Goal: Information Seeking & Learning: Learn about a topic

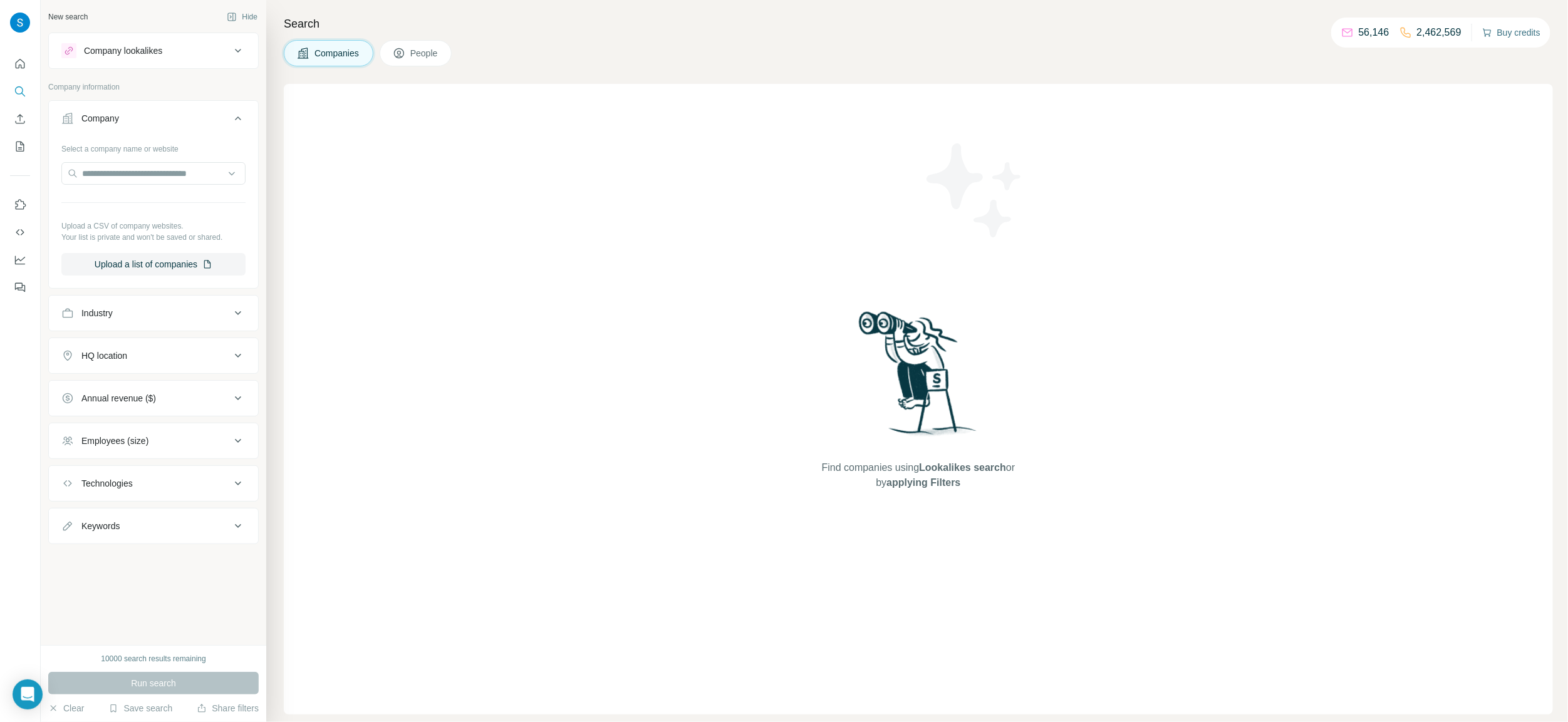
click at [1512, 40] on button "Buy credits" at bounding box center [1512, 32] width 58 height 18
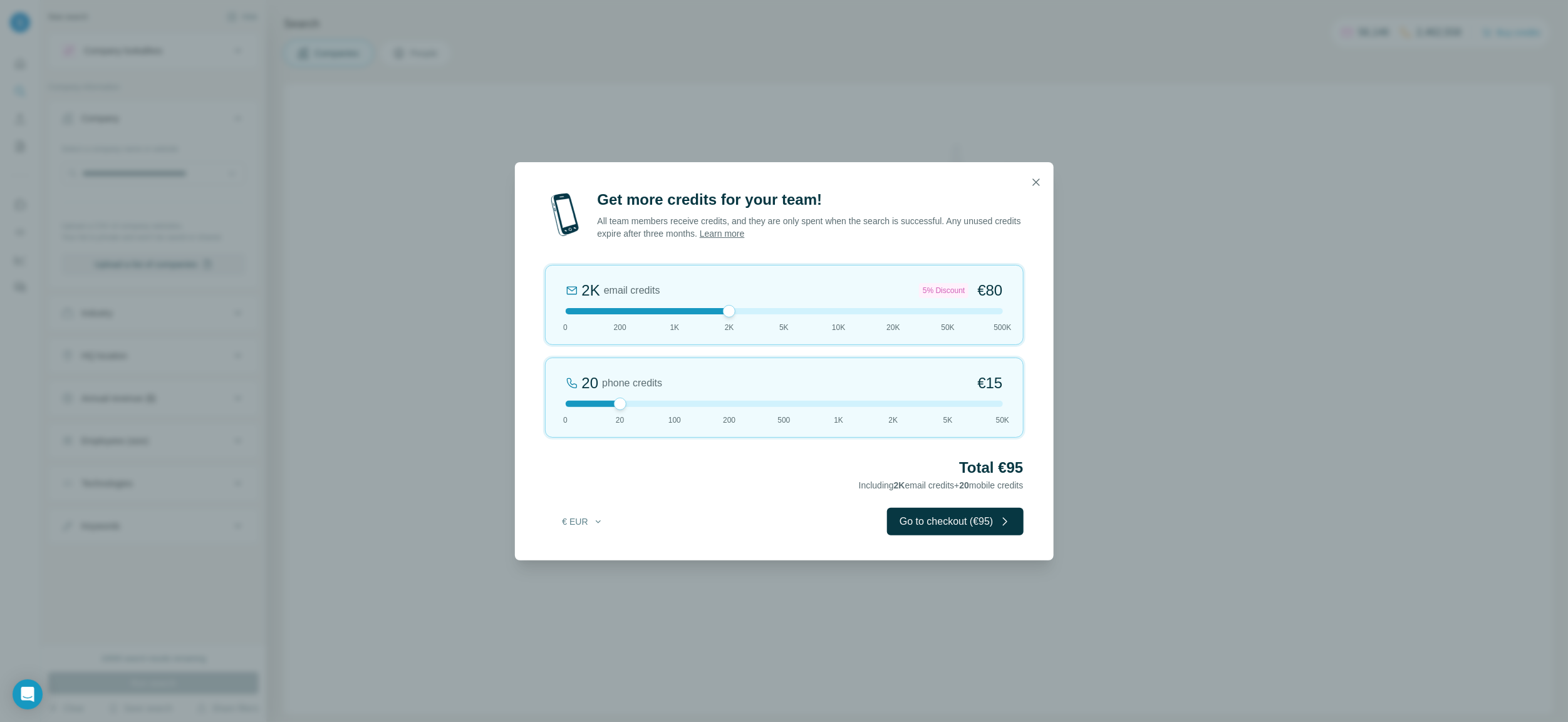
drag, startPoint x: 623, startPoint y: 311, endPoint x: 750, endPoint y: 336, distance: 129.4
click at [750, 336] on div "2K email credits 5% Discount €80 0 200 1K 2K 5K 10K 20K 50K 500K" at bounding box center [784, 305] width 479 height 80
drag, startPoint x: 838, startPoint y: 330, endPoint x: 1029, endPoint y: 339, distance: 191.2
click at [1029, 339] on div "Get more credits for your team! All team members receive credits, and they are …" at bounding box center [785, 376] width 539 height 371
drag, startPoint x: 1004, startPoint y: 312, endPoint x: 743, endPoint y: 328, distance: 261.5
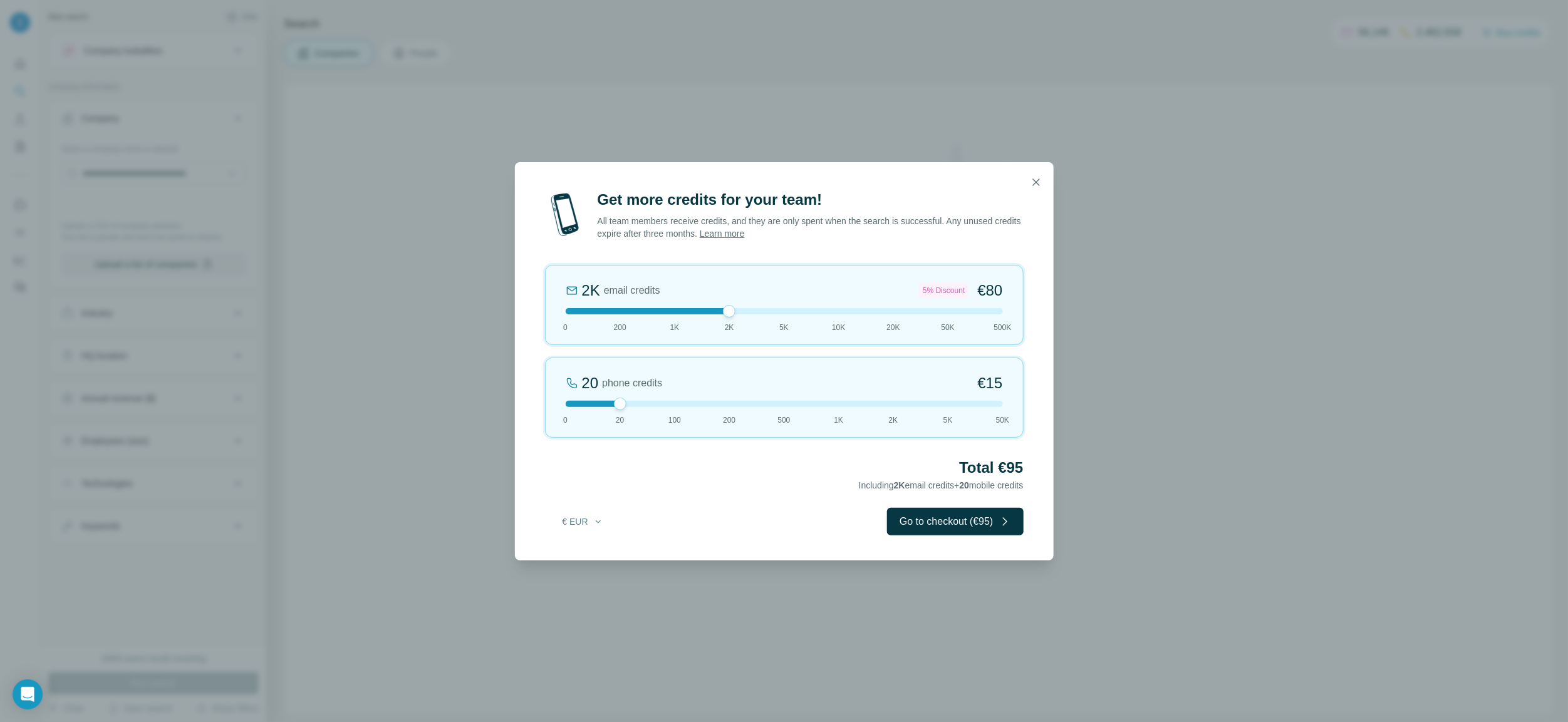
click at [743, 328] on div "2K email credits 5% Discount €80 0 200 1K 2K 5K 10K 20K 50K 500K" at bounding box center [784, 305] width 479 height 80
drag, startPoint x: 734, startPoint y: 313, endPoint x: 769, endPoint y: 315, distance: 35.1
click at [769, 315] on div "5K email credits 8% Discount €194 0 200 1K 2K 5K 10K 20K 50K 500K" at bounding box center [784, 305] width 479 height 80
drag, startPoint x: 620, startPoint y: 407, endPoint x: 702, endPoint y: 423, distance: 83.5
click at [702, 423] on div "200 phone credits 5% Discount €137 0 20 100 200 500 1K 2K 5K 50K" at bounding box center [784, 398] width 479 height 80
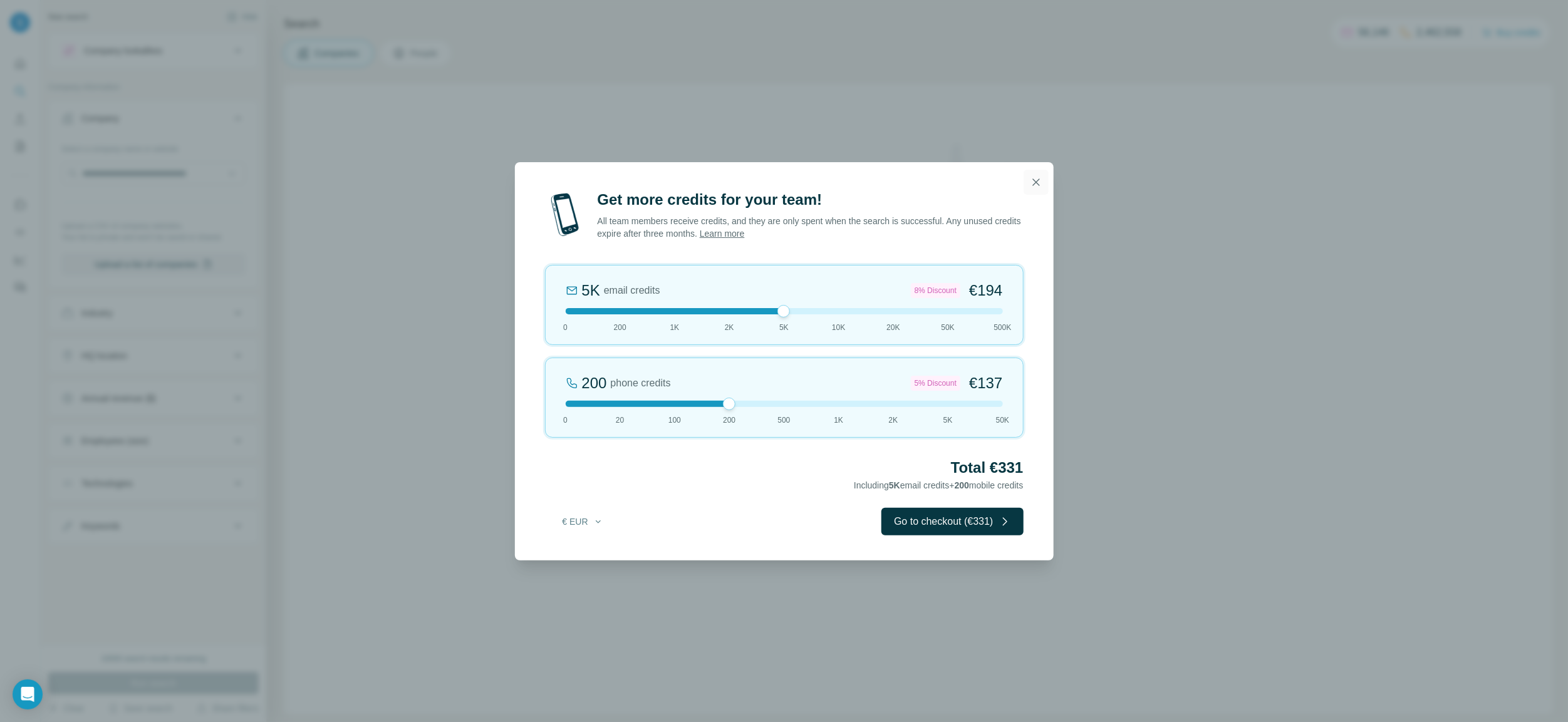
click at [1040, 183] on icon "button" at bounding box center [1036, 182] width 12 height 12
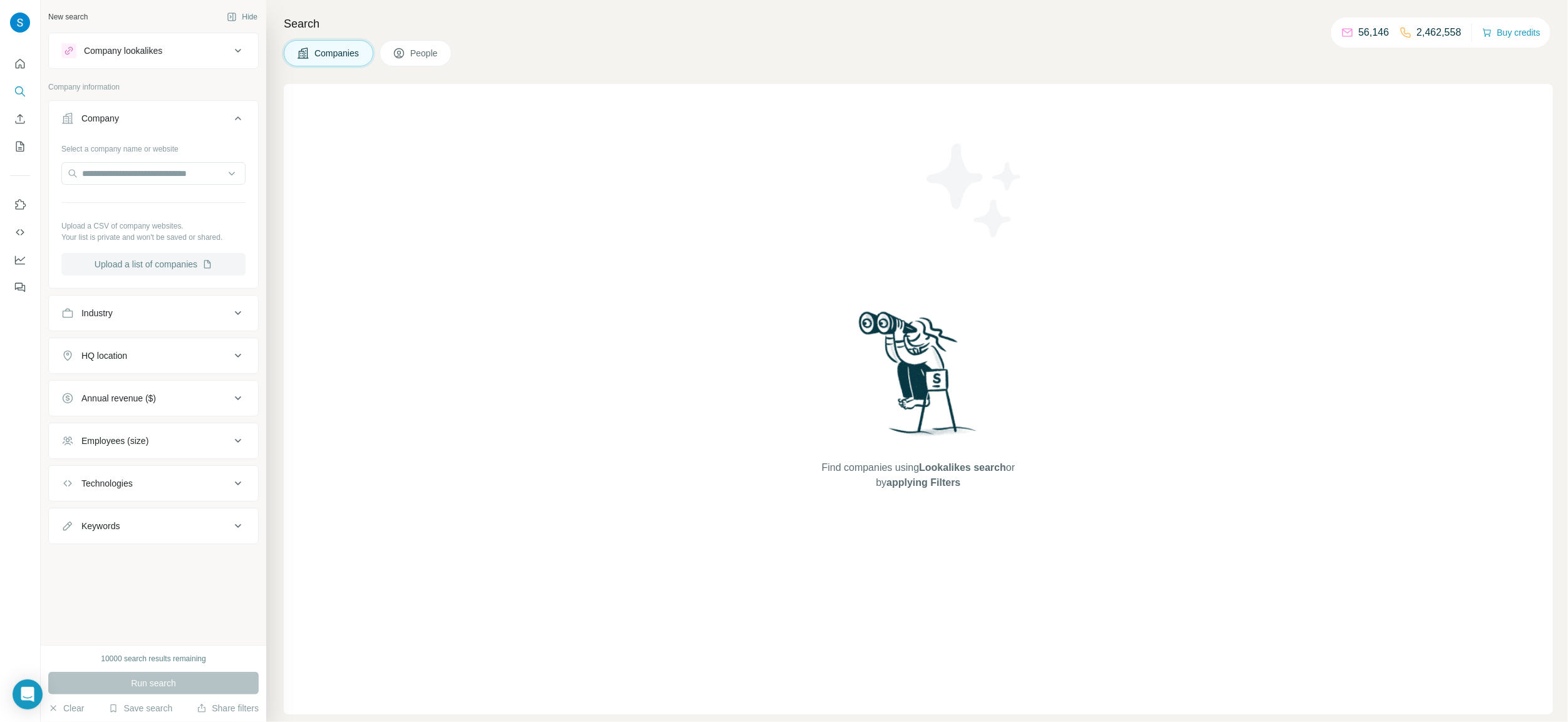
click at [131, 263] on button "Upload a list of companies" at bounding box center [153, 265] width 184 height 23
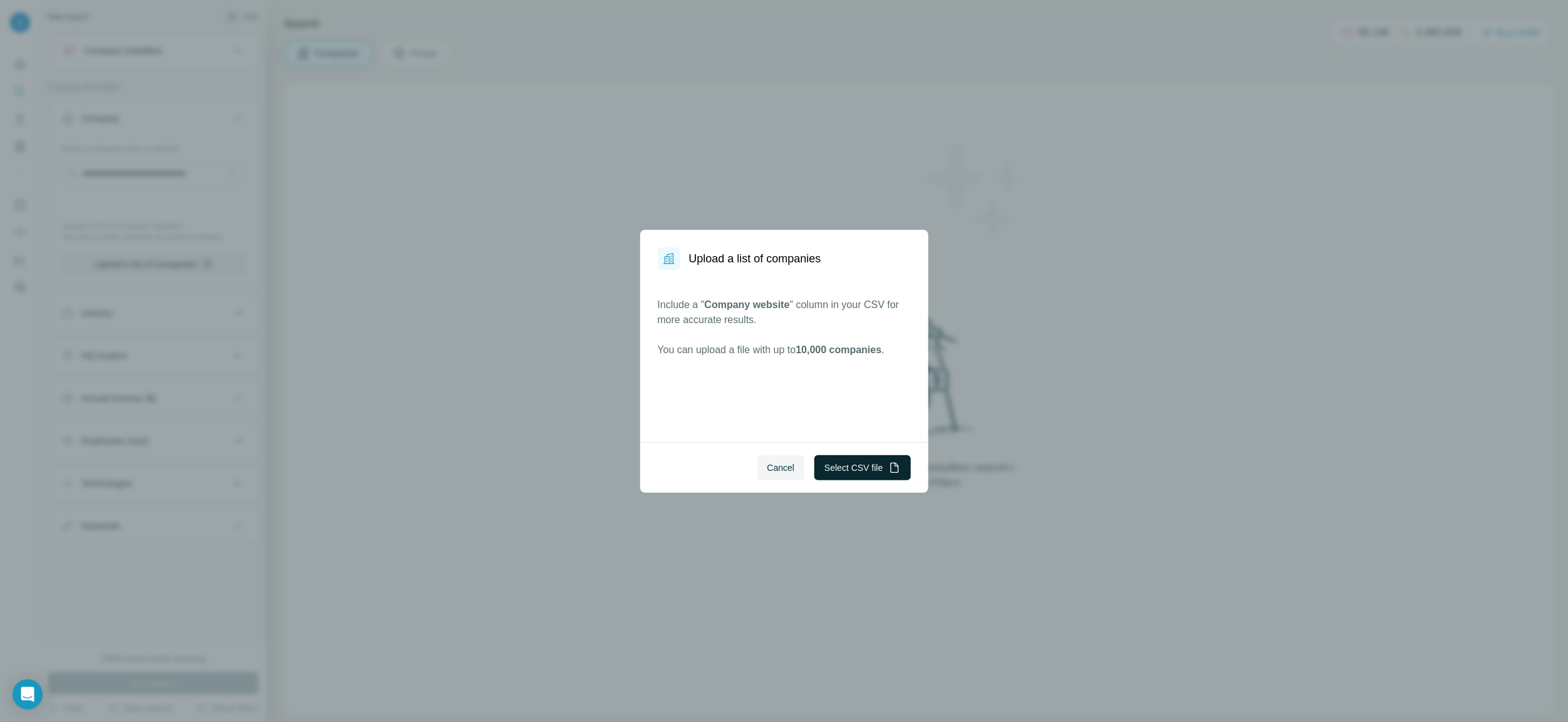
click at [849, 461] on button "Select CSV file" at bounding box center [863, 468] width 96 height 25
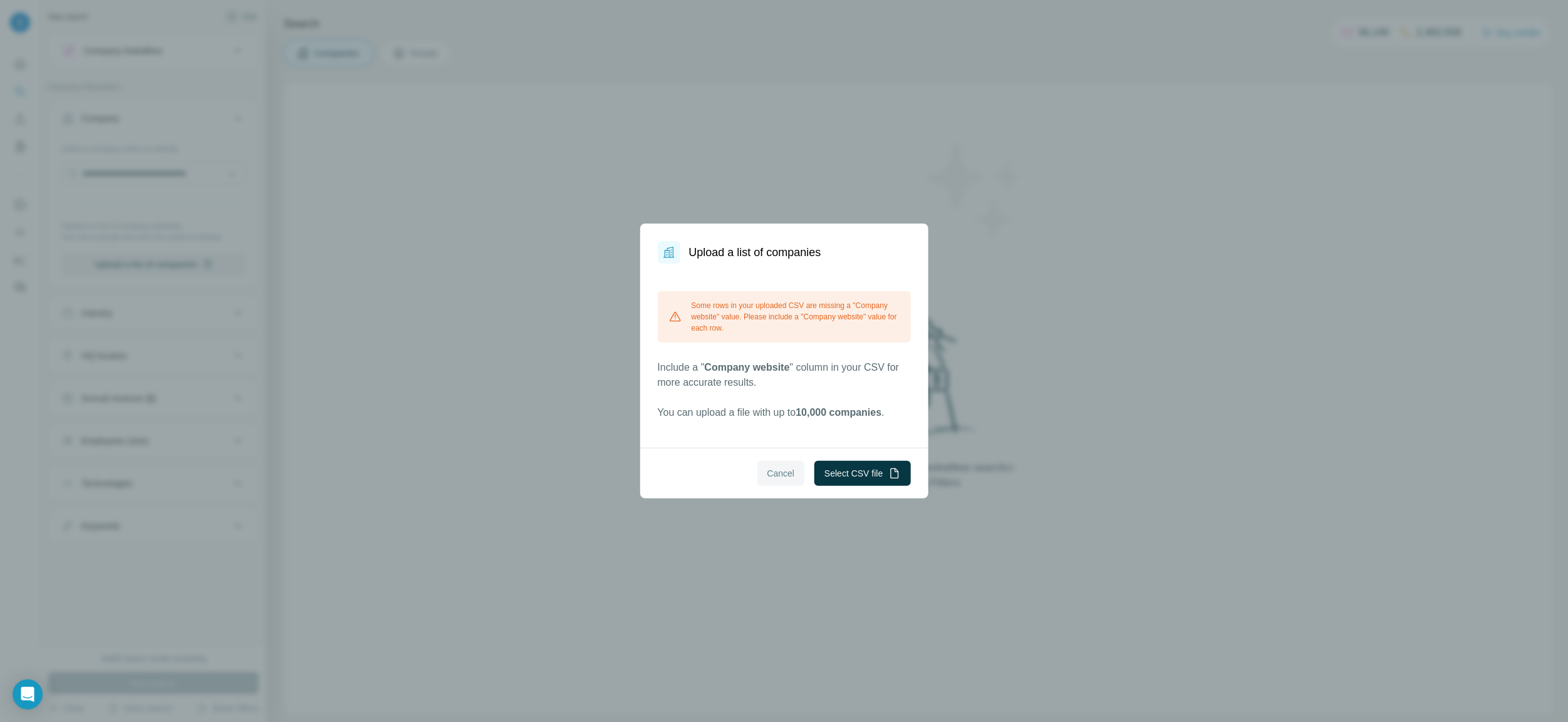
click at [782, 461] on button "Cancel" at bounding box center [781, 473] width 47 height 25
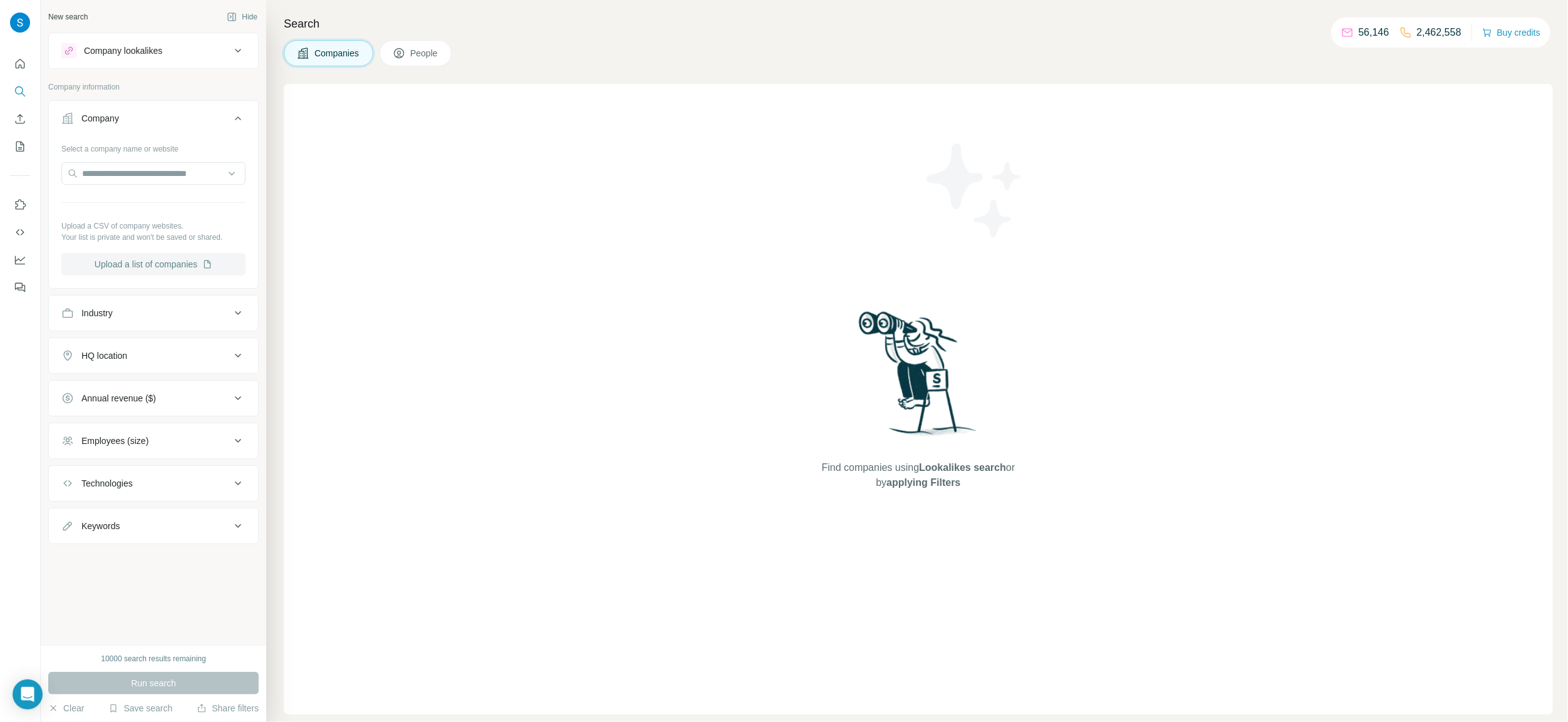
click at [147, 266] on button "Upload a list of companies" at bounding box center [153, 265] width 184 height 23
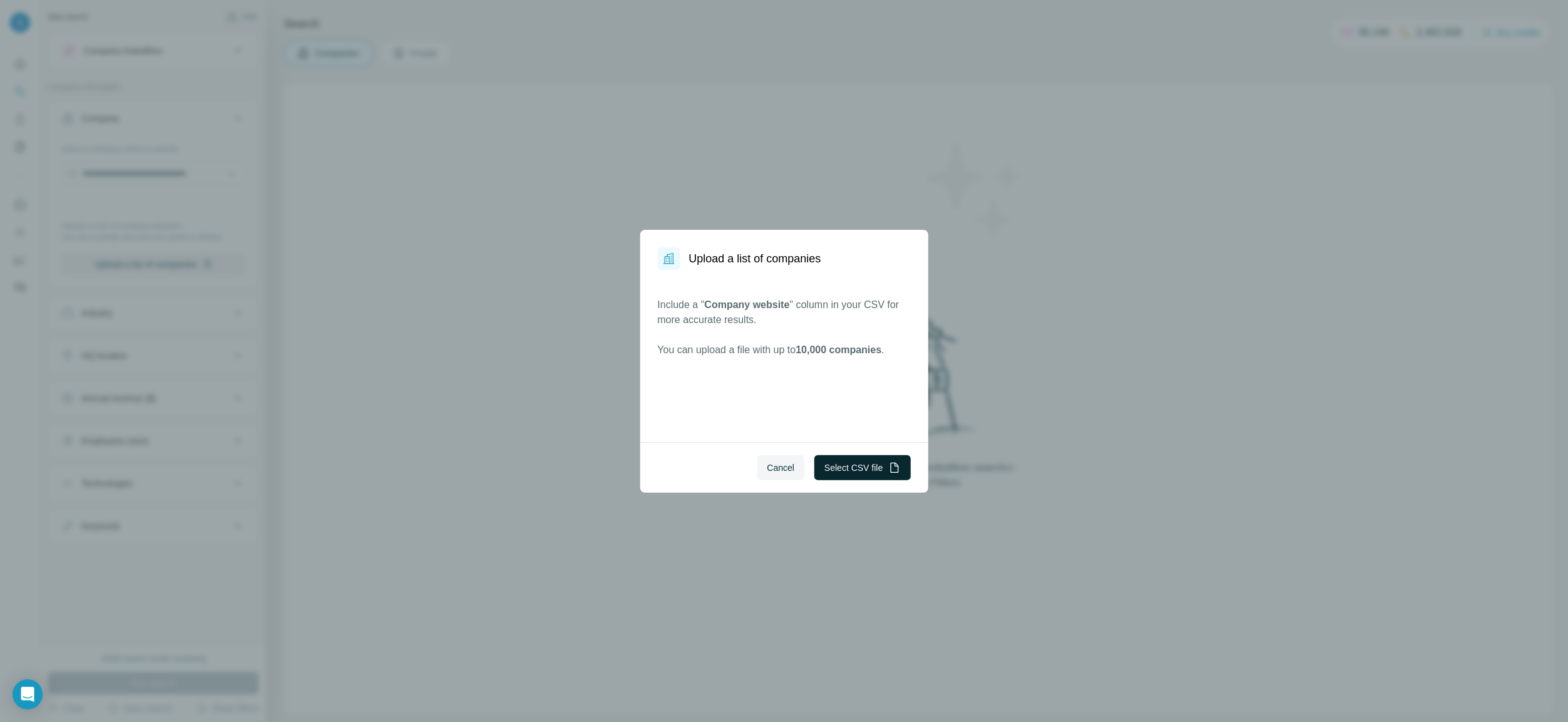
click at [850, 463] on button "Select CSV file" at bounding box center [863, 468] width 96 height 25
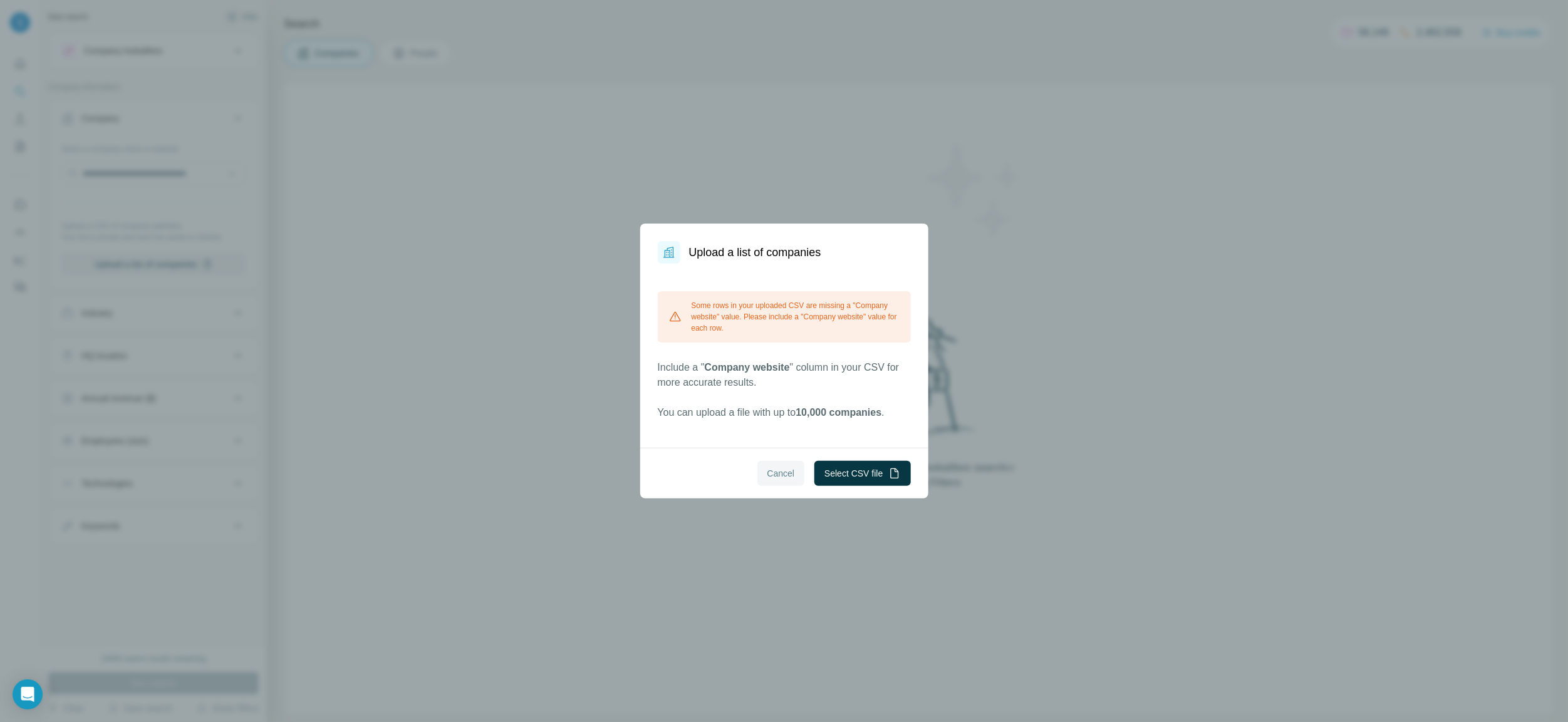
click at [791, 471] on span "Cancel" at bounding box center [781, 473] width 27 height 12
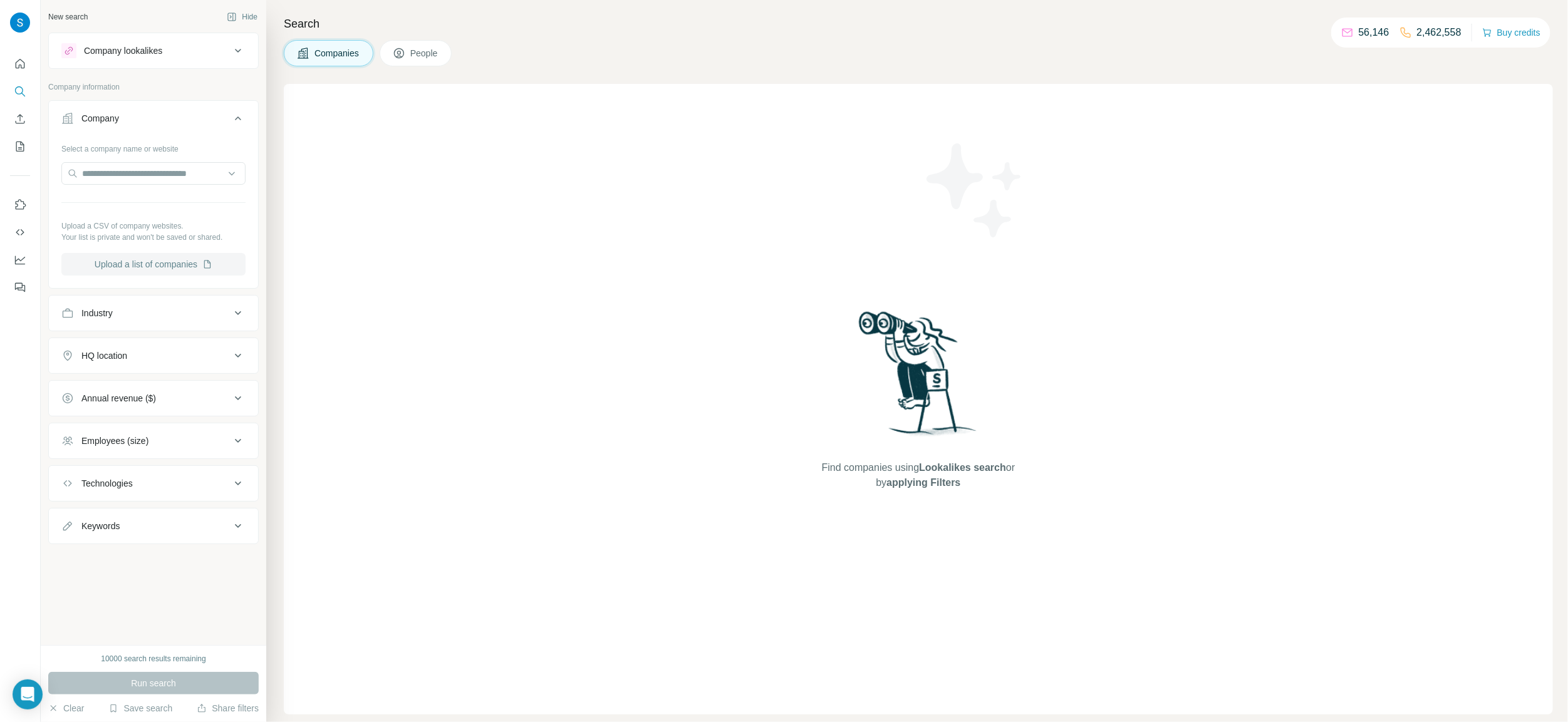
click at [176, 266] on button "Upload a list of companies" at bounding box center [153, 265] width 184 height 23
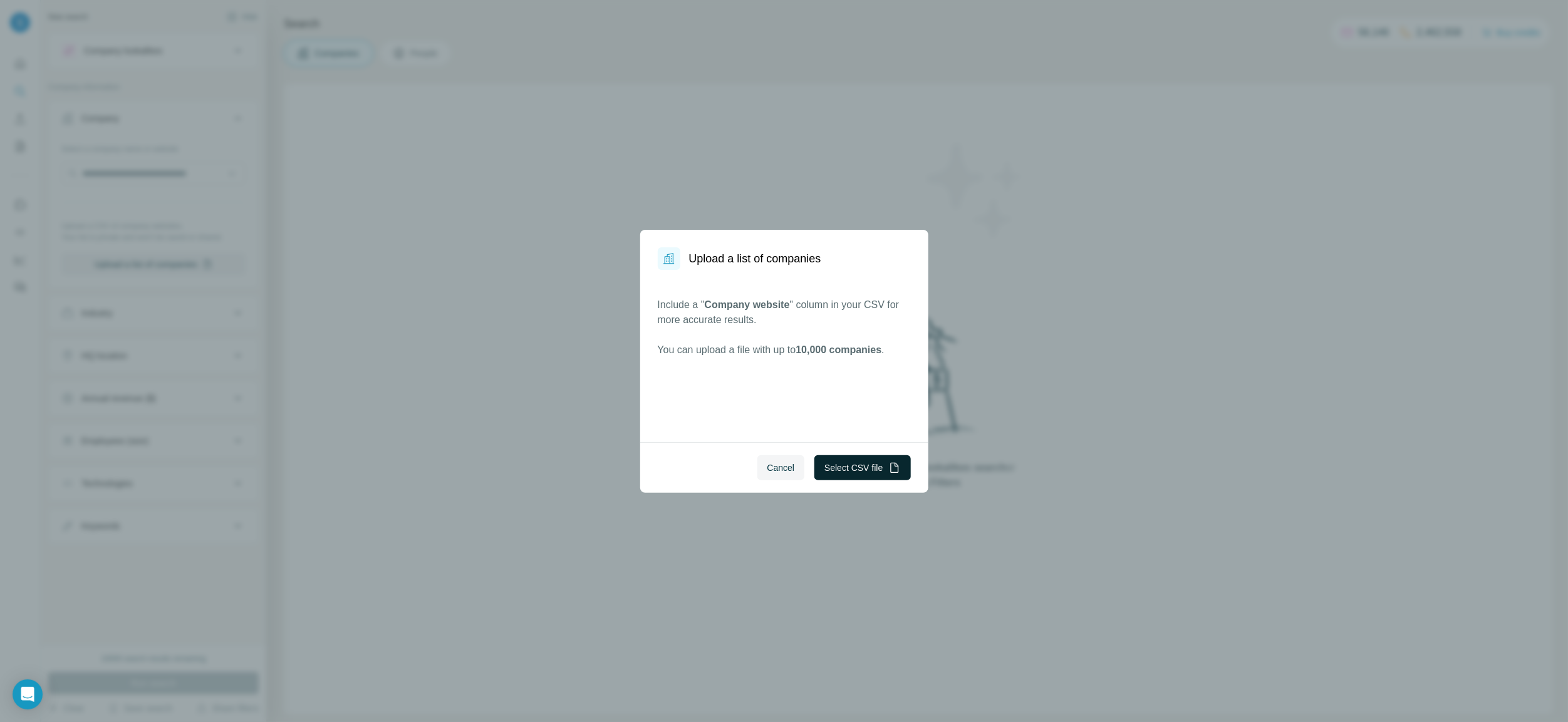
click at [847, 473] on button "Select CSV file" at bounding box center [863, 468] width 96 height 25
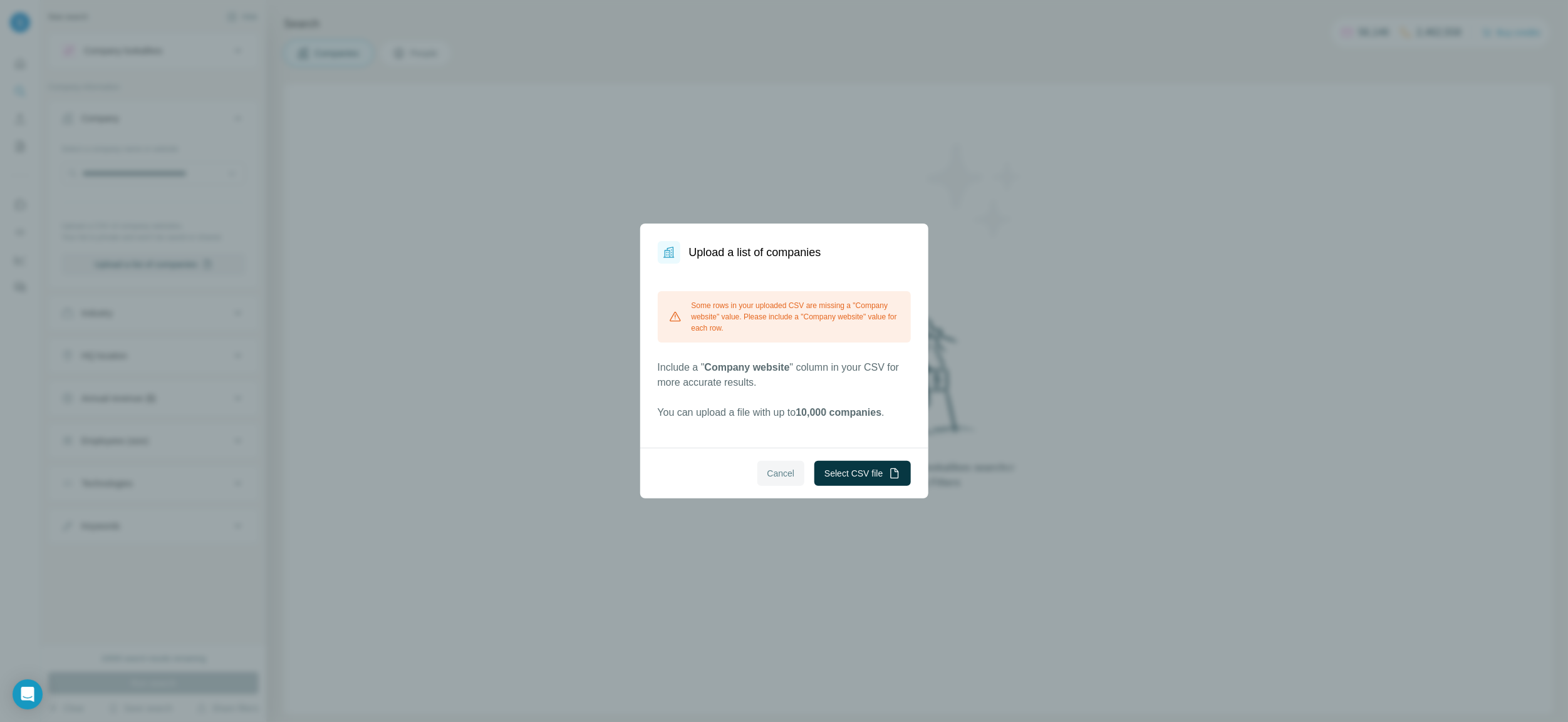
click at [759, 473] on button "Cancel" at bounding box center [781, 473] width 47 height 25
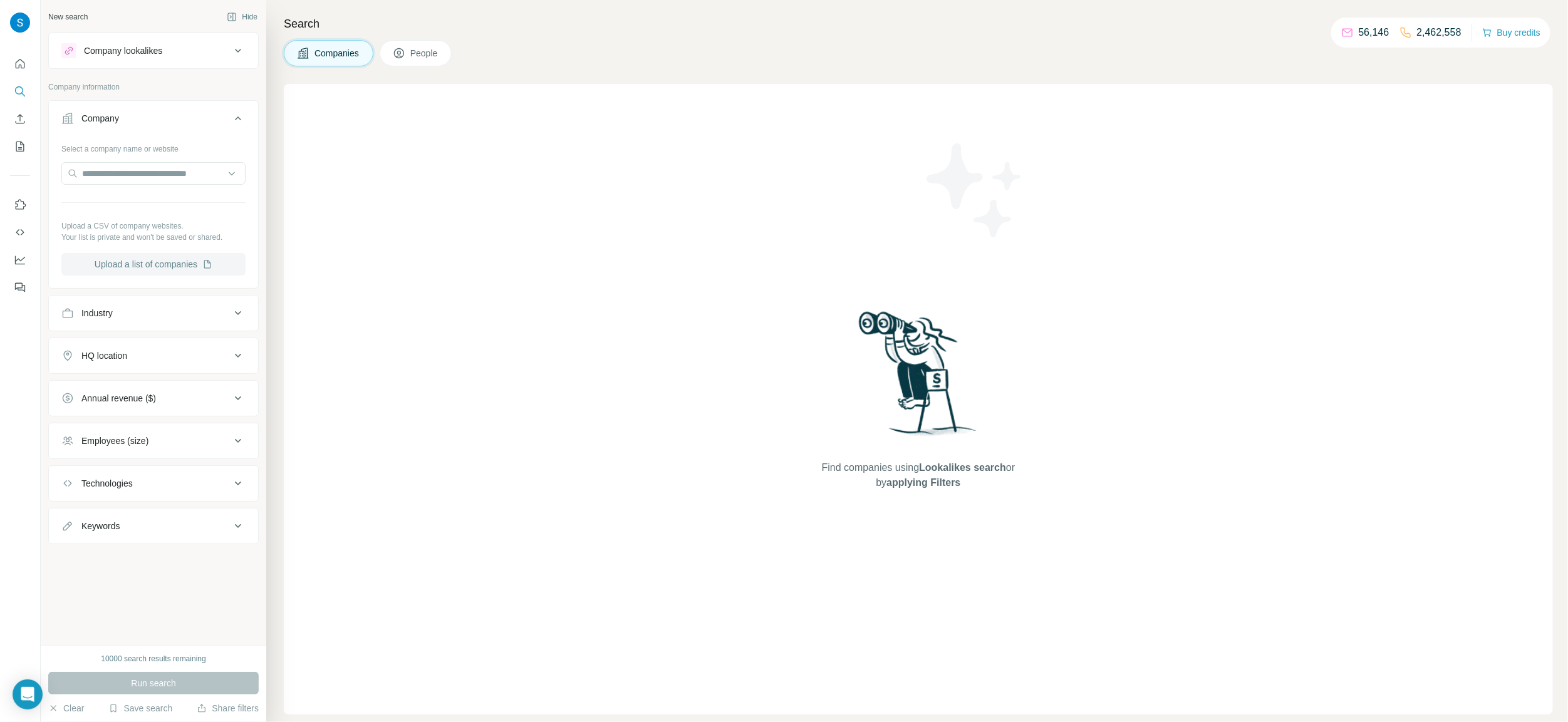
click at [150, 263] on button "Upload a list of companies" at bounding box center [153, 265] width 184 height 23
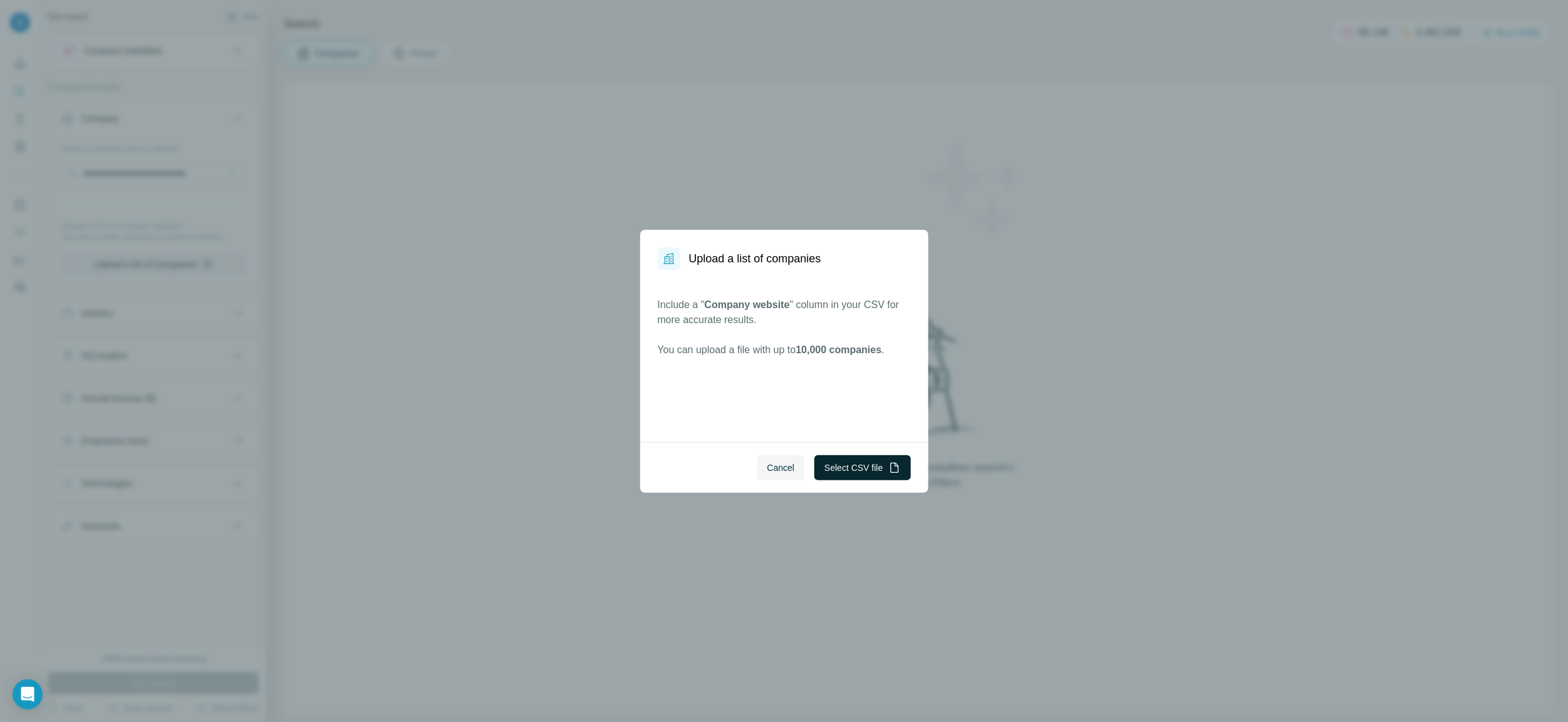
click at [855, 466] on button "Select CSV file" at bounding box center [863, 468] width 96 height 25
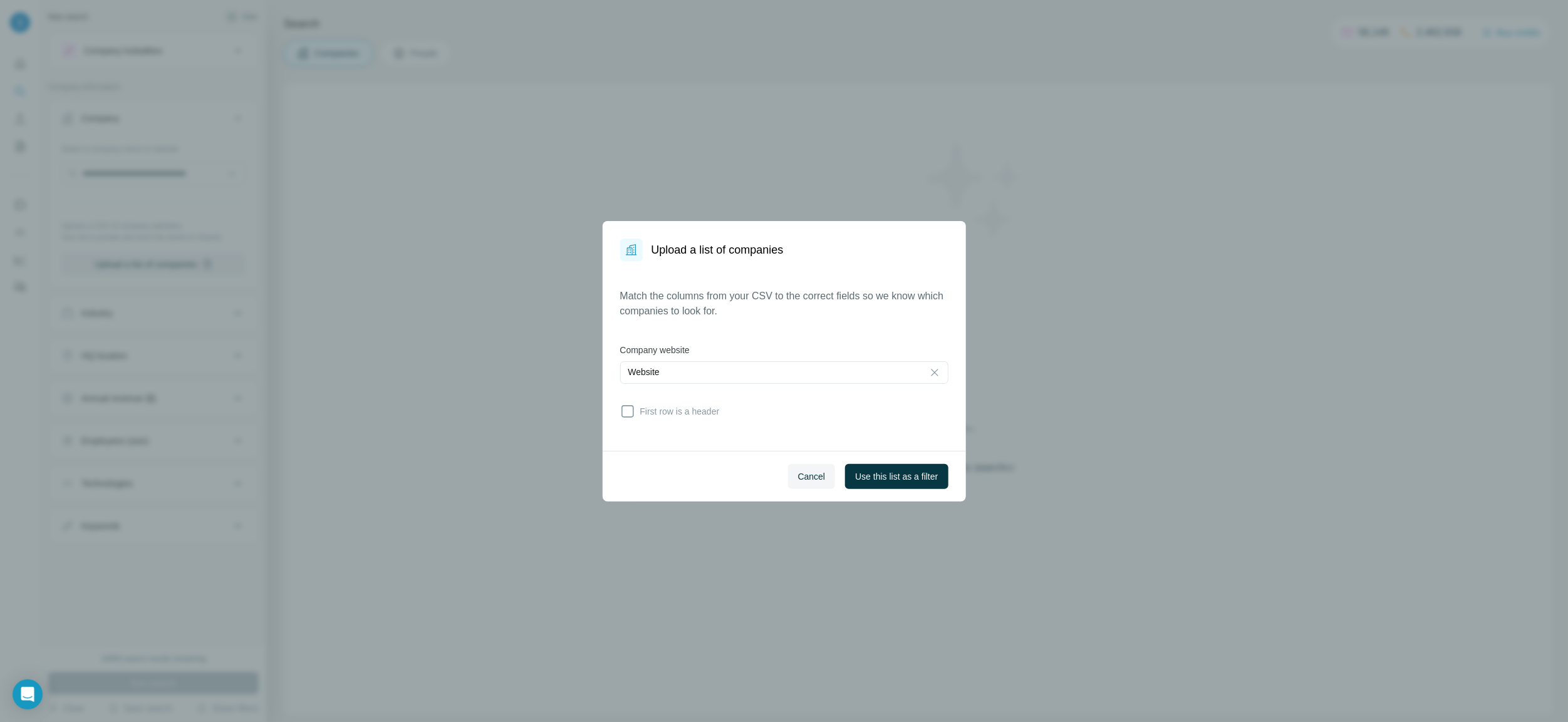
click at [666, 427] on div "Match the columns from your CSV to the correct fields so we know which companie…" at bounding box center [784, 356] width 363 height 190
click at [621, 416] on icon at bounding box center [628, 411] width 12 height 12
click at [921, 485] on button "Use this list as a filter" at bounding box center [896, 476] width 103 height 25
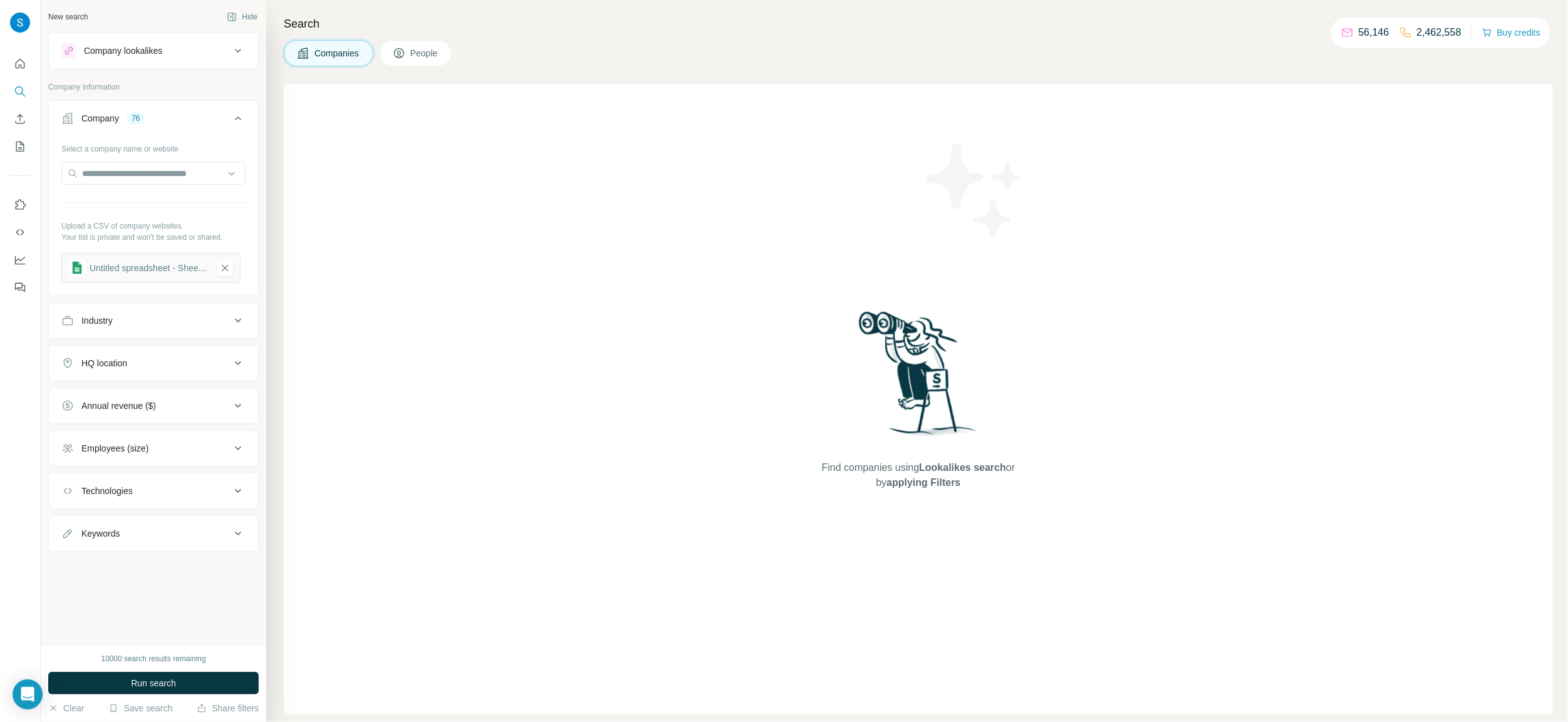
click at [411, 60] on button "People" at bounding box center [415, 53] width 73 height 26
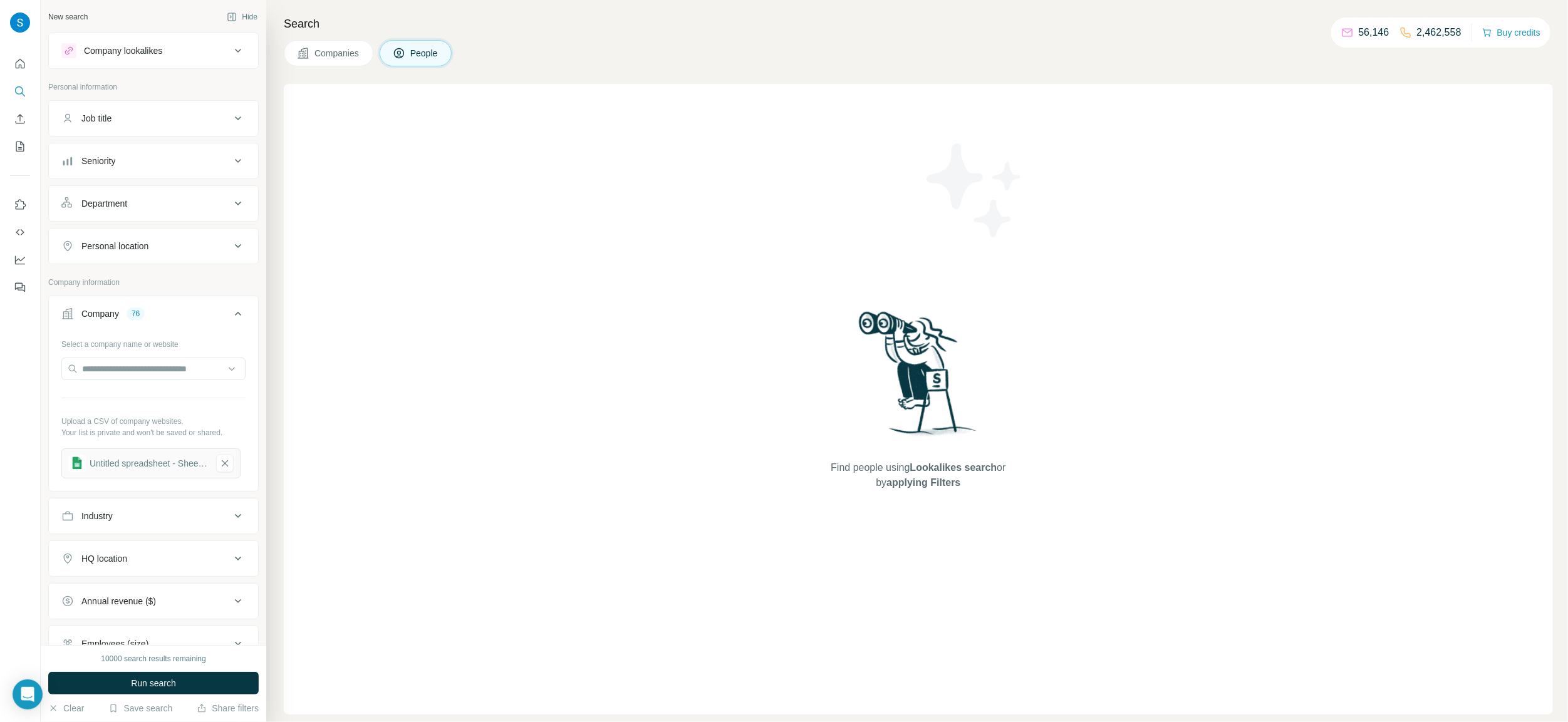
click at [156, 511] on div "Industry" at bounding box center [146, 516] width 169 height 12
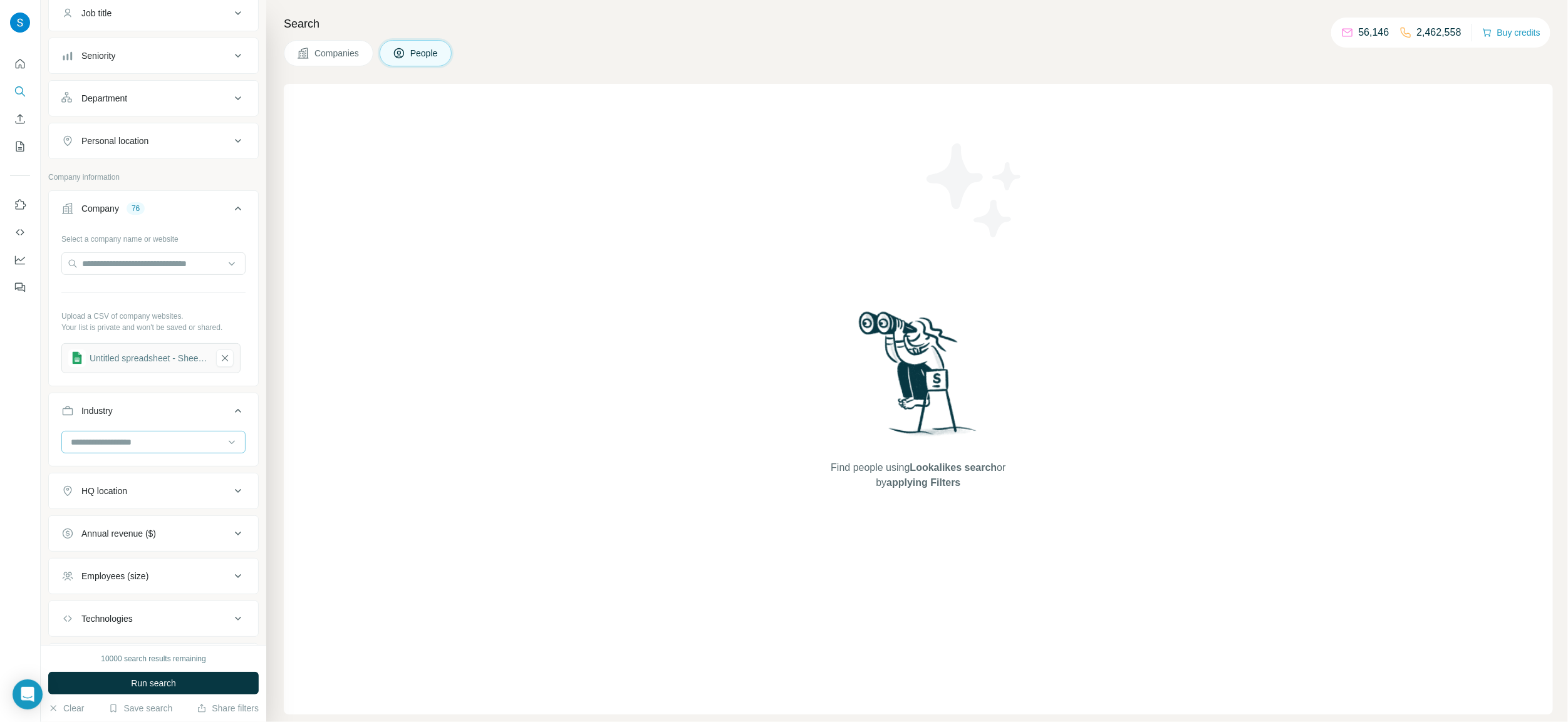
click at [137, 453] on div at bounding box center [147, 442] width 155 height 21
type input "*"
type input "***"
click at [127, 502] on div "Hospitality" at bounding box center [153, 495] width 177 height 23
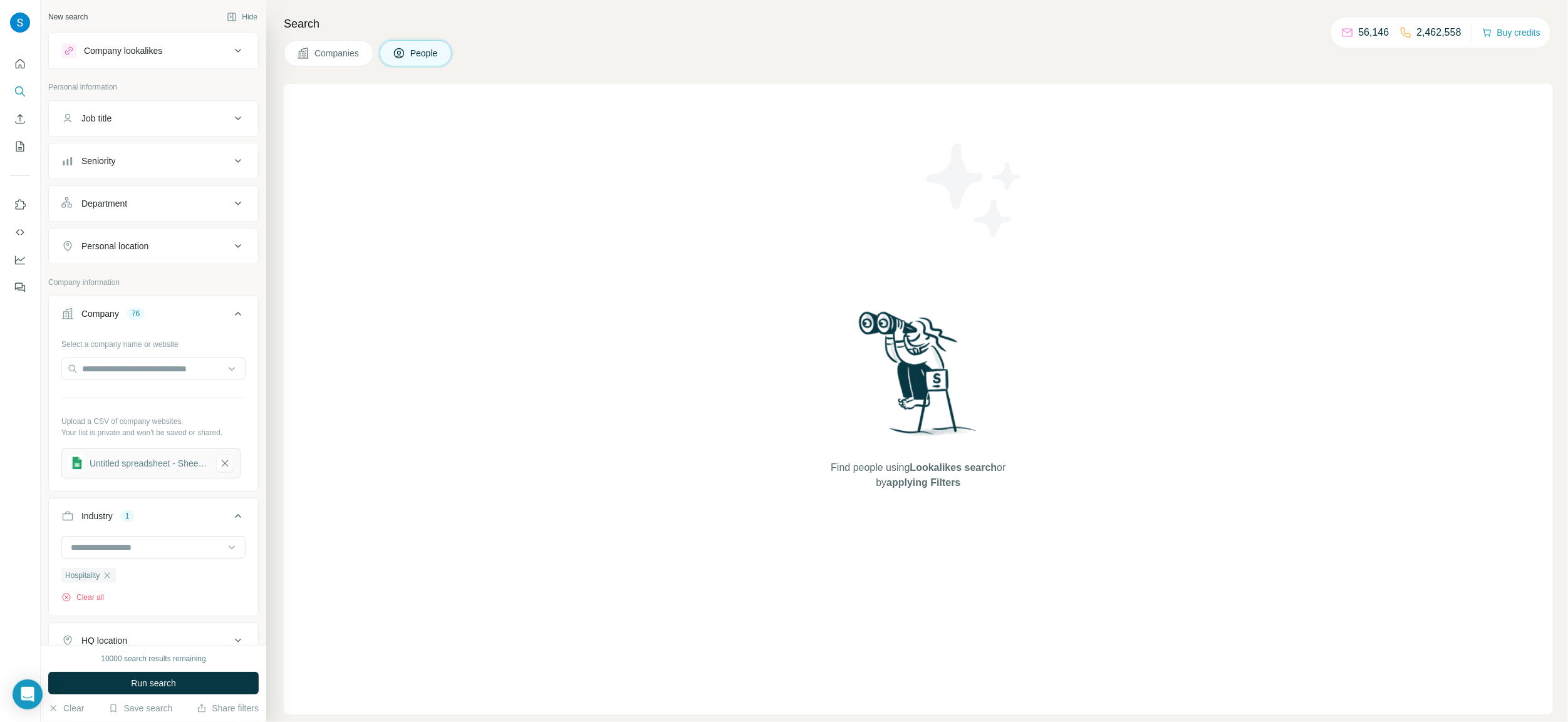
click at [167, 208] on div "Department" at bounding box center [146, 204] width 169 height 12
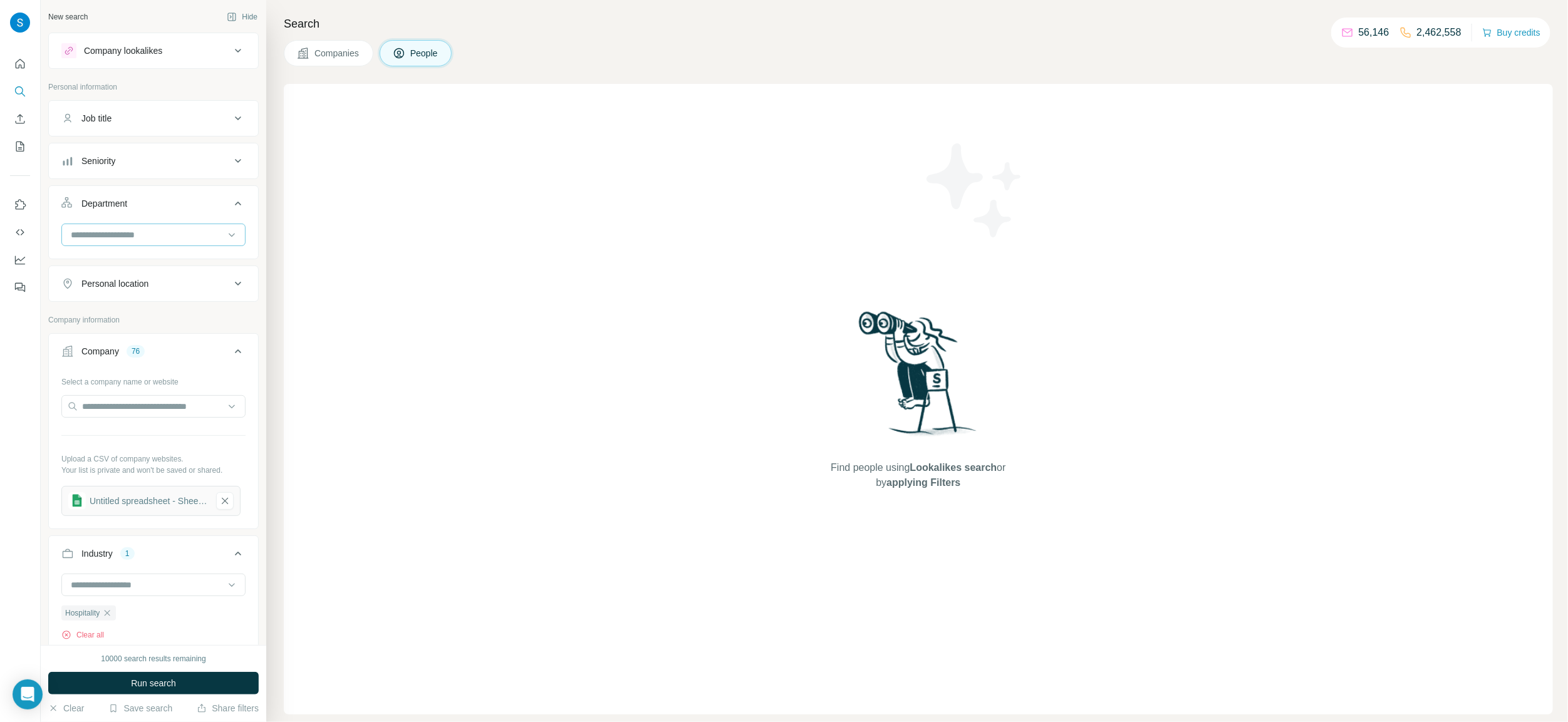
click at [158, 240] on input at bounding box center [147, 235] width 155 height 14
type input "****"
click at [163, 267] on p "Marketing and Advertising" at bounding box center [123, 264] width 101 height 12
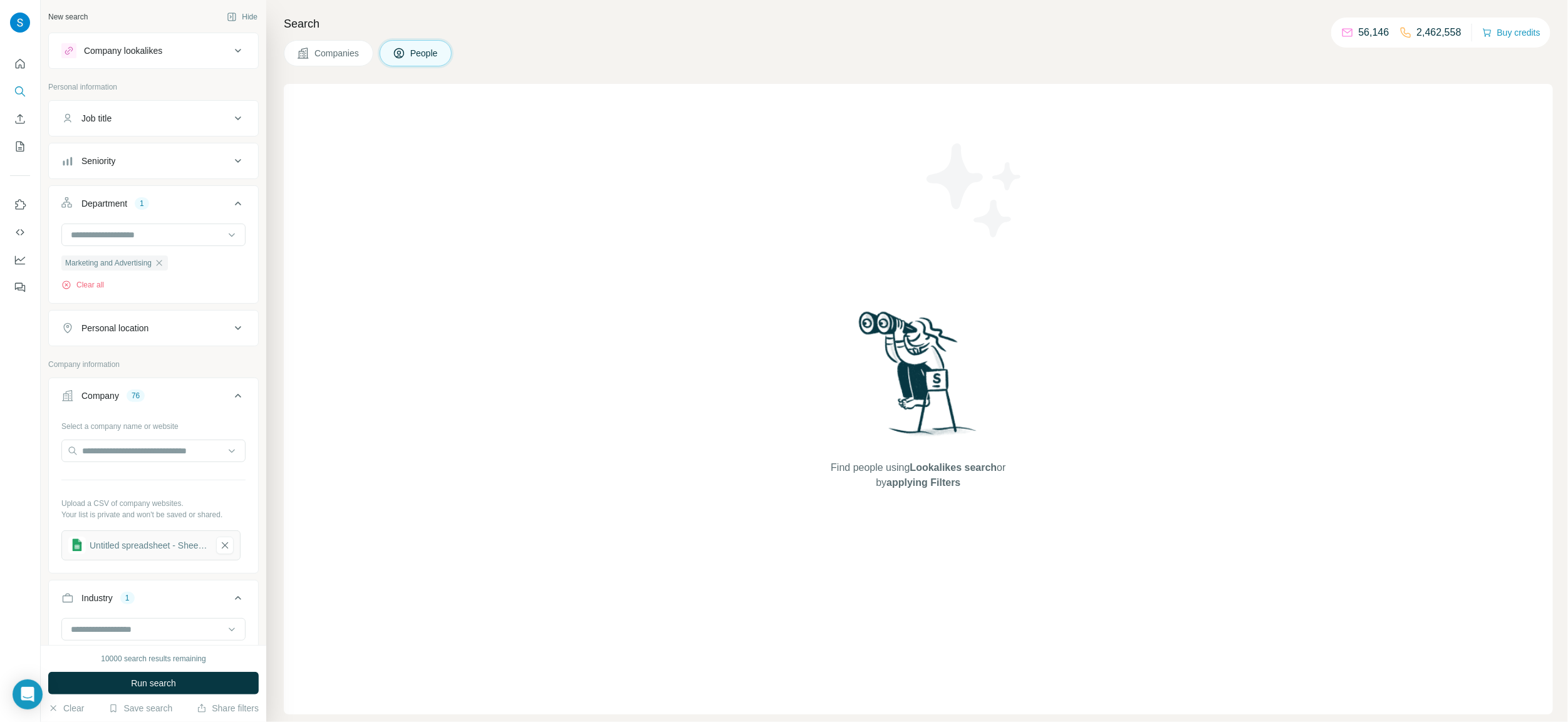
click at [145, 158] on div "Seniority" at bounding box center [146, 161] width 169 height 12
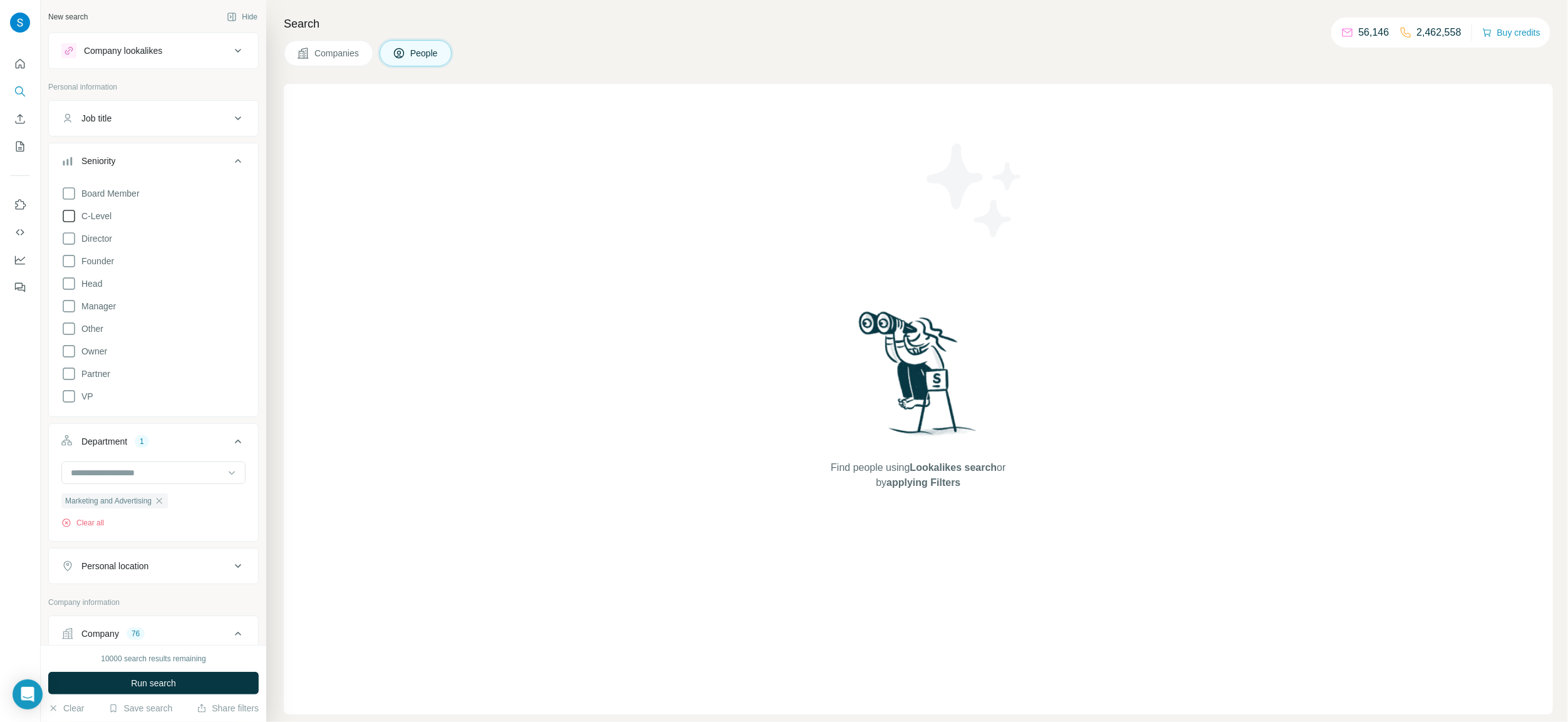
click at [72, 218] on icon at bounding box center [69, 216] width 15 height 15
click at [69, 240] on icon at bounding box center [69, 239] width 15 height 15
click at [75, 258] on icon at bounding box center [69, 261] width 12 height 12
click at [69, 288] on icon at bounding box center [69, 284] width 15 height 15
click at [69, 308] on icon at bounding box center [69, 306] width 15 height 15
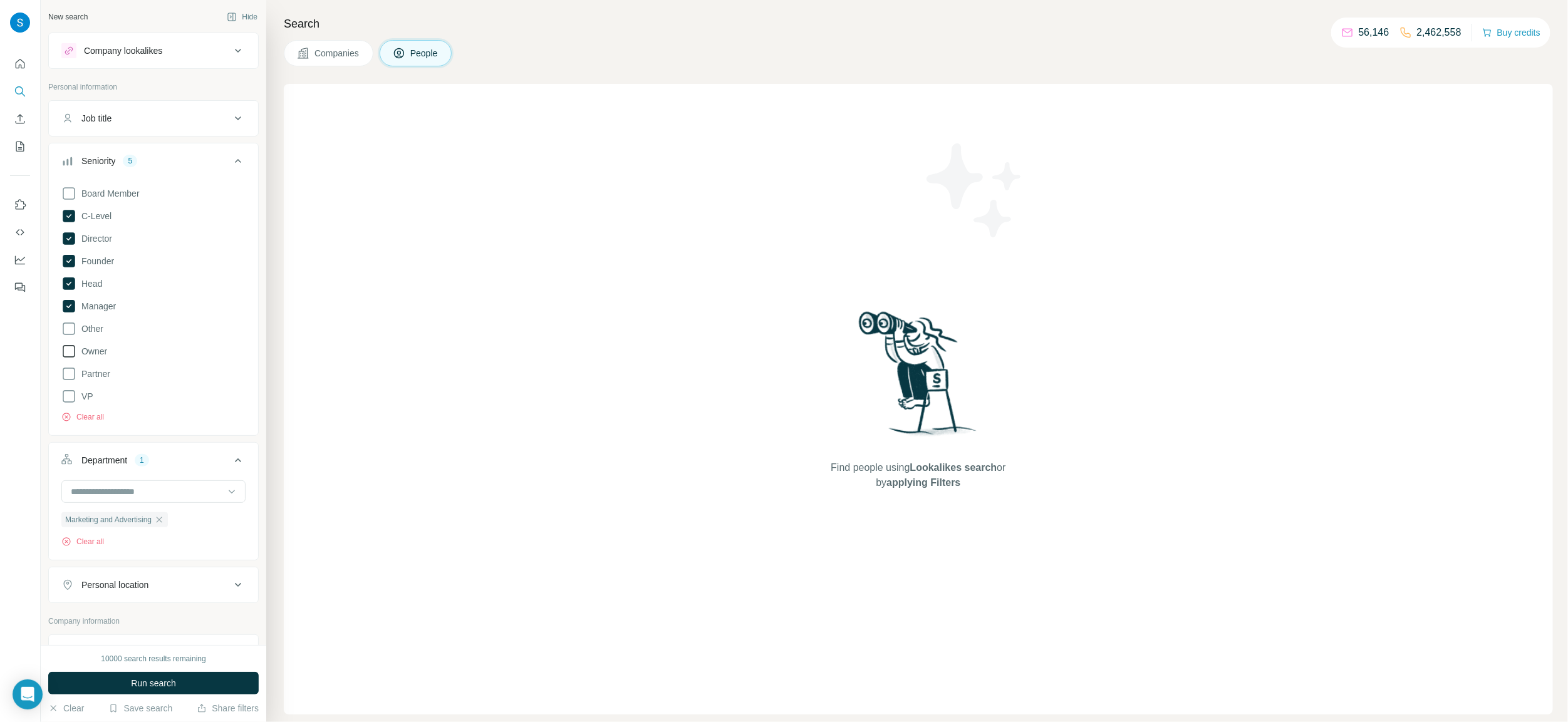
click at [66, 358] on icon at bounding box center [69, 352] width 15 height 15
click at [71, 371] on icon at bounding box center [69, 374] width 15 height 15
click at [68, 404] on icon at bounding box center [69, 397] width 15 height 15
click at [75, 192] on icon at bounding box center [69, 193] width 12 height 12
click at [174, 127] on button "Job title" at bounding box center [153, 118] width 209 height 30
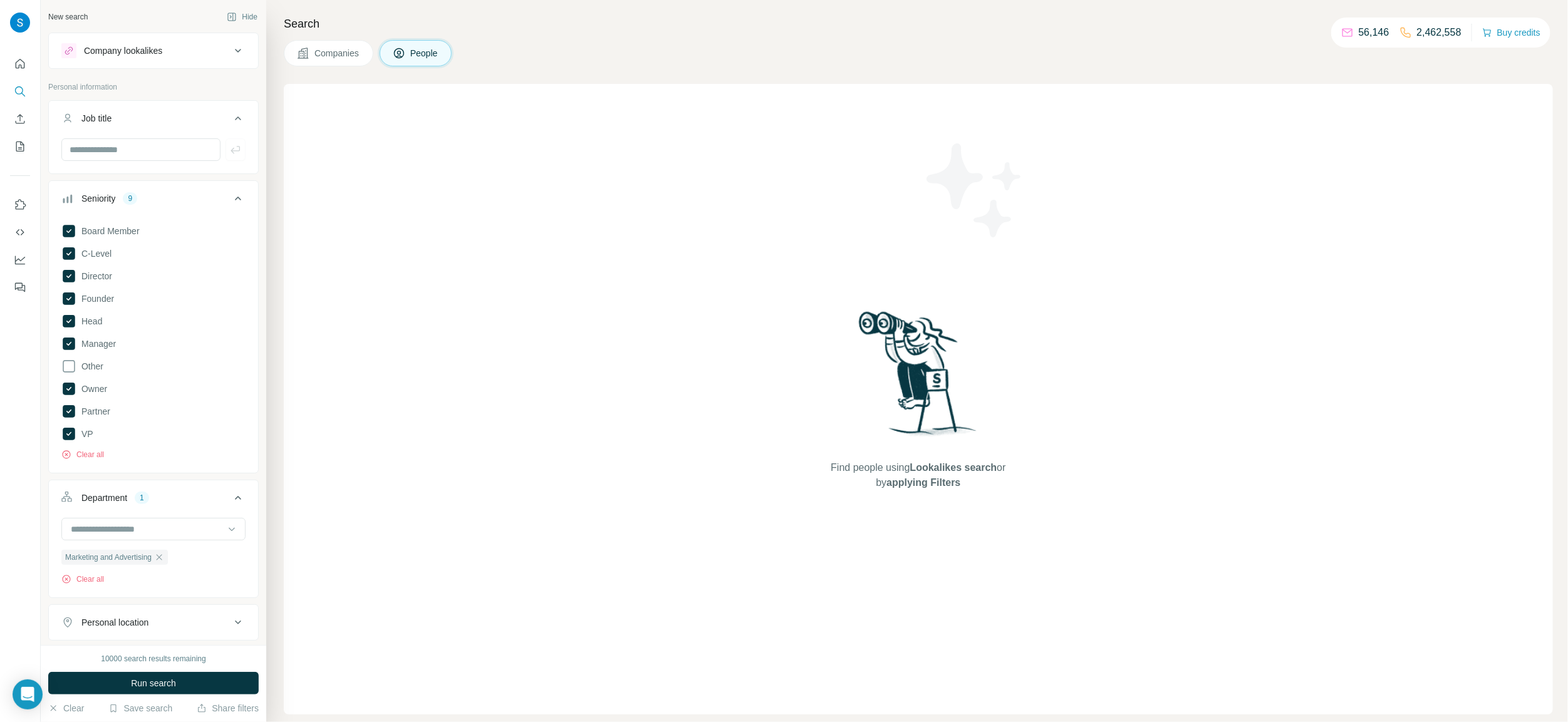
click at [174, 127] on button "Job title" at bounding box center [153, 121] width 209 height 35
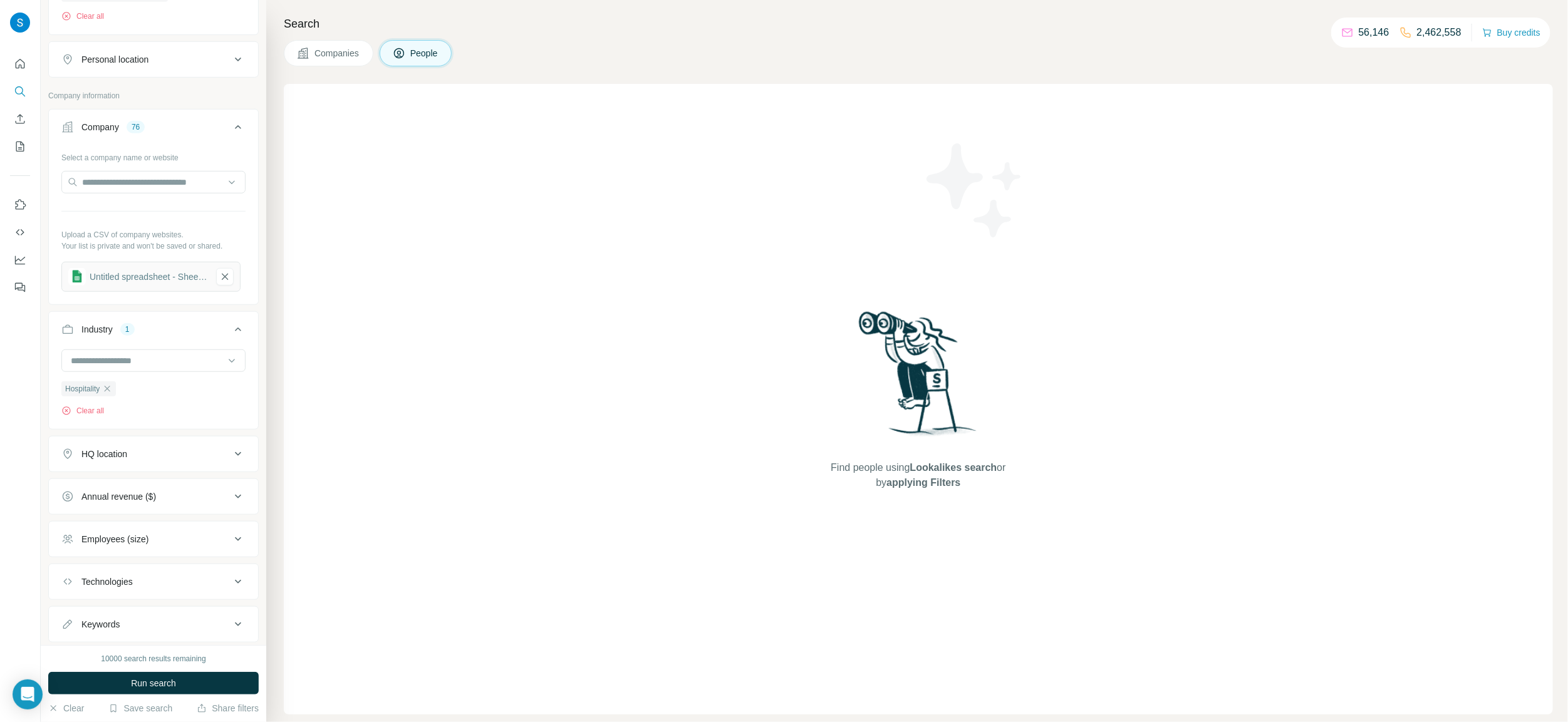
scroll to position [562, 0]
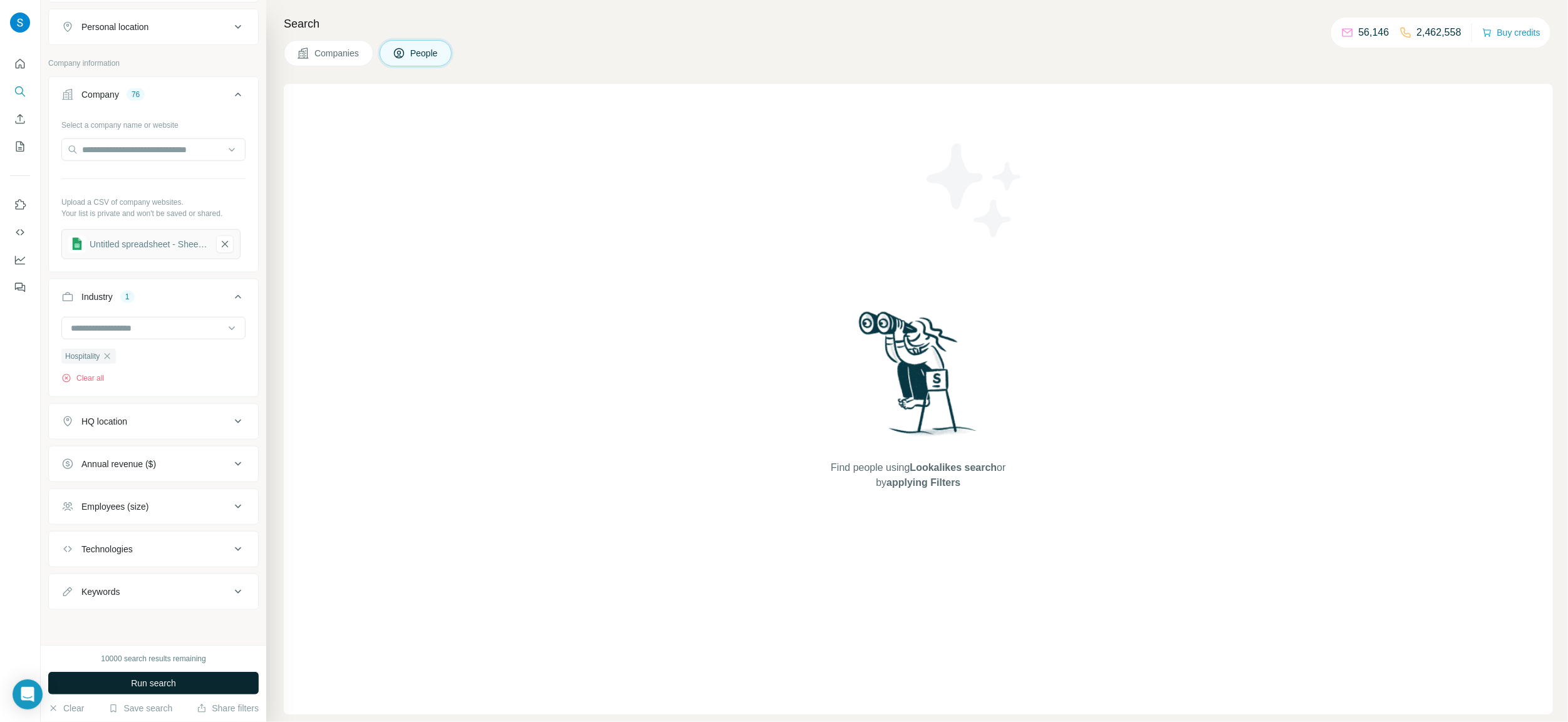
click at [171, 688] on span "Run search" at bounding box center [153, 683] width 45 height 12
click at [187, 681] on button "Run search" at bounding box center [153, 684] width 211 height 23
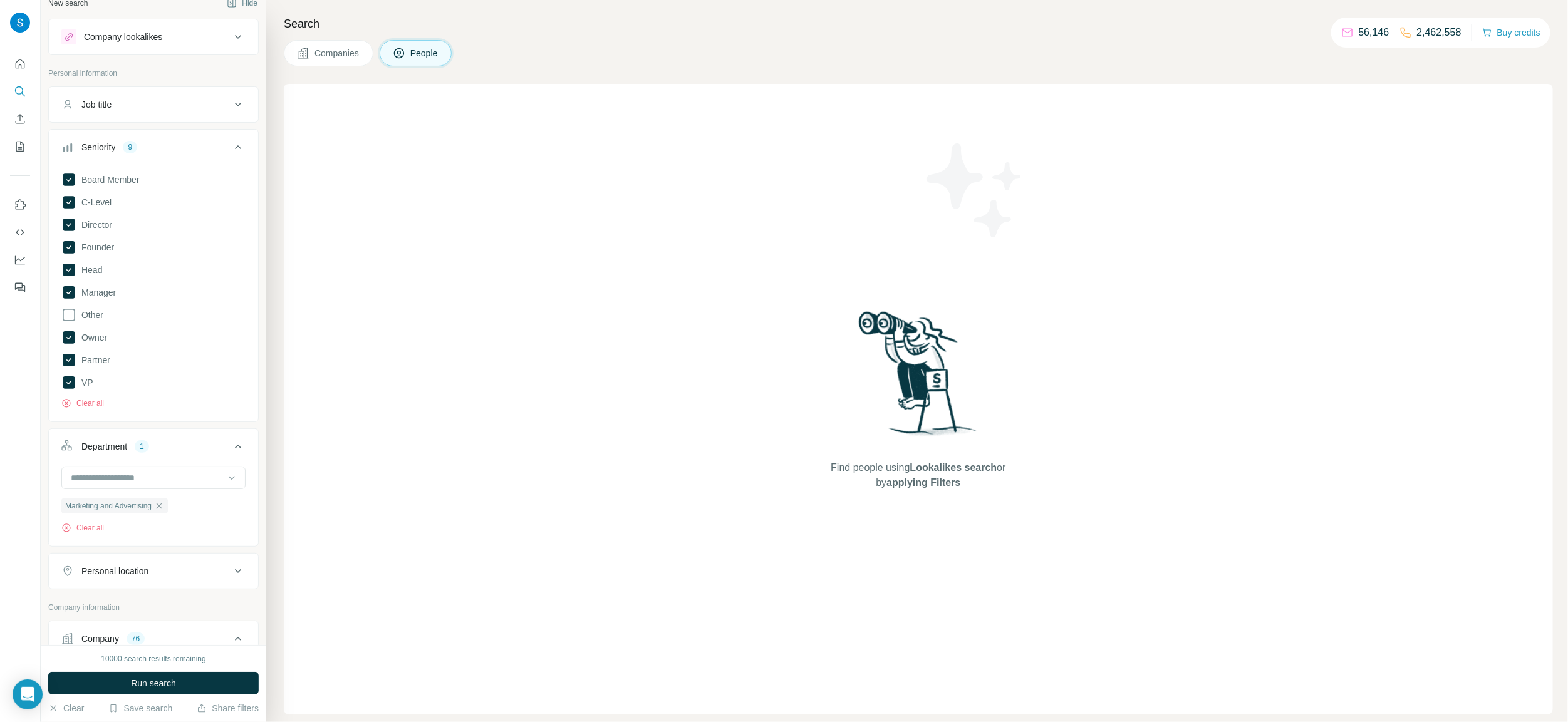
scroll to position [0, 0]
click at [199, 58] on button "Company lookalikes" at bounding box center [153, 50] width 209 height 30
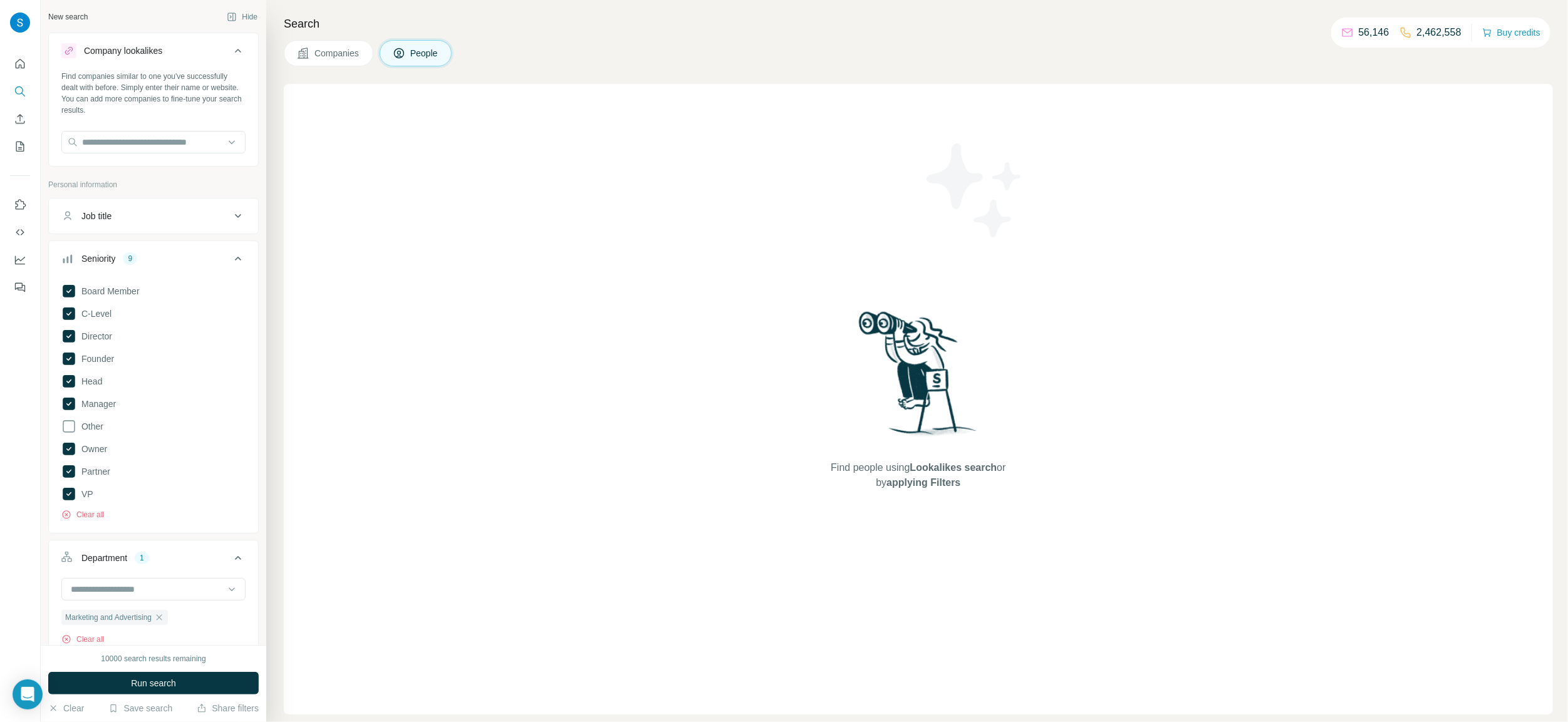
click at [198, 61] on button "Company lookalikes" at bounding box center [153, 53] width 209 height 35
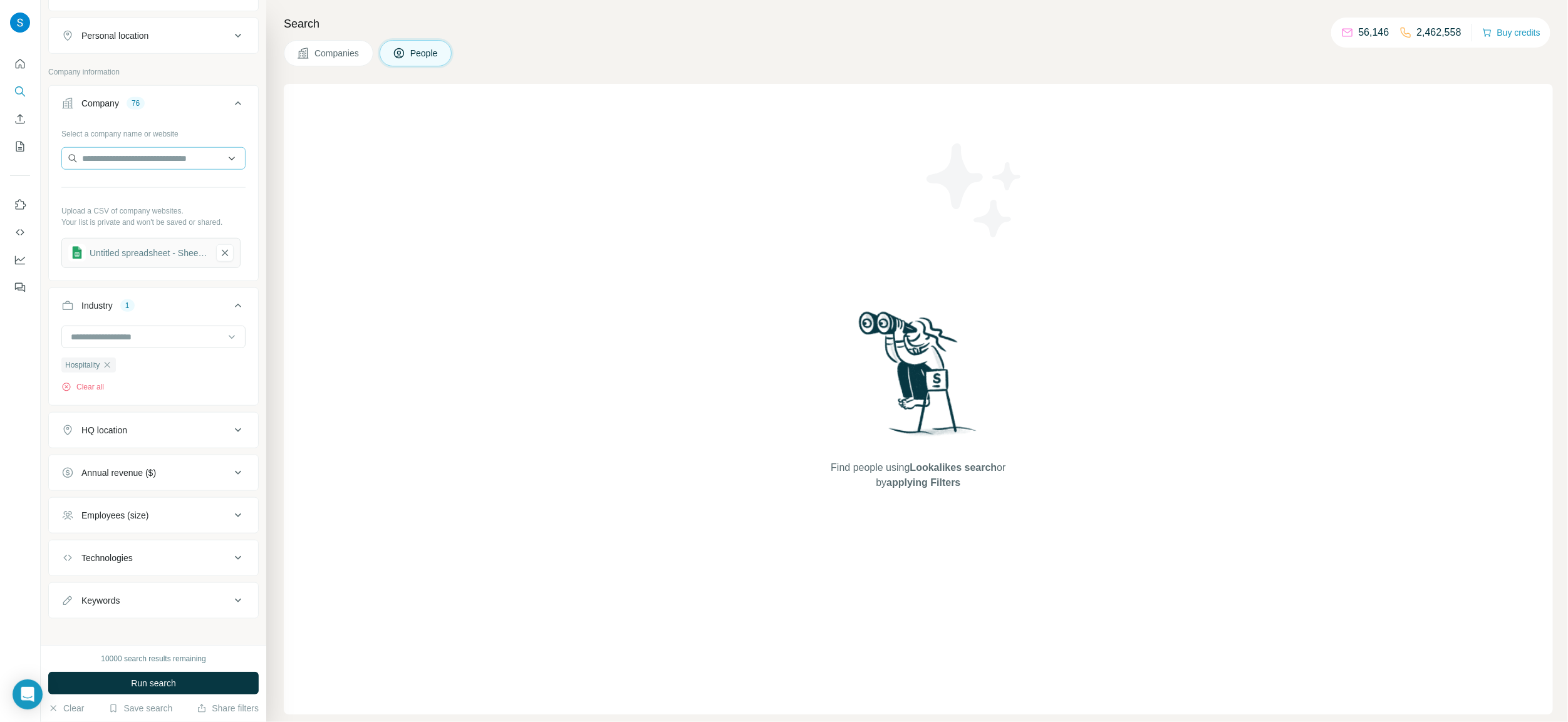
scroll to position [562, 0]
click at [150, 418] on div "HQ location" at bounding box center [146, 421] width 169 height 12
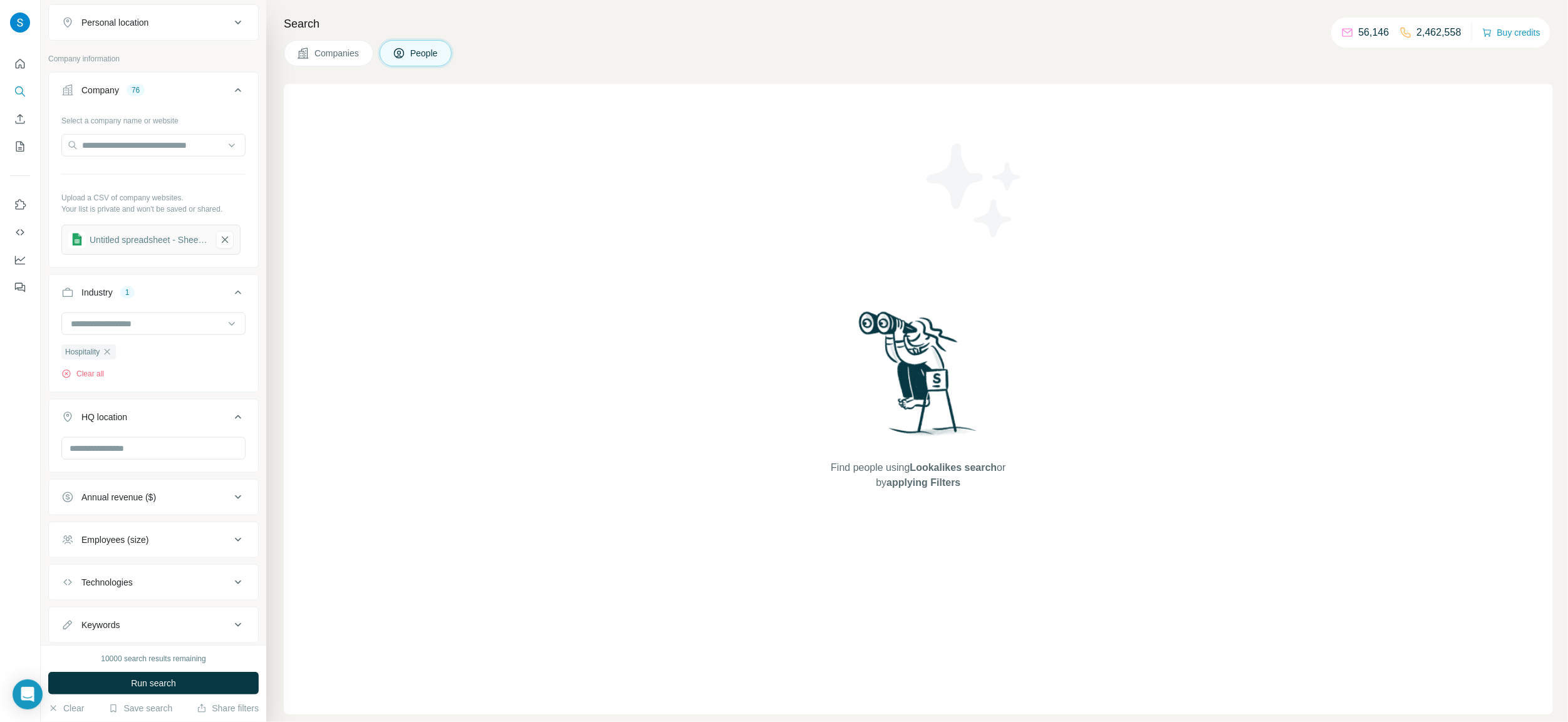
click at [153, 421] on div "HQ location" at bounding box center [146, 417] width 169 height 12
click at [138, 696] on div "10000 search results remaining Run search Clear Save search Share filters" at bounding box center [153, 683] width 225 height 77
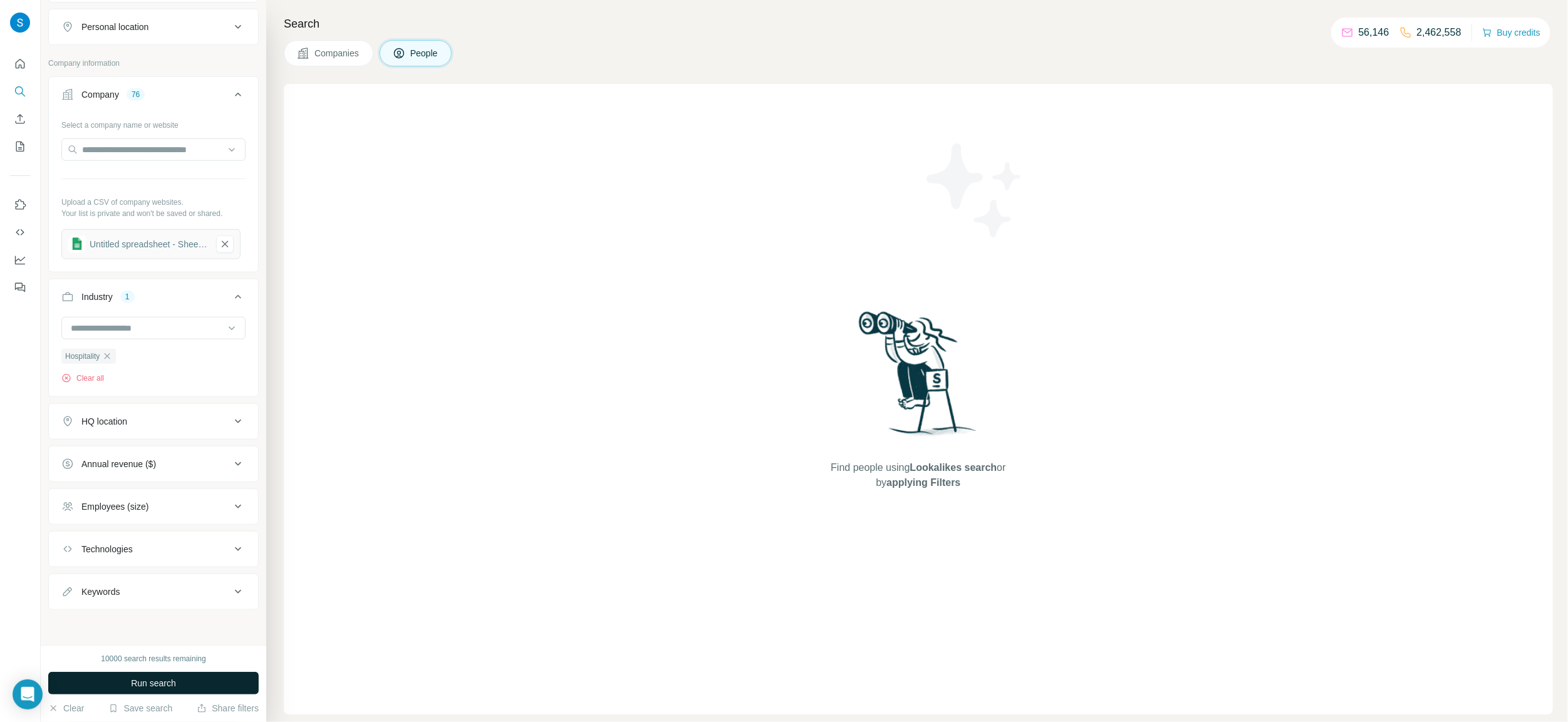
click at [141, 685] on span "Run search" at bounding box center [153, 683] width 45 height 12
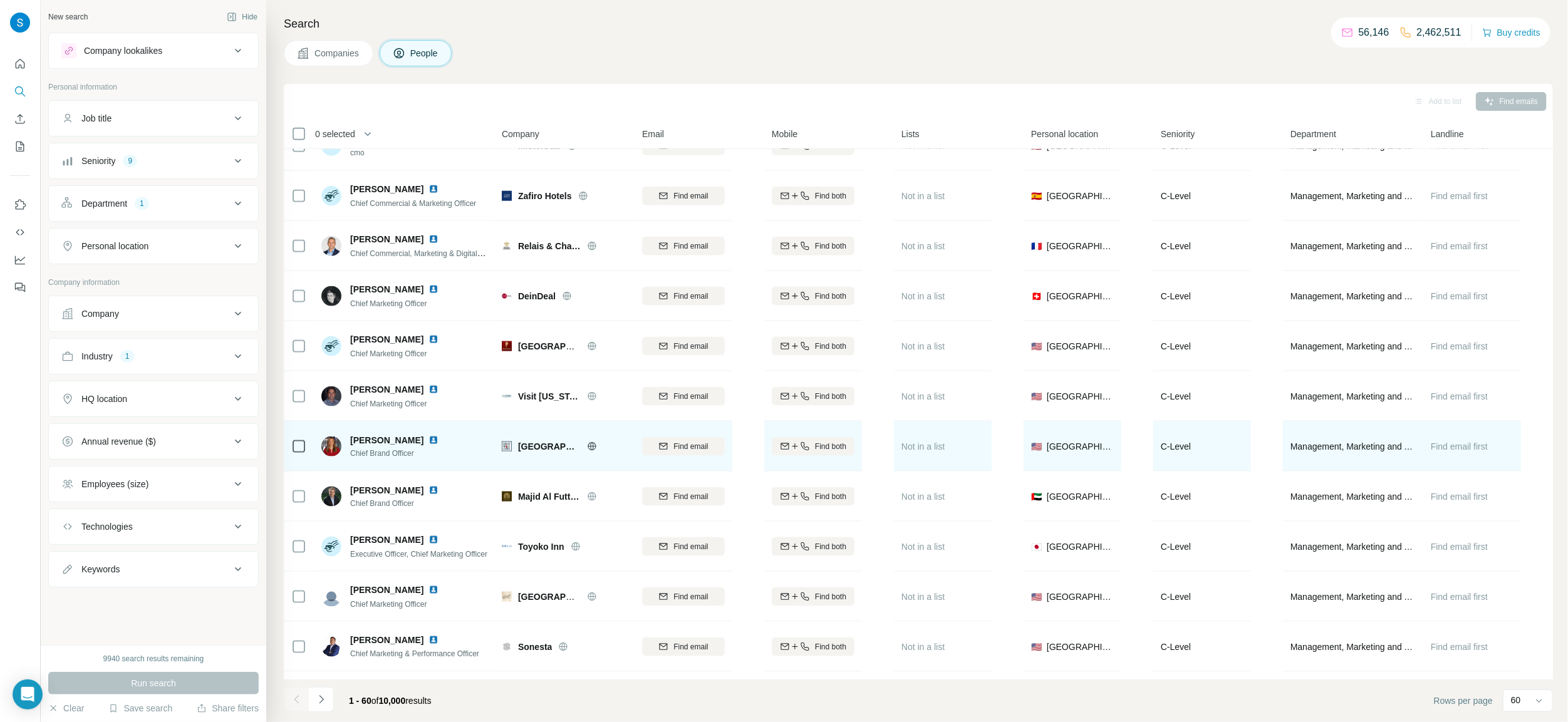
scroll to position [1052, 0]
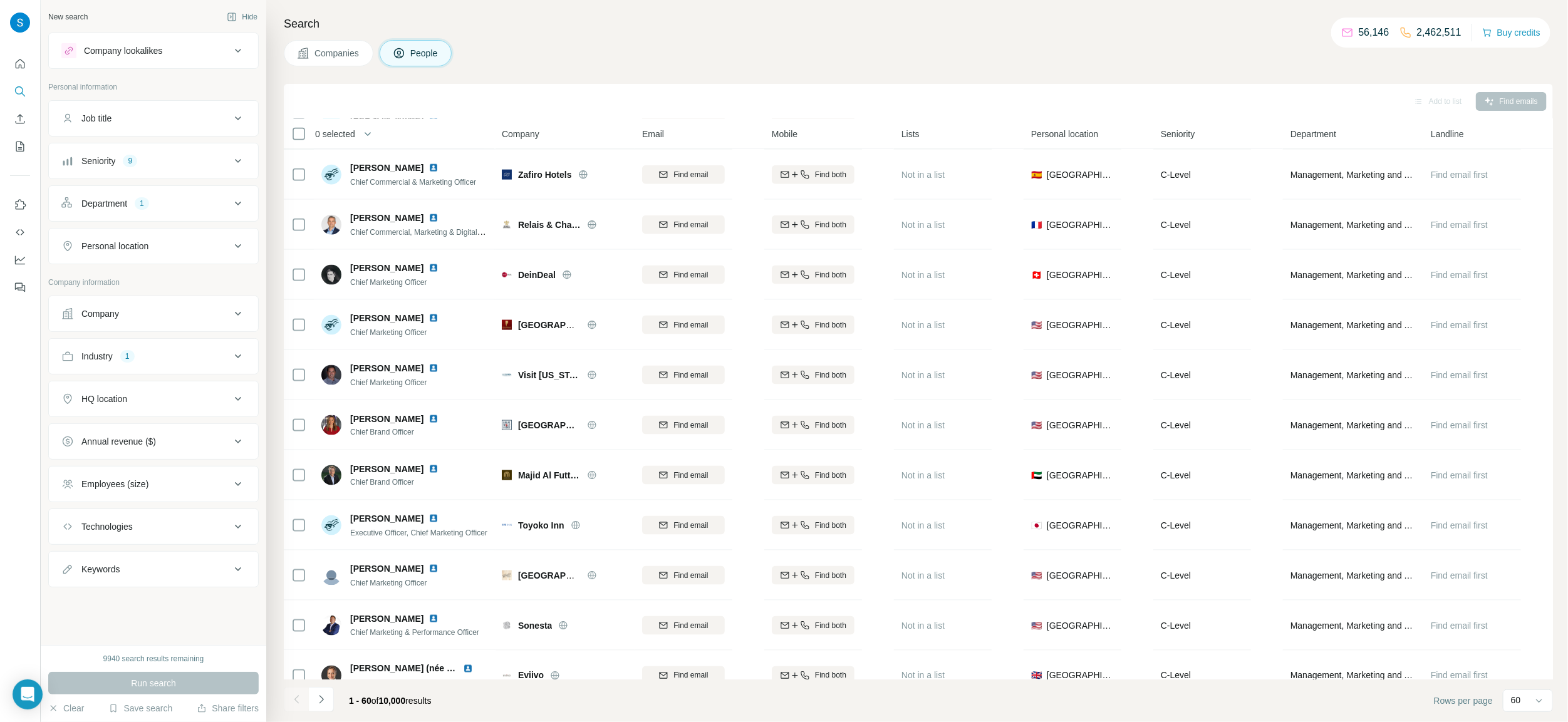
click at [163, 312] on div "Company" at bounding box center [146, 314] width 169 height 12
click at [163, 463] on button "Upload a list of companies" at bounding box center [153, 460] width 184 height 23
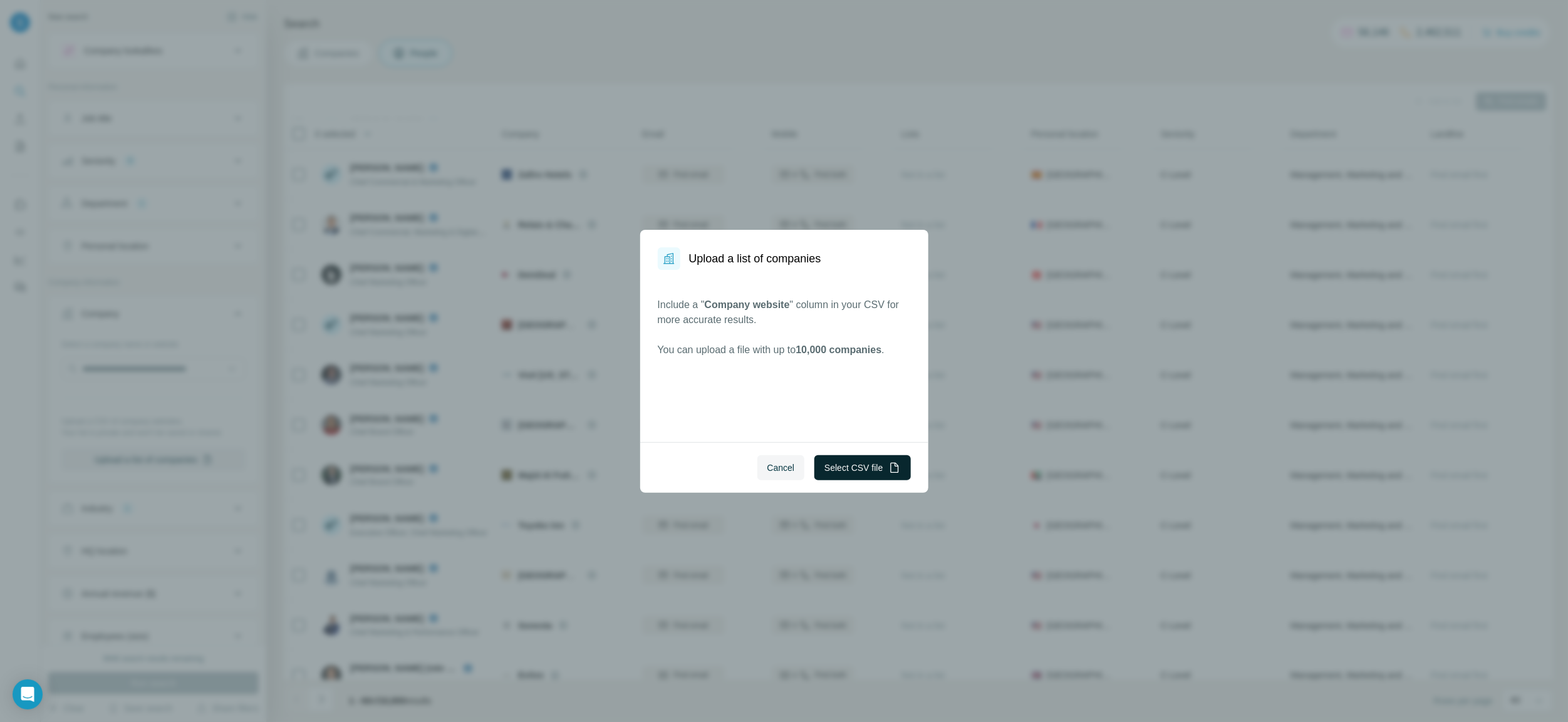
click at [889, 473] on icon "button" at bounding box center [895, 468] width 12 height 12
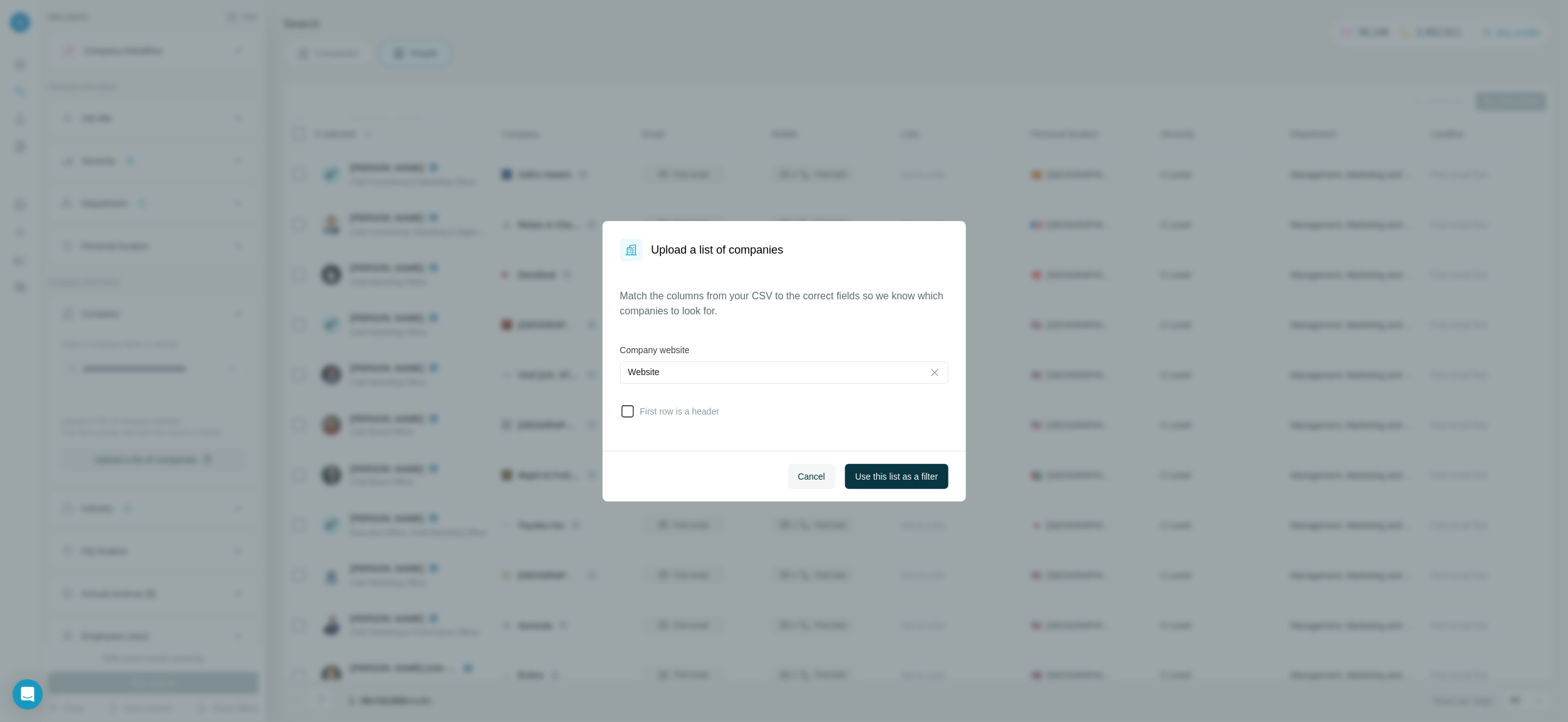
click at [630, 412] on icon at bounding box center [628, 411] width 15 height 15
click at [913, 473] on span "Use this list as a filter" at bounding box center [896, 476] width 82 height 12
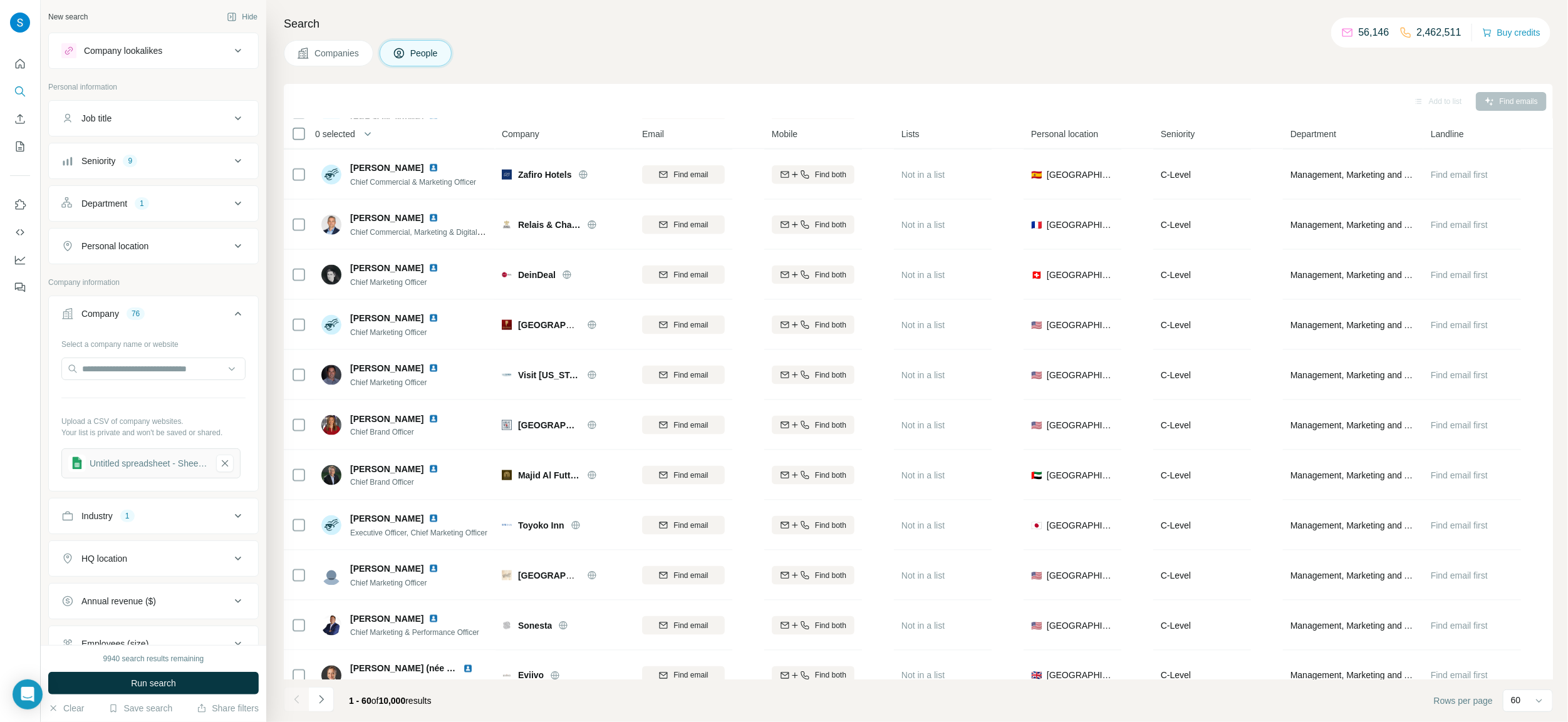
click at [169, 164] on div "Seniority 9" at bounding box center [146, 161] width 169 height 12
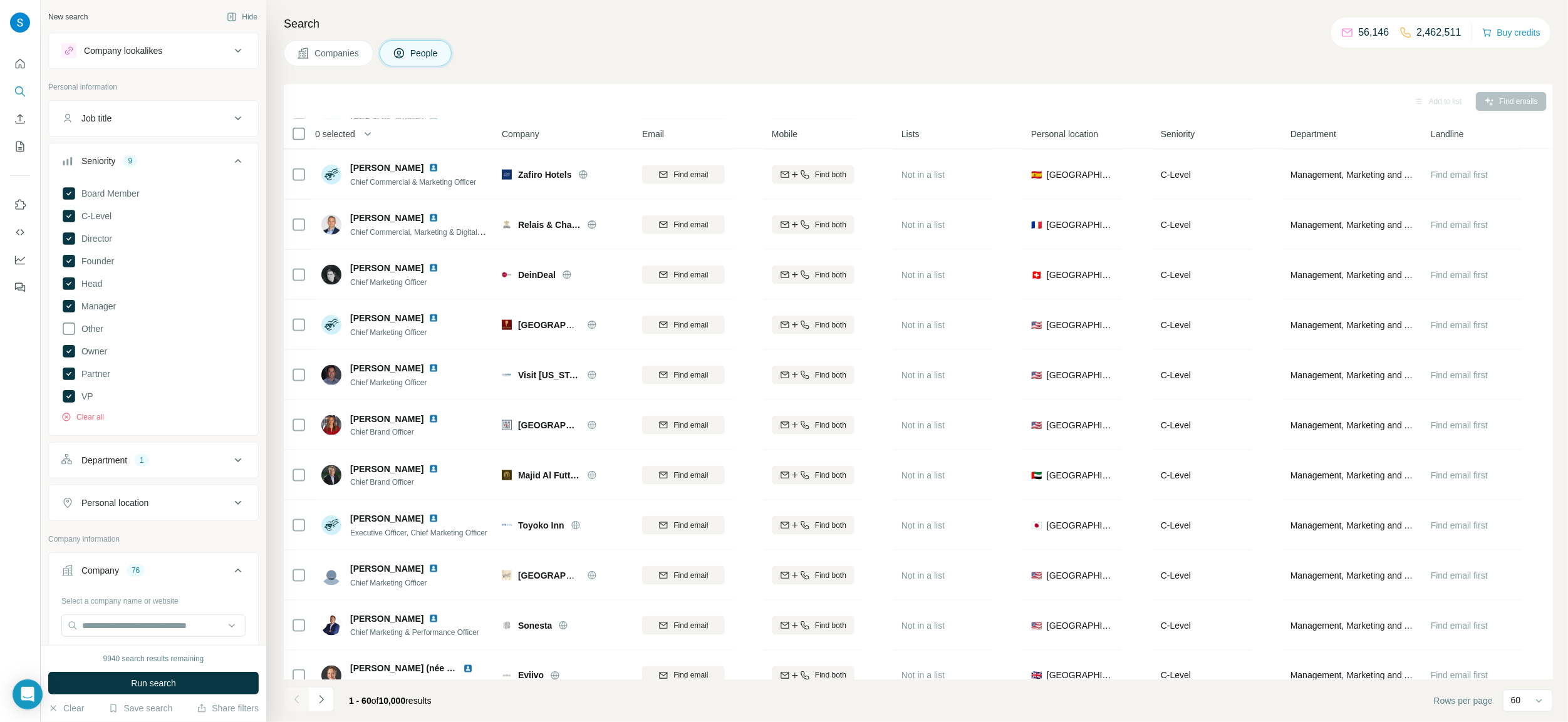
click at [169, 164] on div "Seniority 9" at bounding box center [146, 161] width 169 height 12
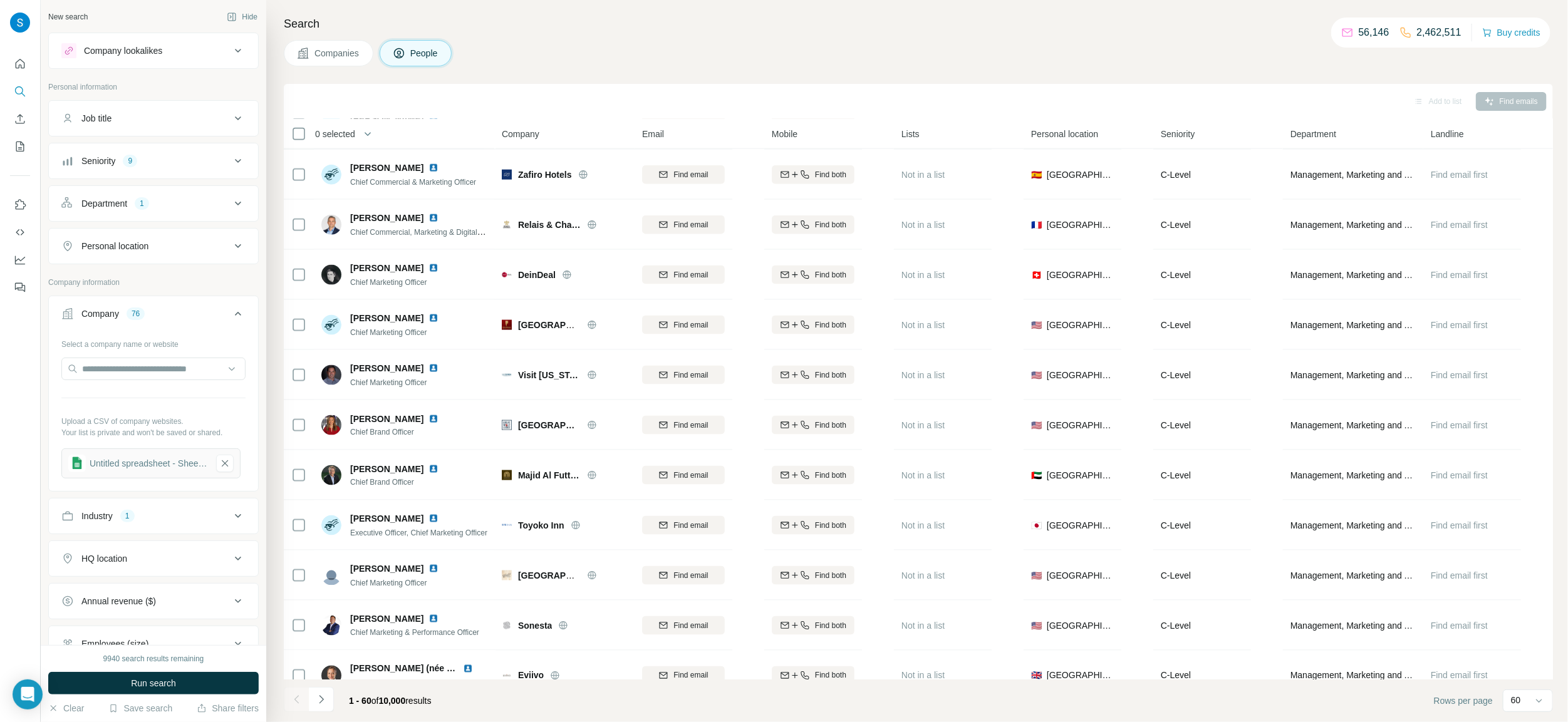
click at [162, 206] on div "Department 1" at bounding box center [146, 204] width 169 height 12
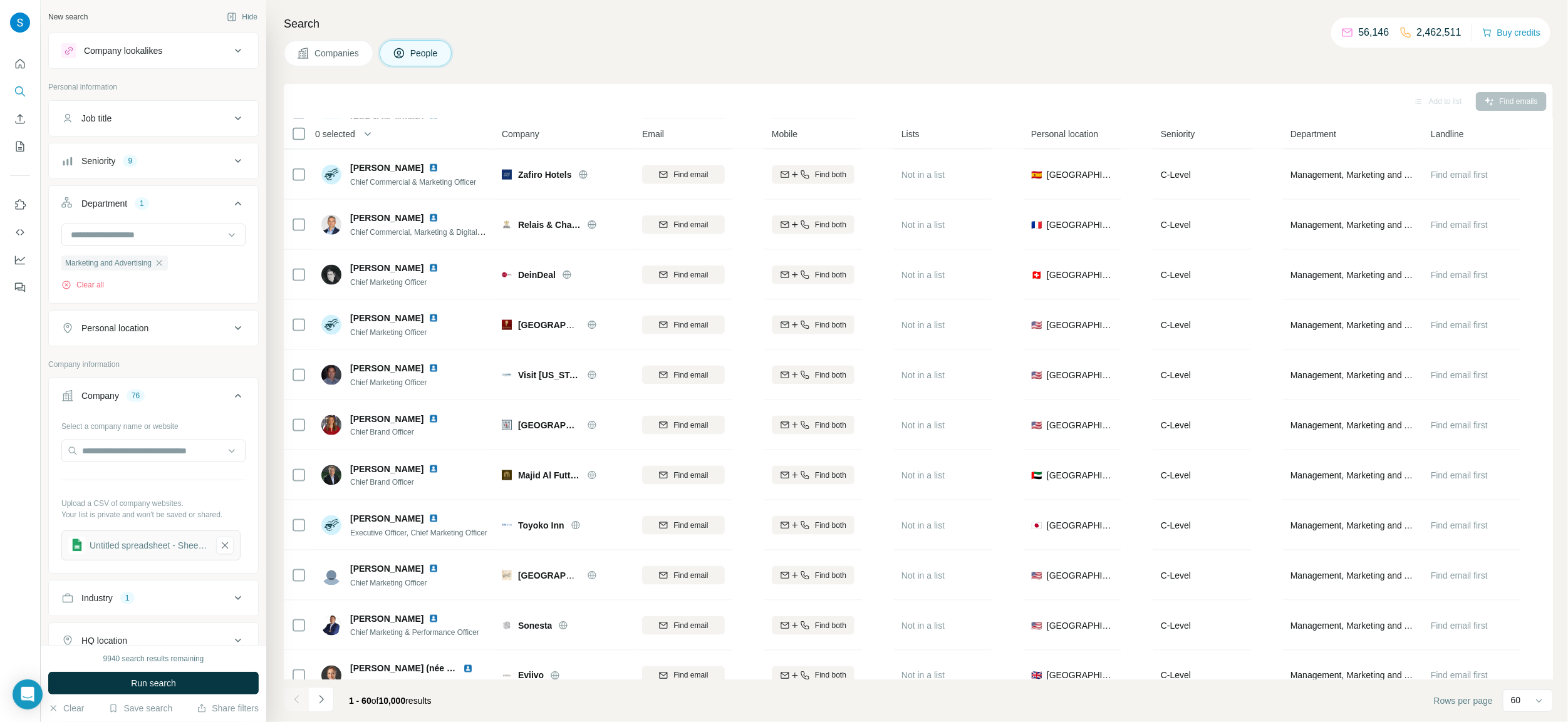
click at [162, 206] on div "Department 1" at bounding box center [146, 204] width 169 height 12
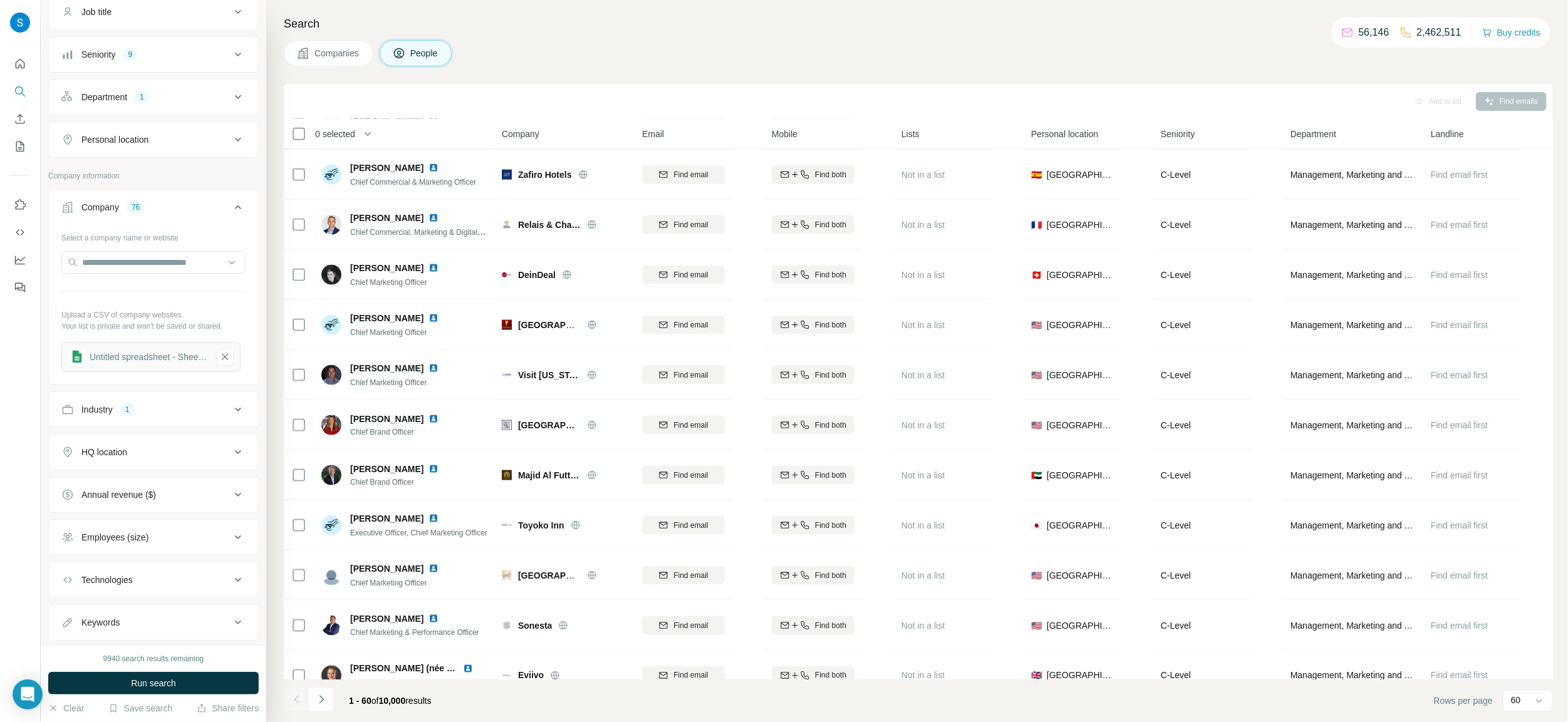
scroll to position [140, 0]
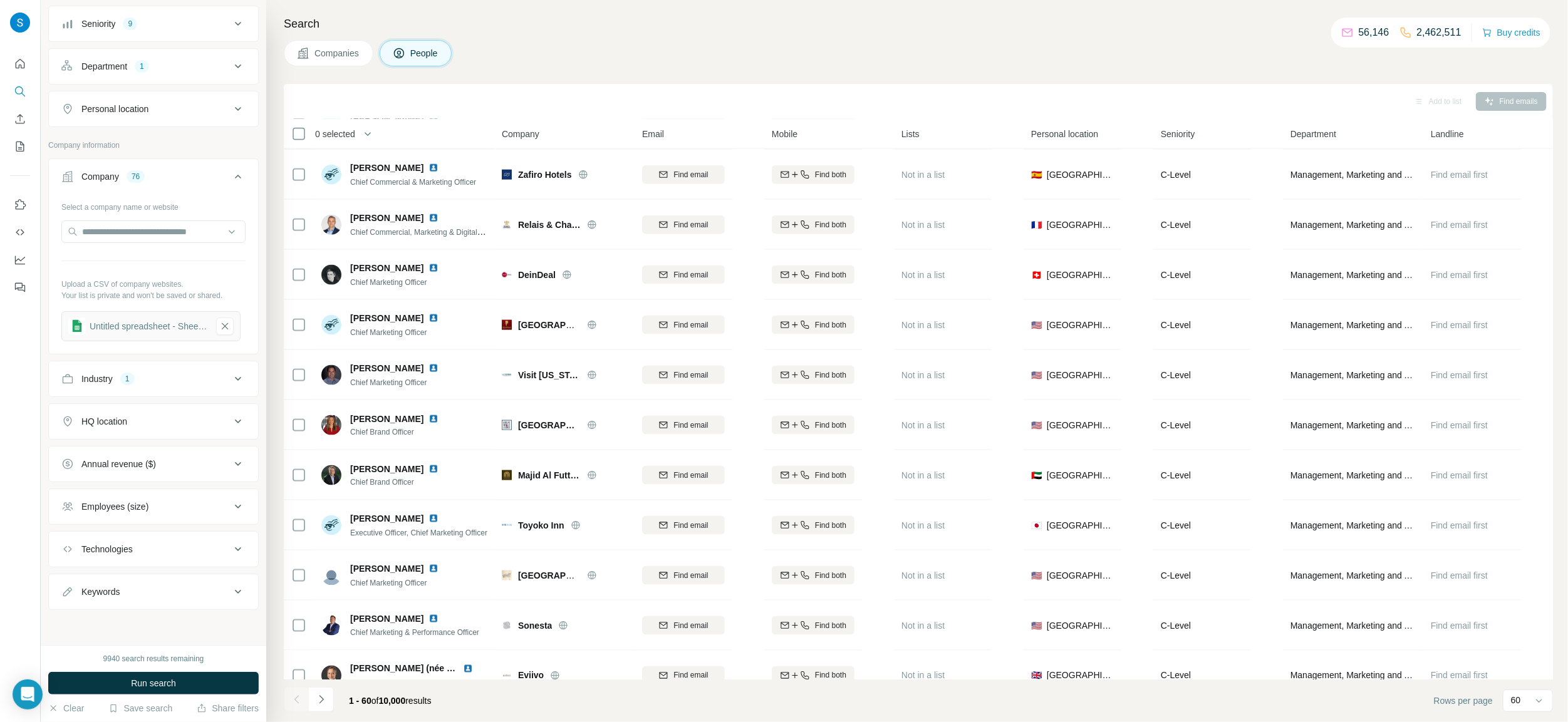
click at [183, 379] on div "Industry 1" at bounding box center [146, 379] width 169 height 12
click at [183, 379] on div "Industry 1" at bounding box center [146, 376] width 169 height 12
click at [144, 682] on span "Run search" at bounding box center [153, 683] width 45 height 12
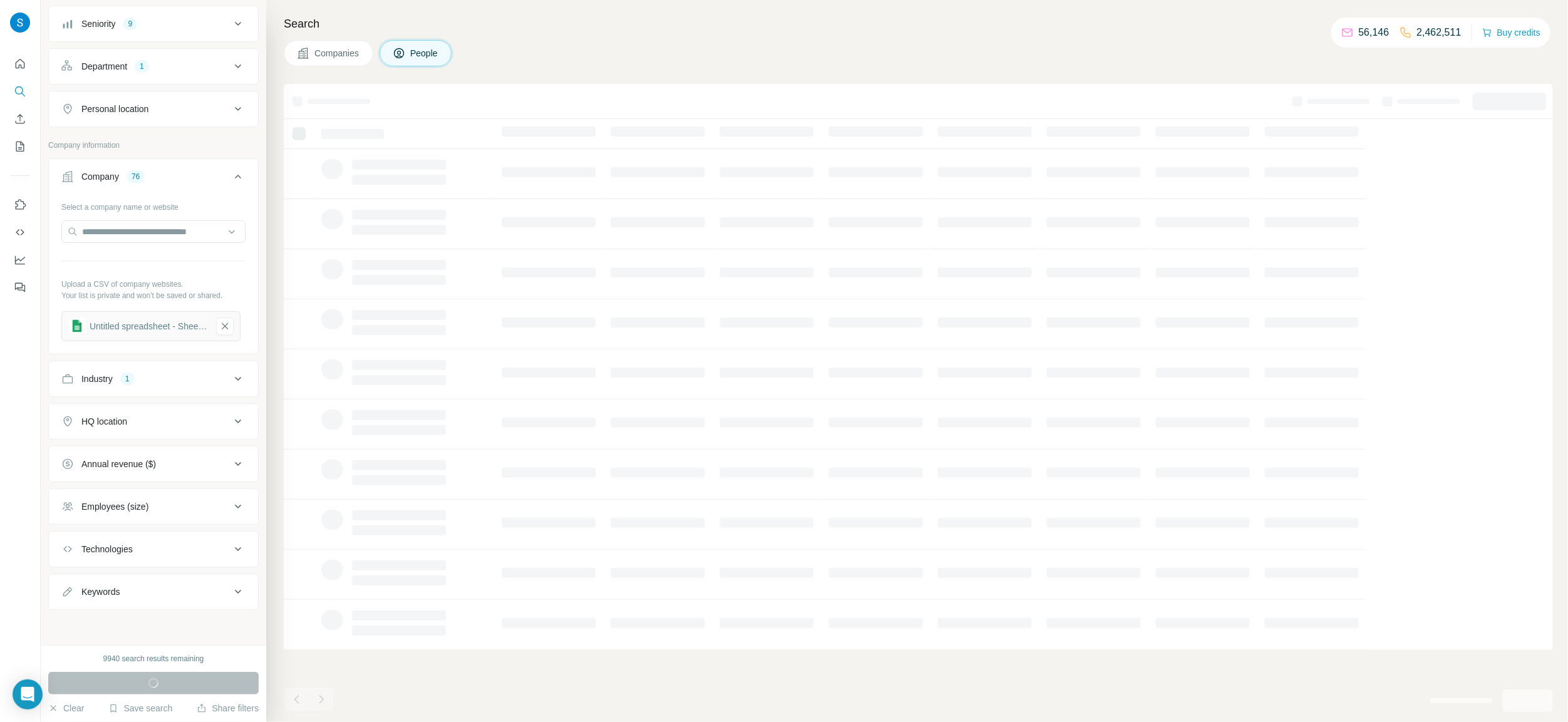
scroll to position [0, 0]
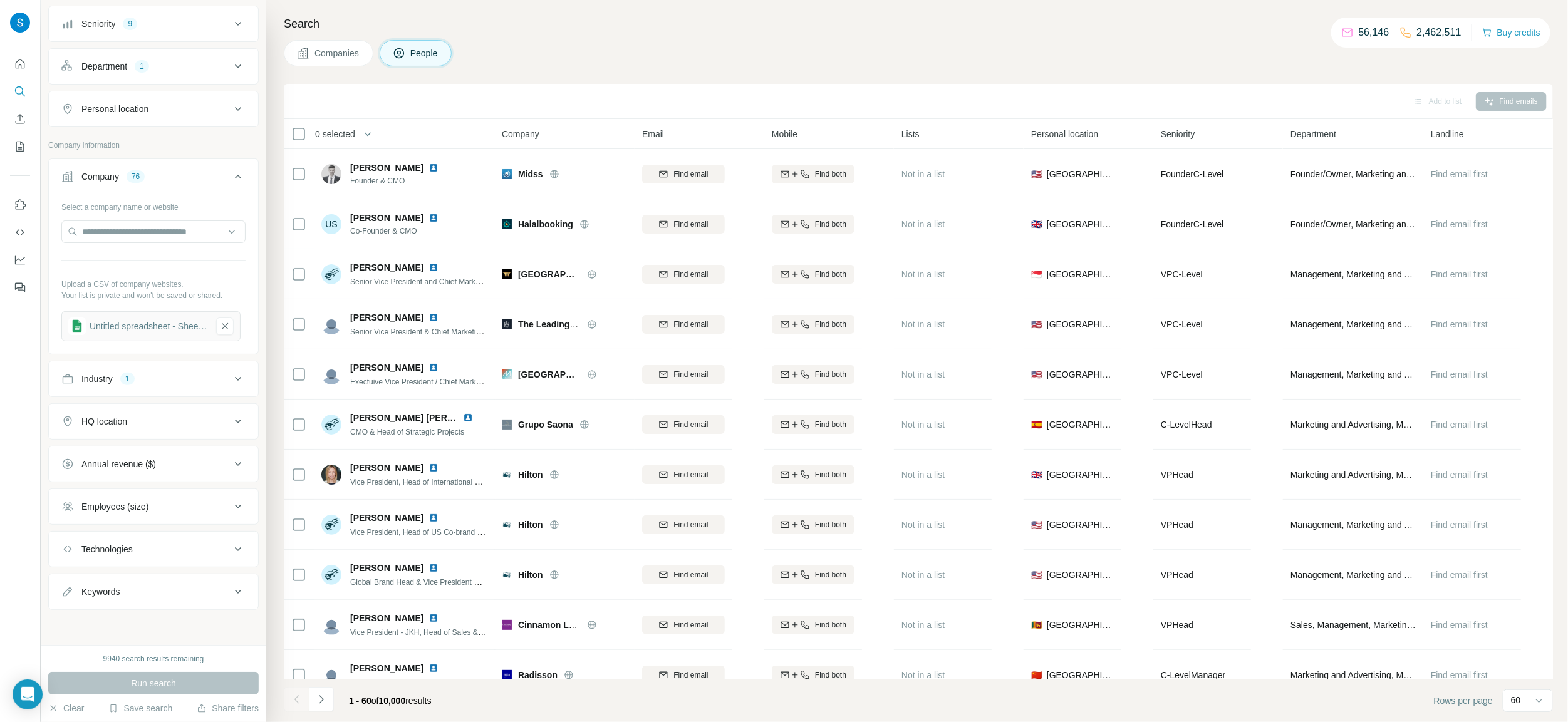
click at [159, 327] on div "Untitled spreadsheet - Sheet1 (2)" at bounding box center [148, 326] width 118 height 12
click at [166, 427] on button "HQ location" at bounding box center [153, 421] width 209 height 30
click at [167, 459] on input "text" at bounding box center [153, 450] width 184 height 23
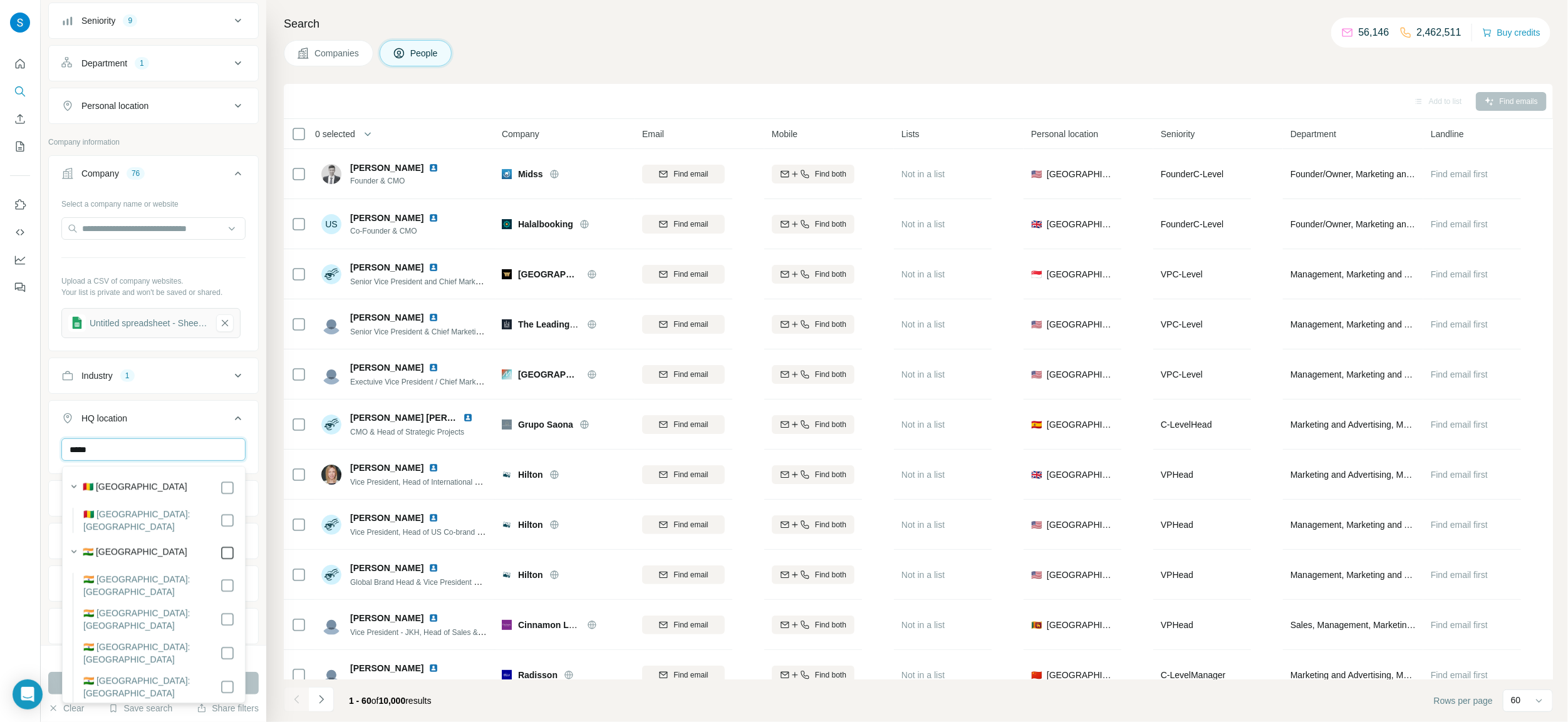
type input "*****"
click at [28, 456] on div at bounding box center [20, 361] width 40 height 722
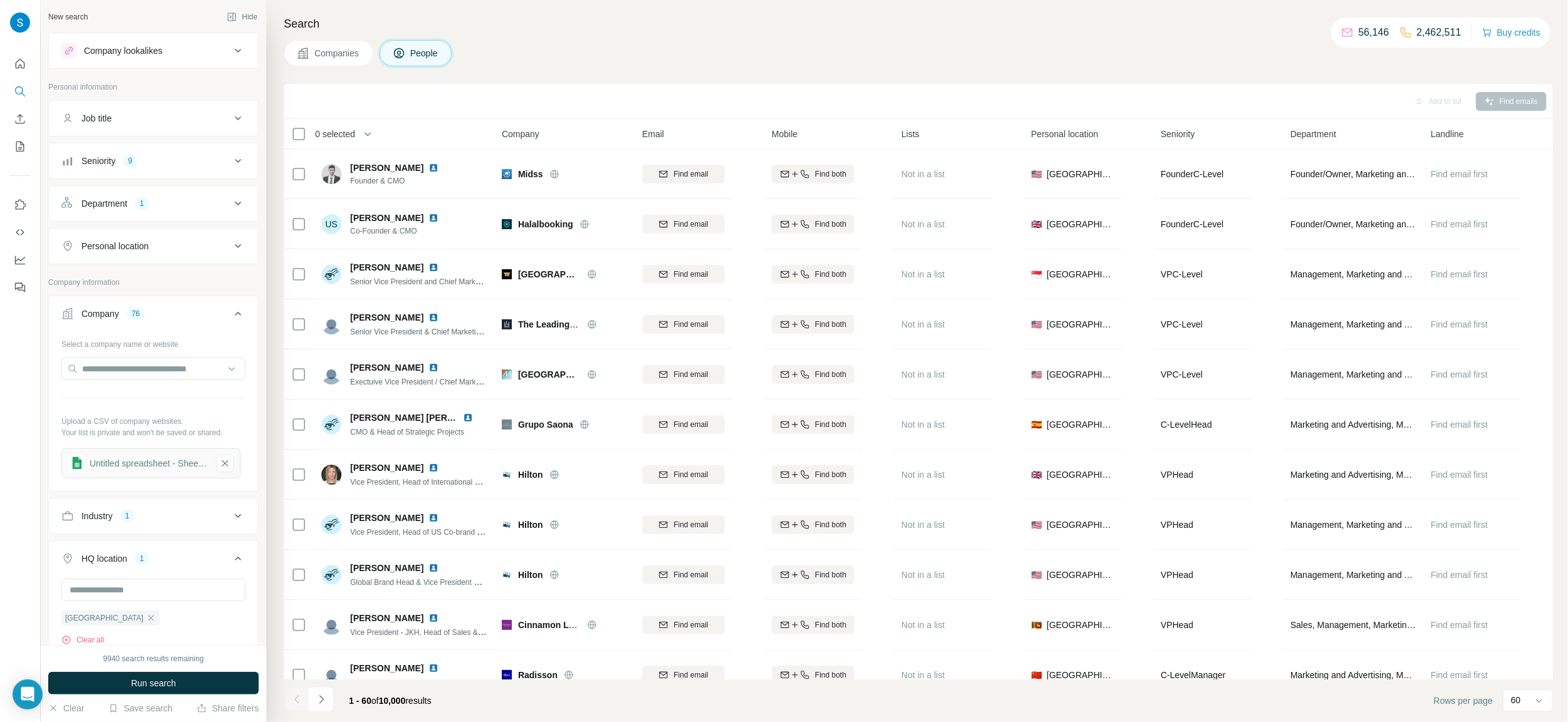
click at [165, 252] on div "Personal location" at bounding box center [146, 246] width 169 height 12
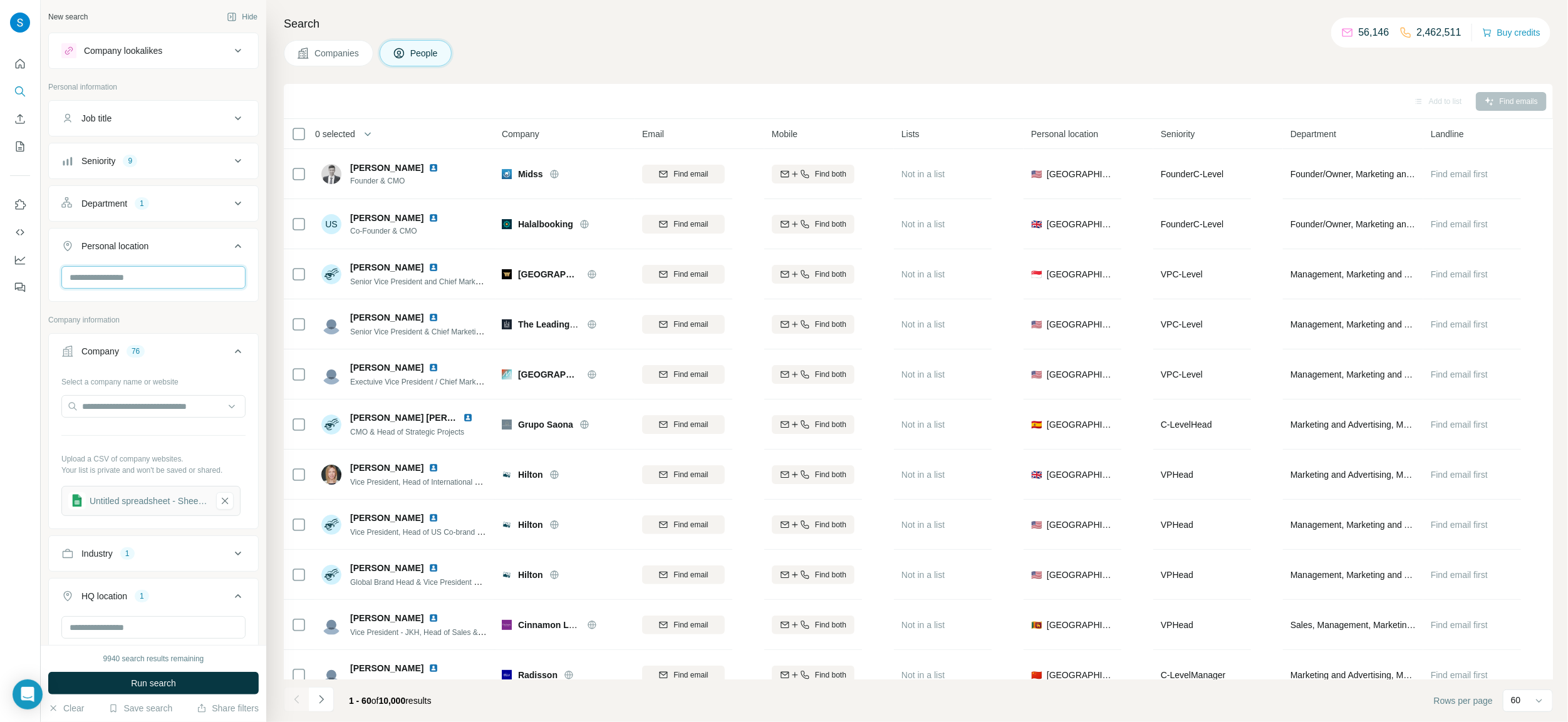
click at [151, 288] on input "text" at bounding box center [153, 278] width 184 height 23
type input "*****"
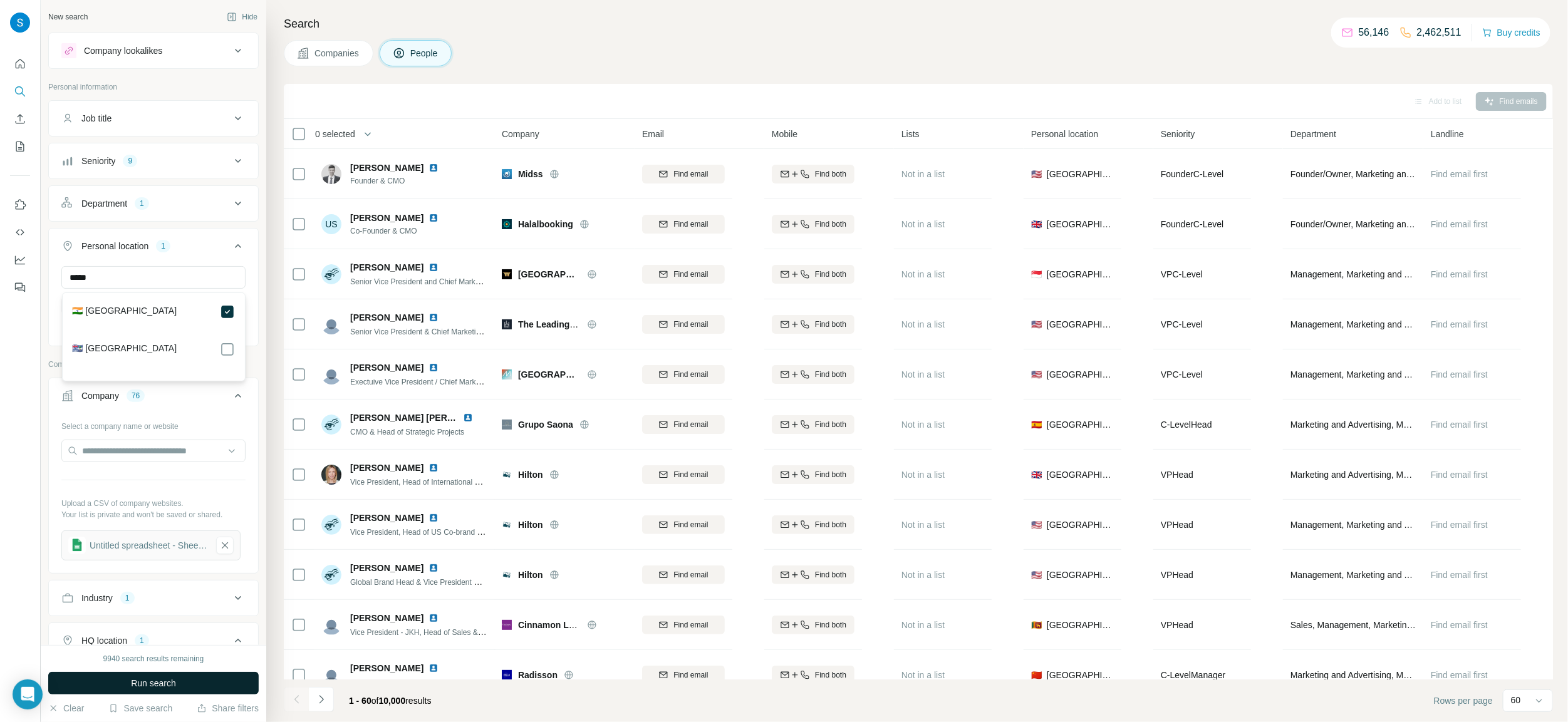
click at [151, 681] on span "Run search" at bounding box center [153, 683] width 45 height 12
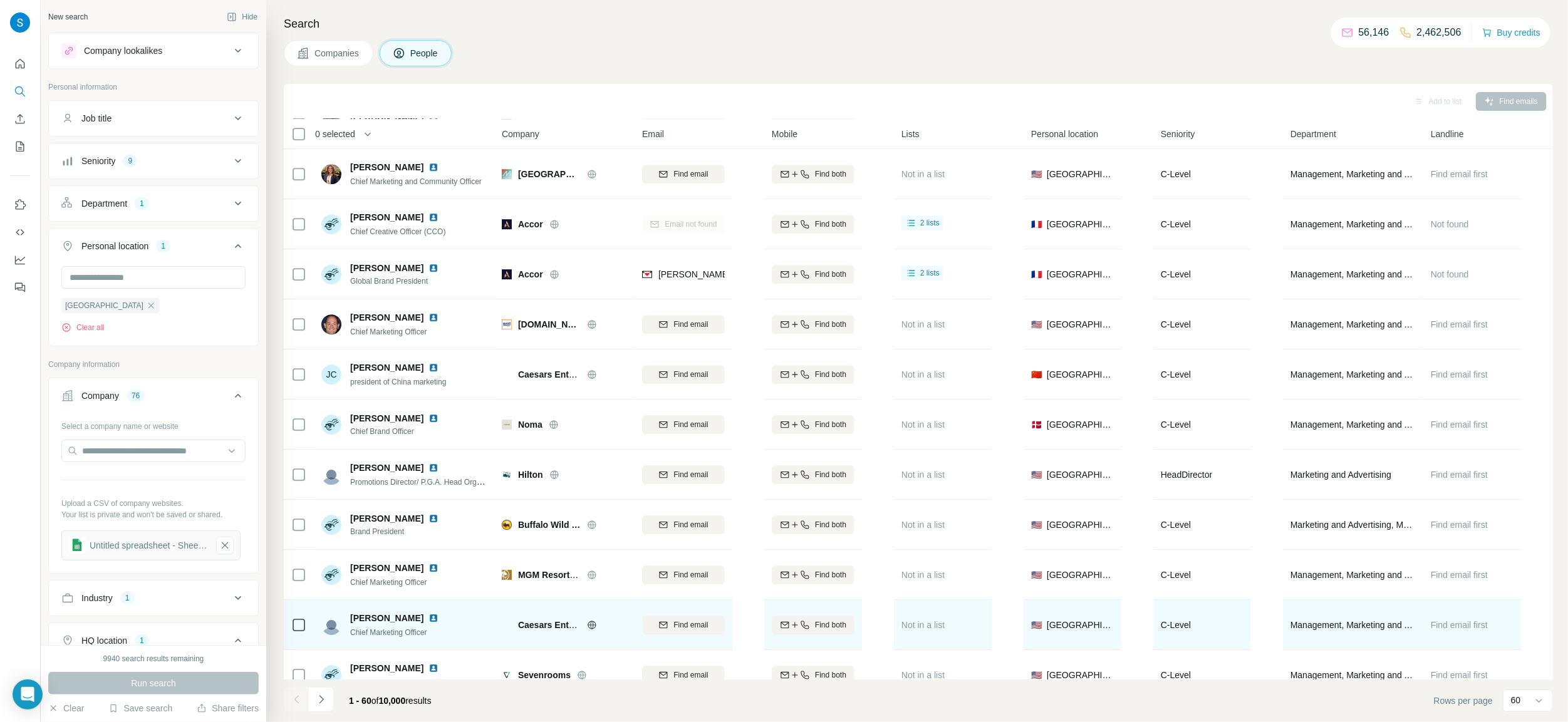
scroll to position [2474, 0]
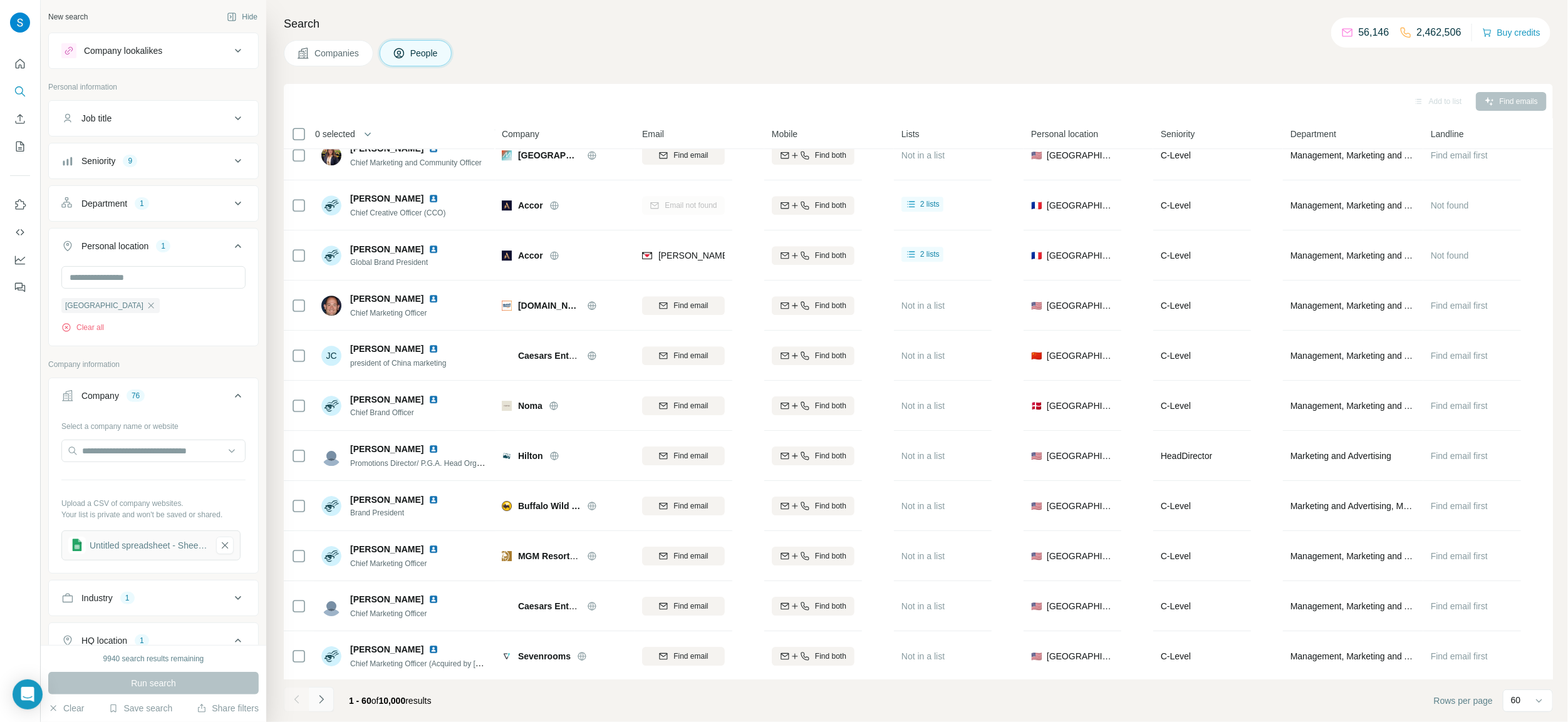
click at [327, 707] on button "Navigate to next page" at bounding box center [321, 699] width 25 height 25
click at [329, 704] on button "Navigate to next page" at bounding box center [321, 699] width 25 height 25
click at [206, 682] on span "Close" at bounding box center [206, 684] width 23 height 12
click at [323, 701] on icon "Navigate to next page" at bounding box center [321, 699] width 12 height 12
click at [211, 682] on span "Close" at bounding box center [206, 684] width 23 height 12
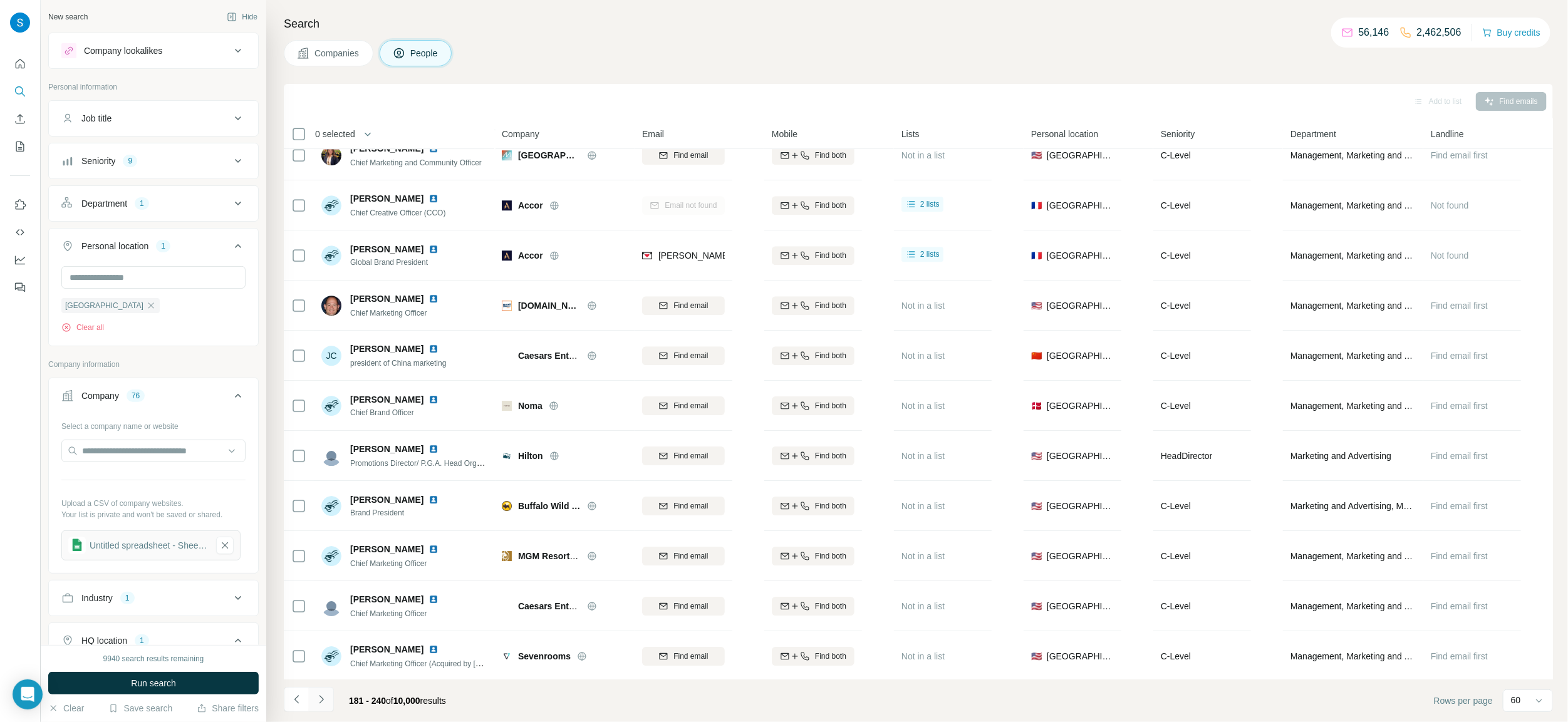
click at [323, 700] on icon "Navigate to next page" at bounding box center [321, 699] width 5 height 8
click at [219, 552] on icon "button" at bounding box center [224, 546] width 11 height 12
click at [330, 69] on div "Search Companies People Add to list Find emails 0 selected People Company Email…" at bounding box center [917, 361] width 1302 height 722
click at [328, 64] on button "Companies" at bounding box center [328, 53] width 89 height 26
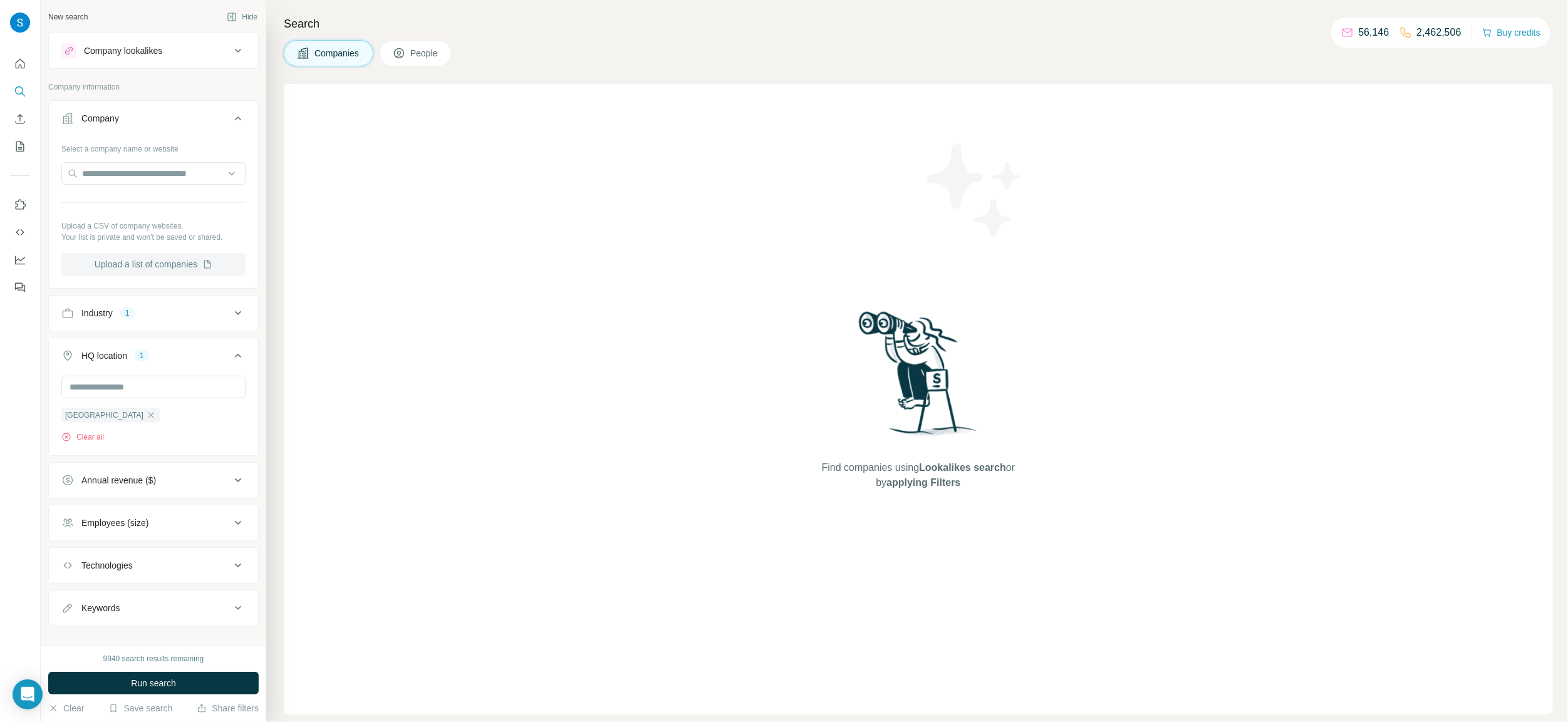
click at [171, 272] on button "Upload a list of companies" at bounding box center [153, 265] width 184 height 23
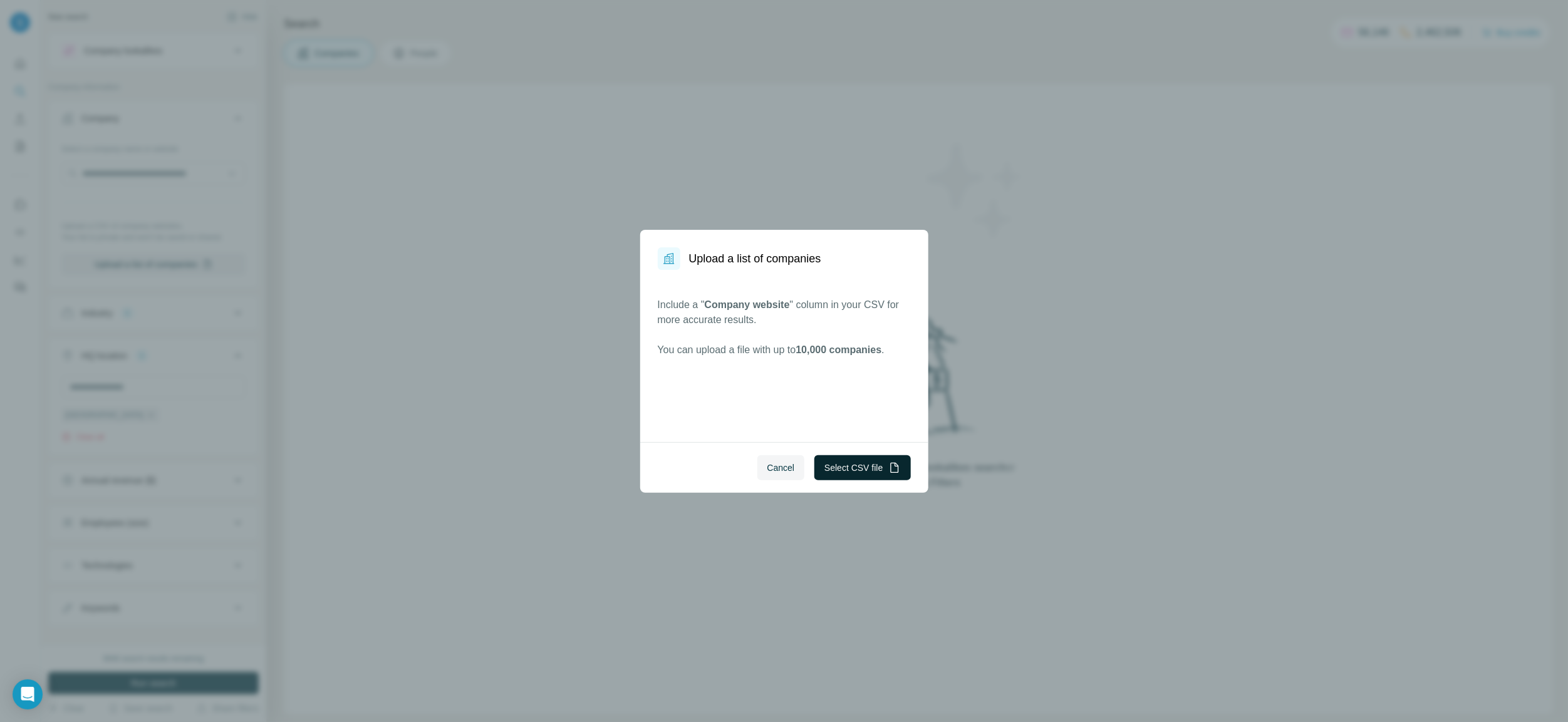
click at [831, 469] on button "Select CSV file" at bounding box center [863, 468] width 96 height 25
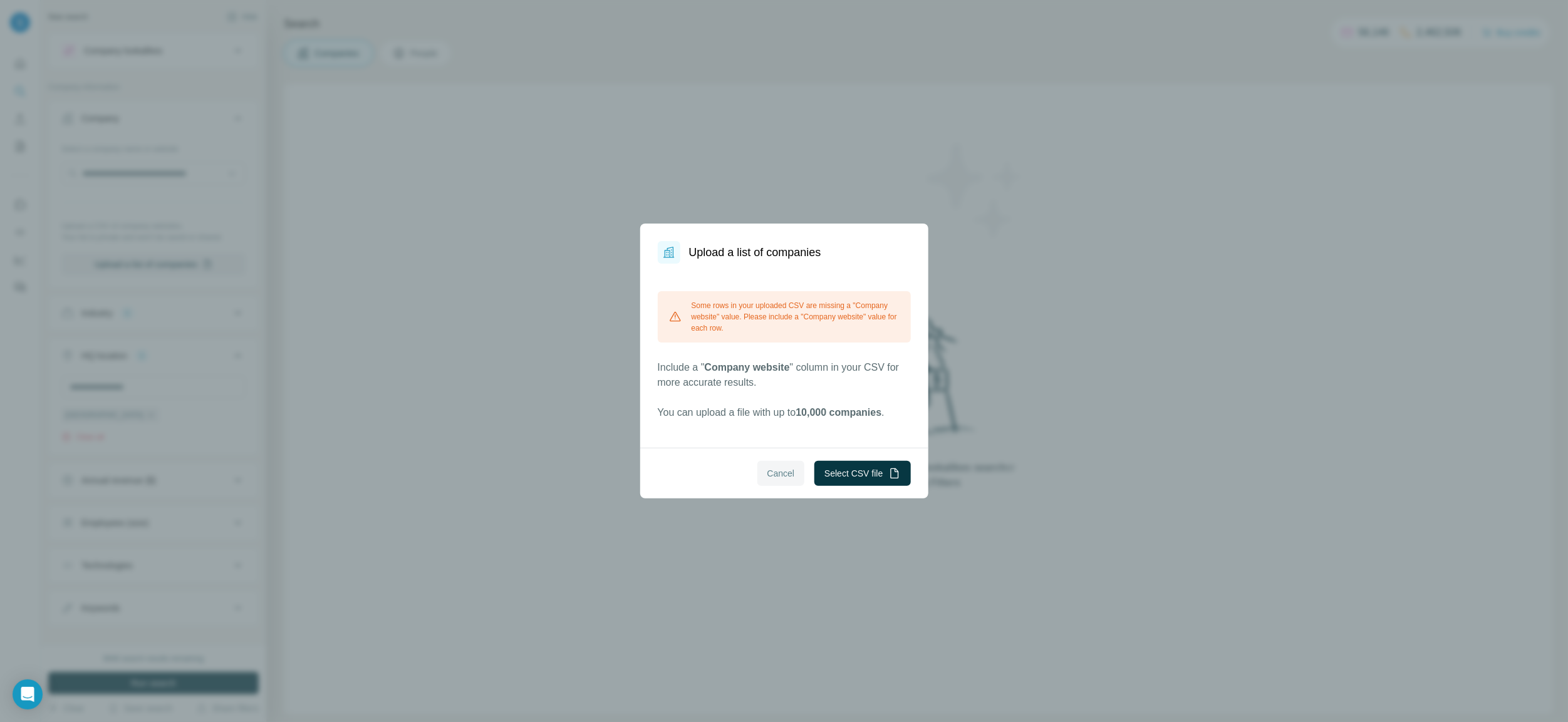
click at [788, 479] on span "Cancel" at bounding box center [781, 473] width 27 height 12
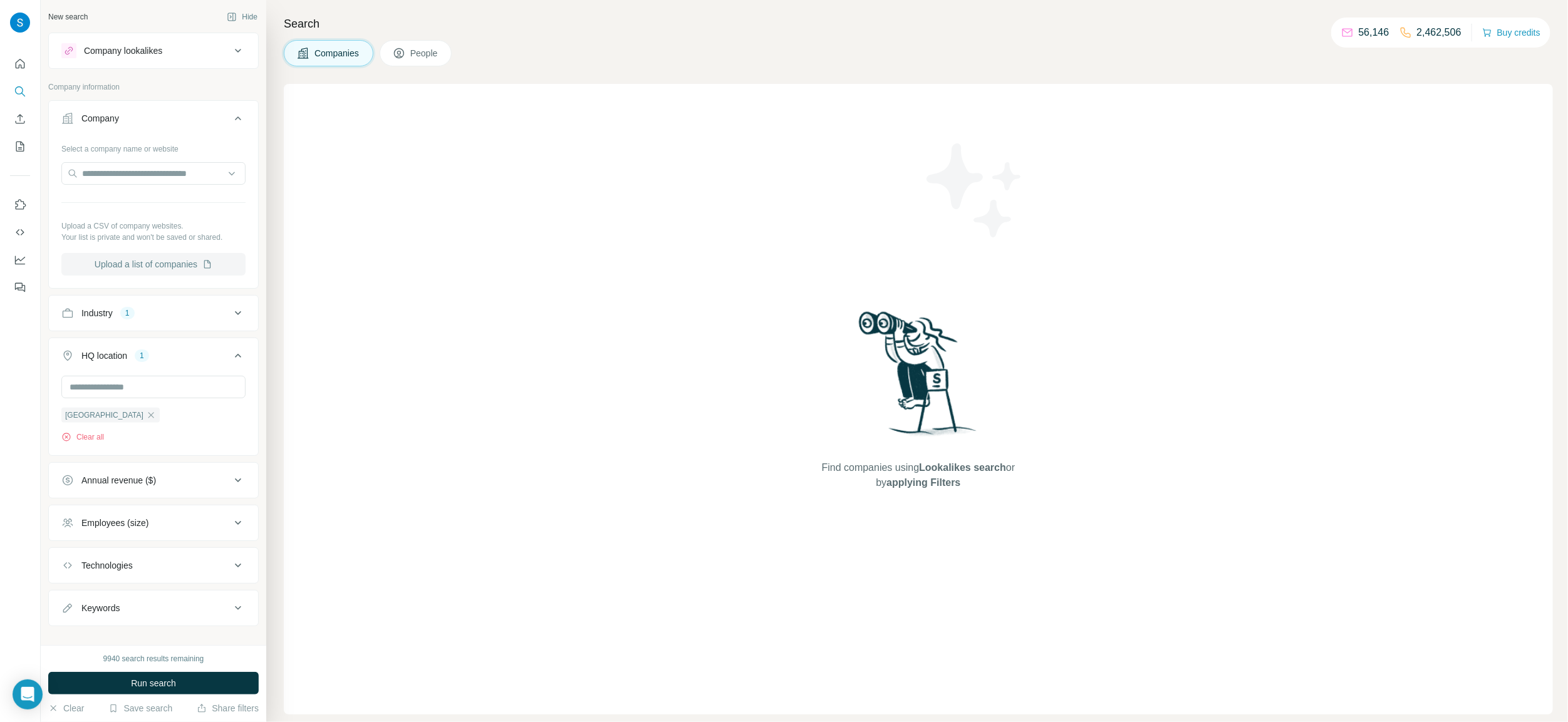
click at [121, 269] on button "Upload a list of companies" at bounding box center [153, 265] width 184 height 23
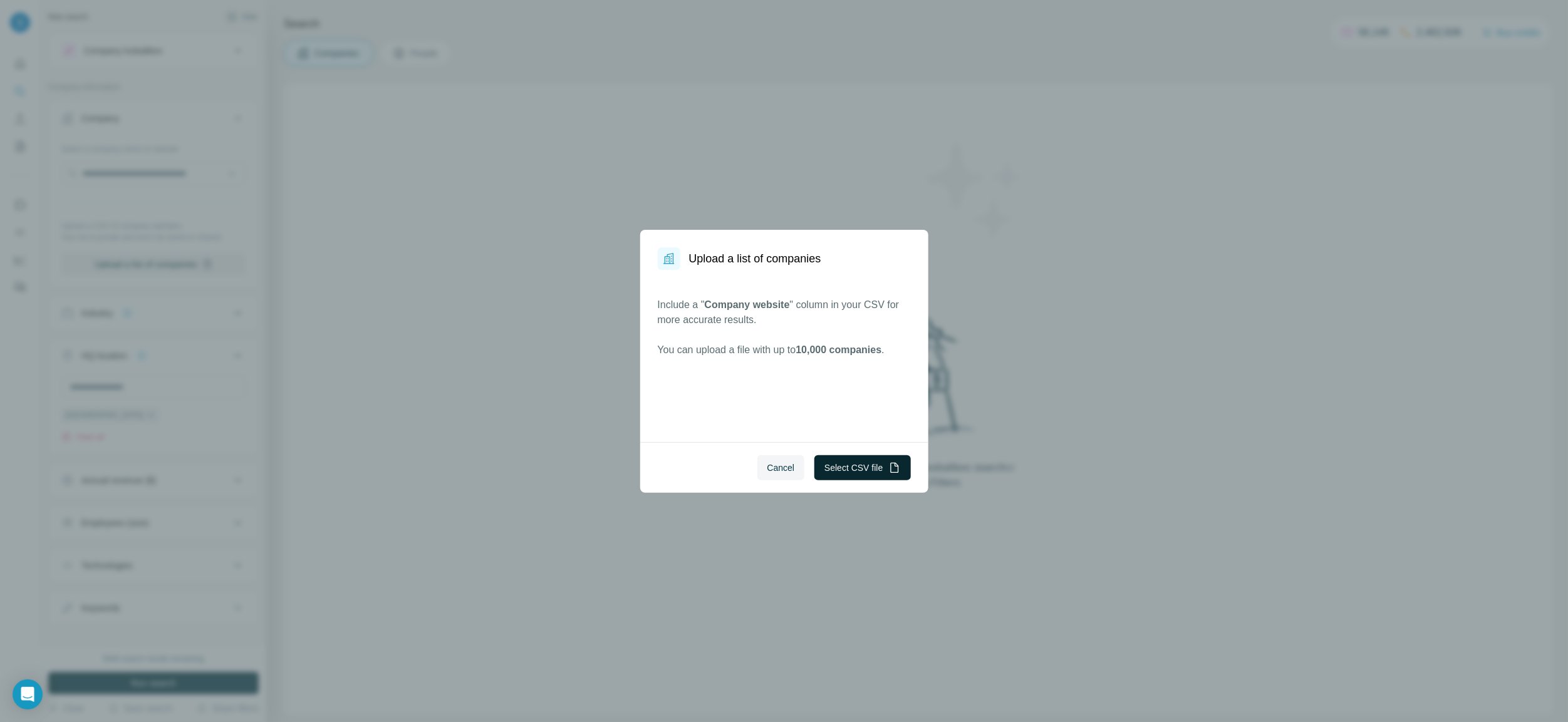
click at [871, 474] on button "Select CSV file" at bounding box center [863, 468] width 96 height 25
click at [795, 472] on button "Cancel" at bounding box center [781, 468] width 47 height 25
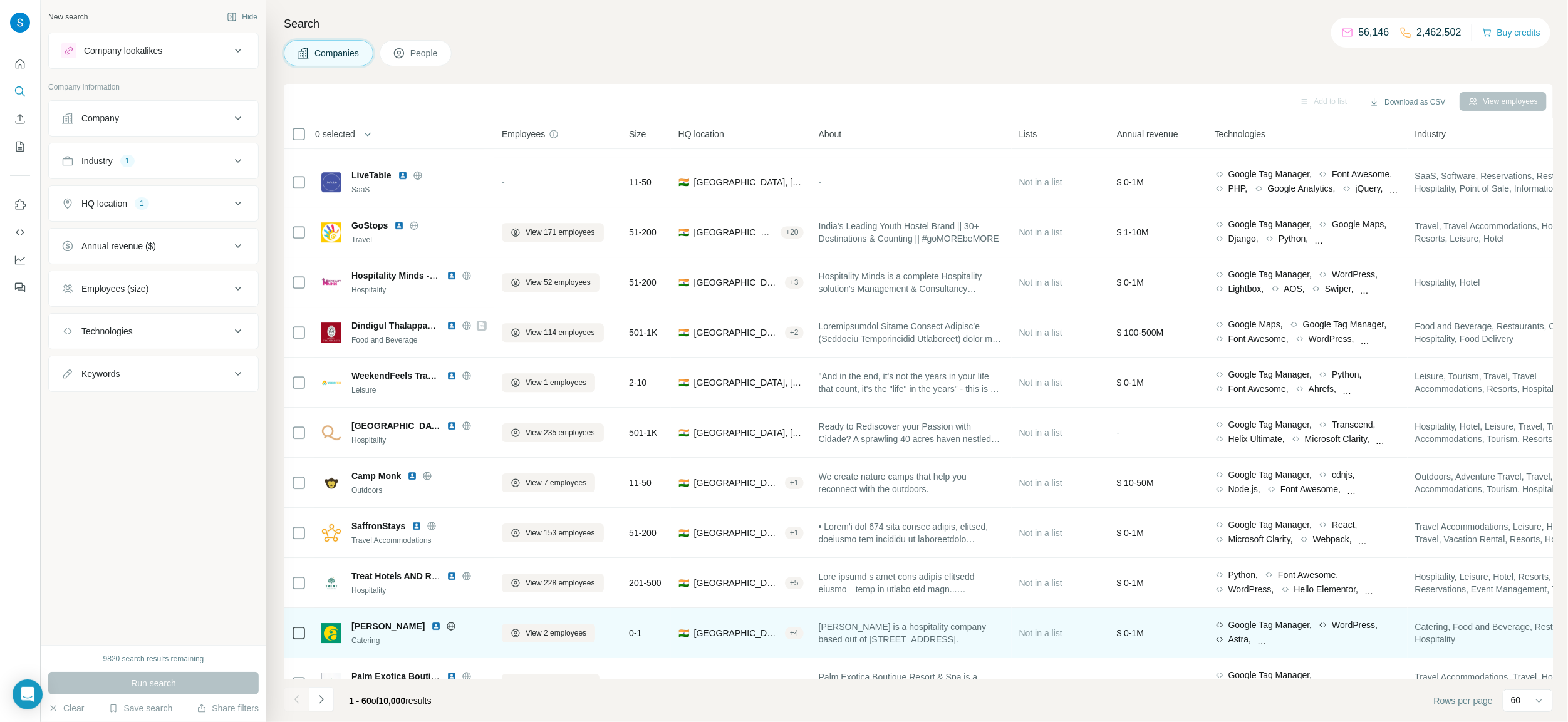
scroll to position [2474, 0]
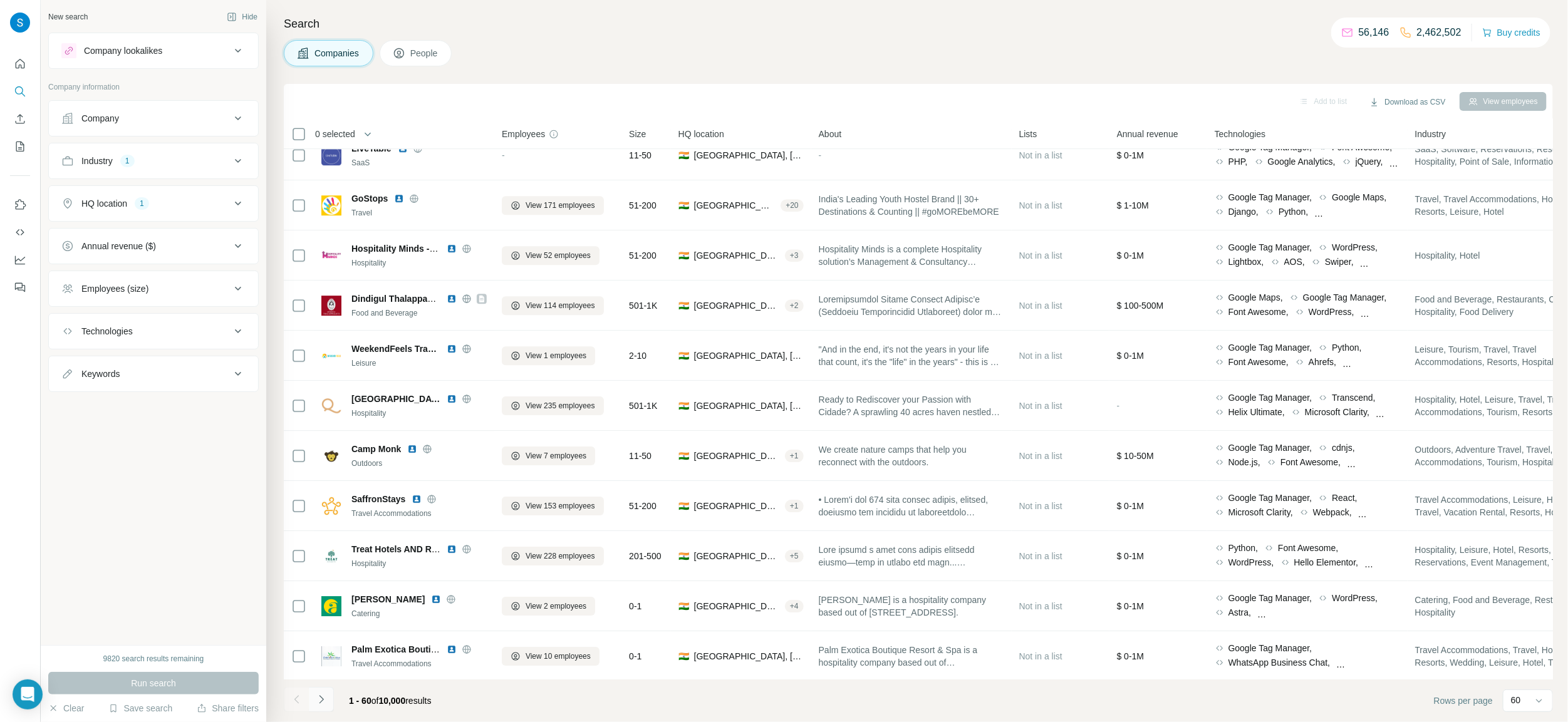
click at [316, 698] on icon "Navigate to next page" at bounding box center [321, 699] width 12 height 12
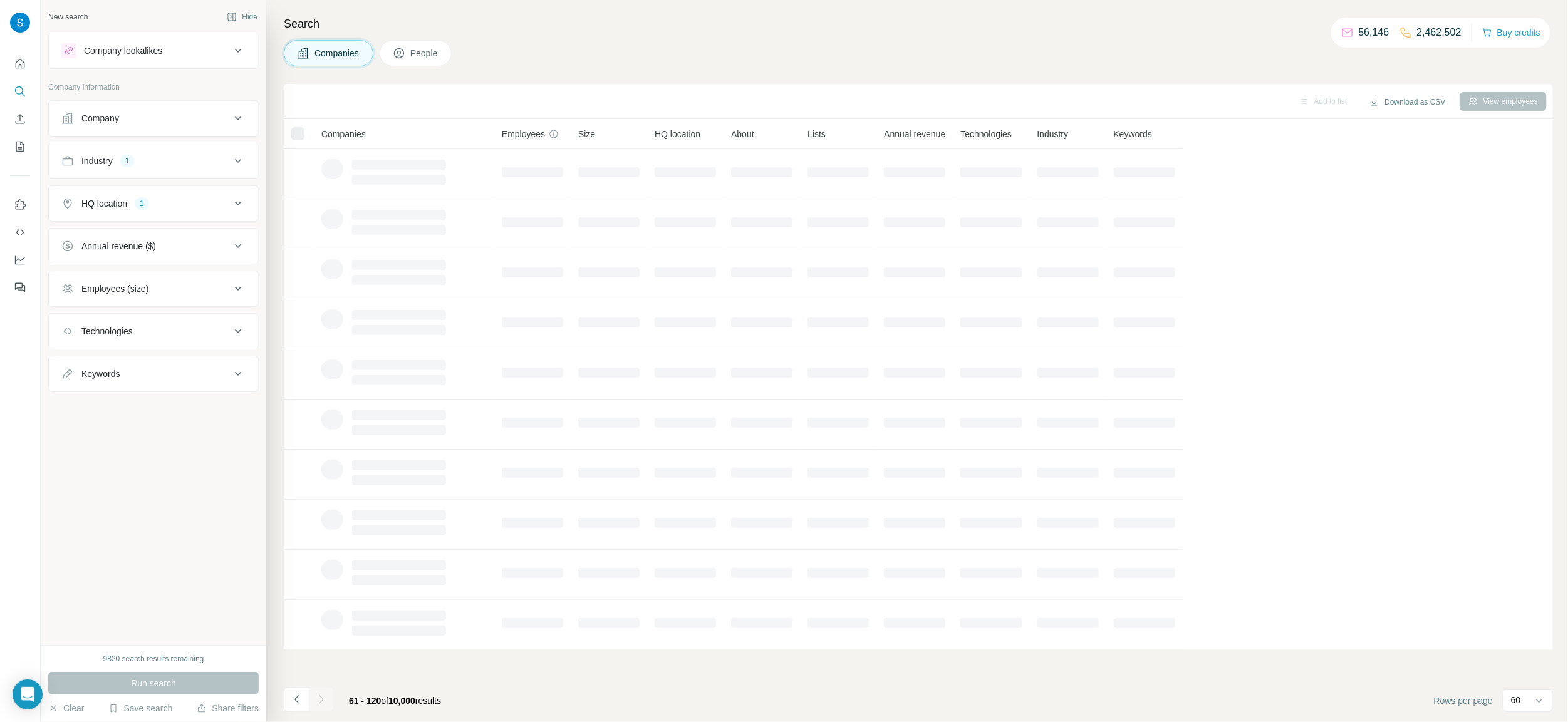
scroll to position [0, 0]
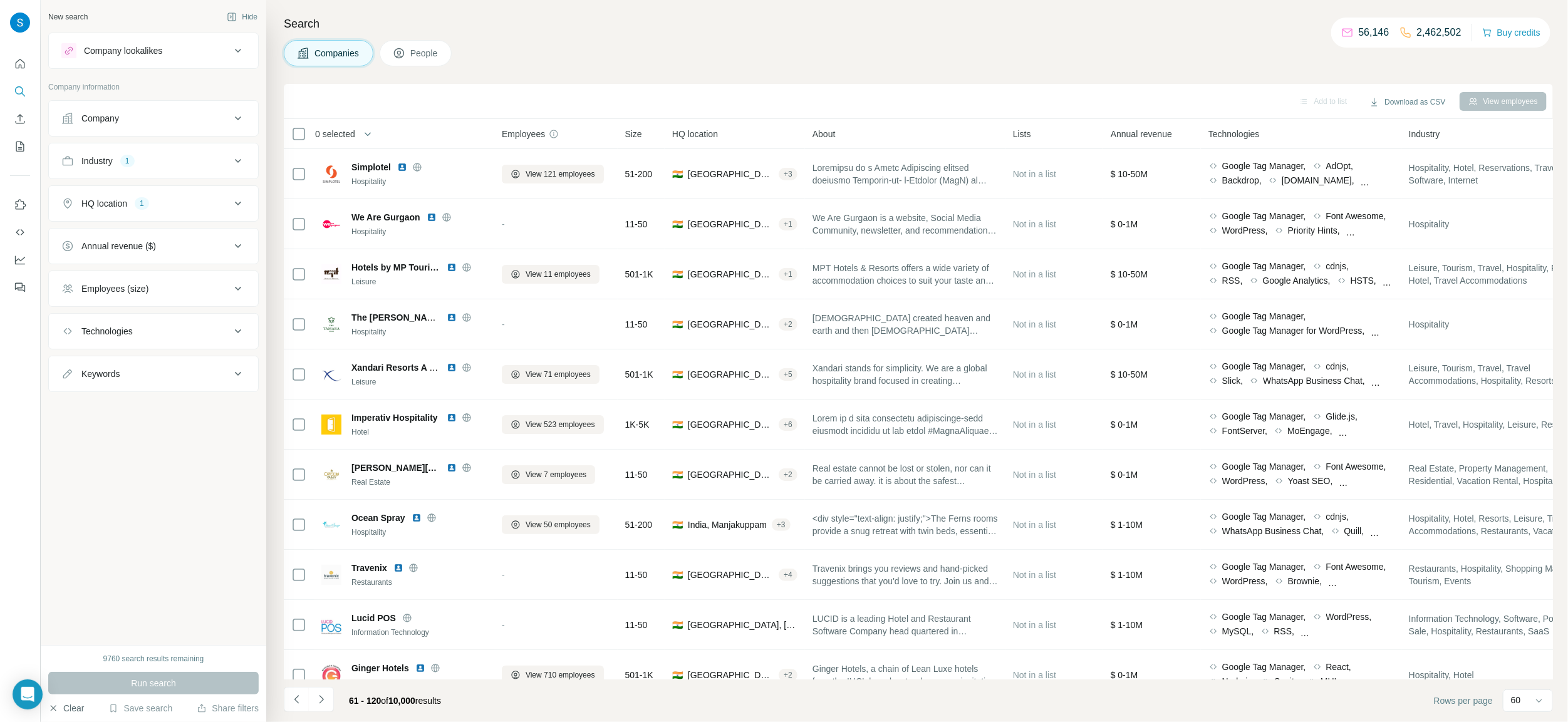
click at [60, 710] on button "Clear" at bounding box center [66, 708] width 36 height 12
click at [22, 99] on button "Search" at bounding box center [20, 92] width 20 height 23
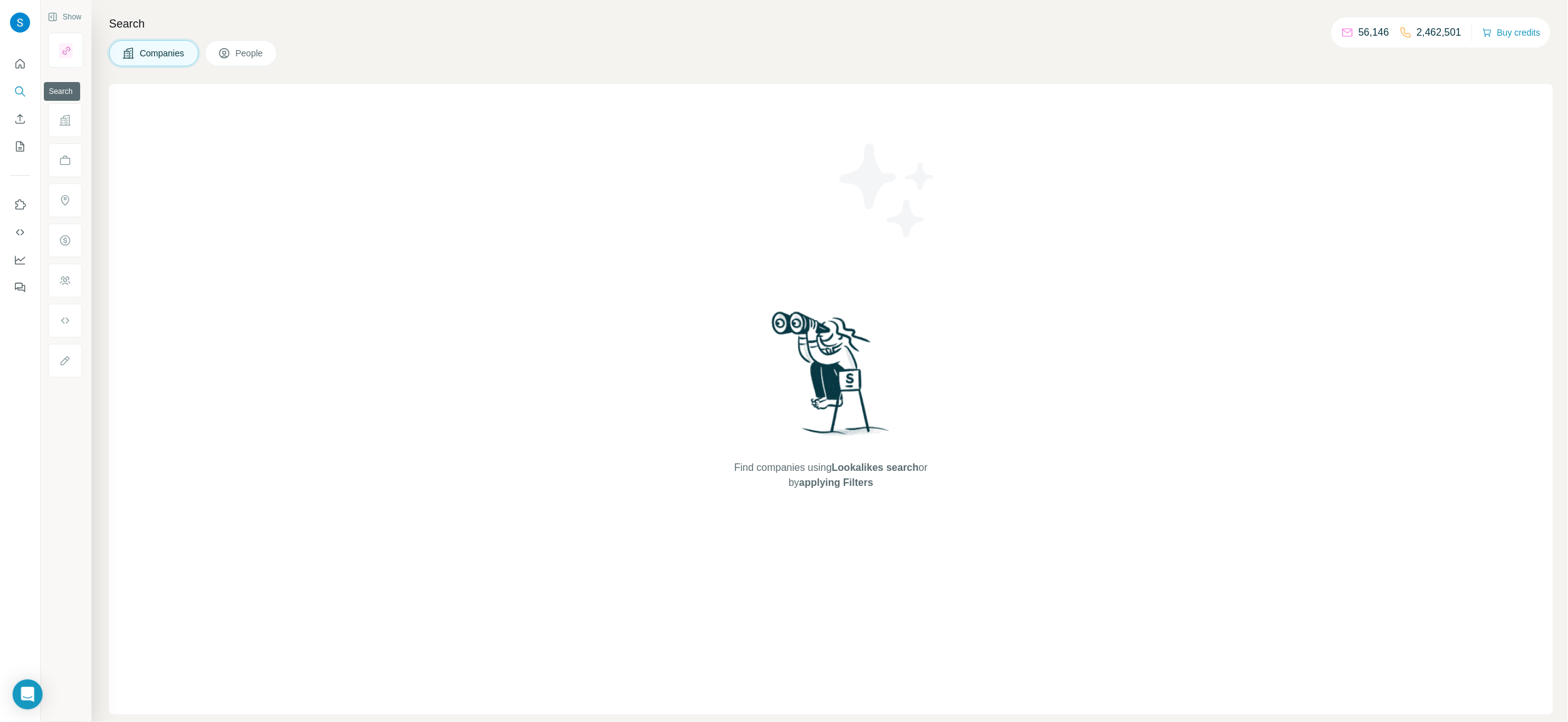
click at [20, 93] on icon "Search" at bounding box center [19, 90] width 8 height 8
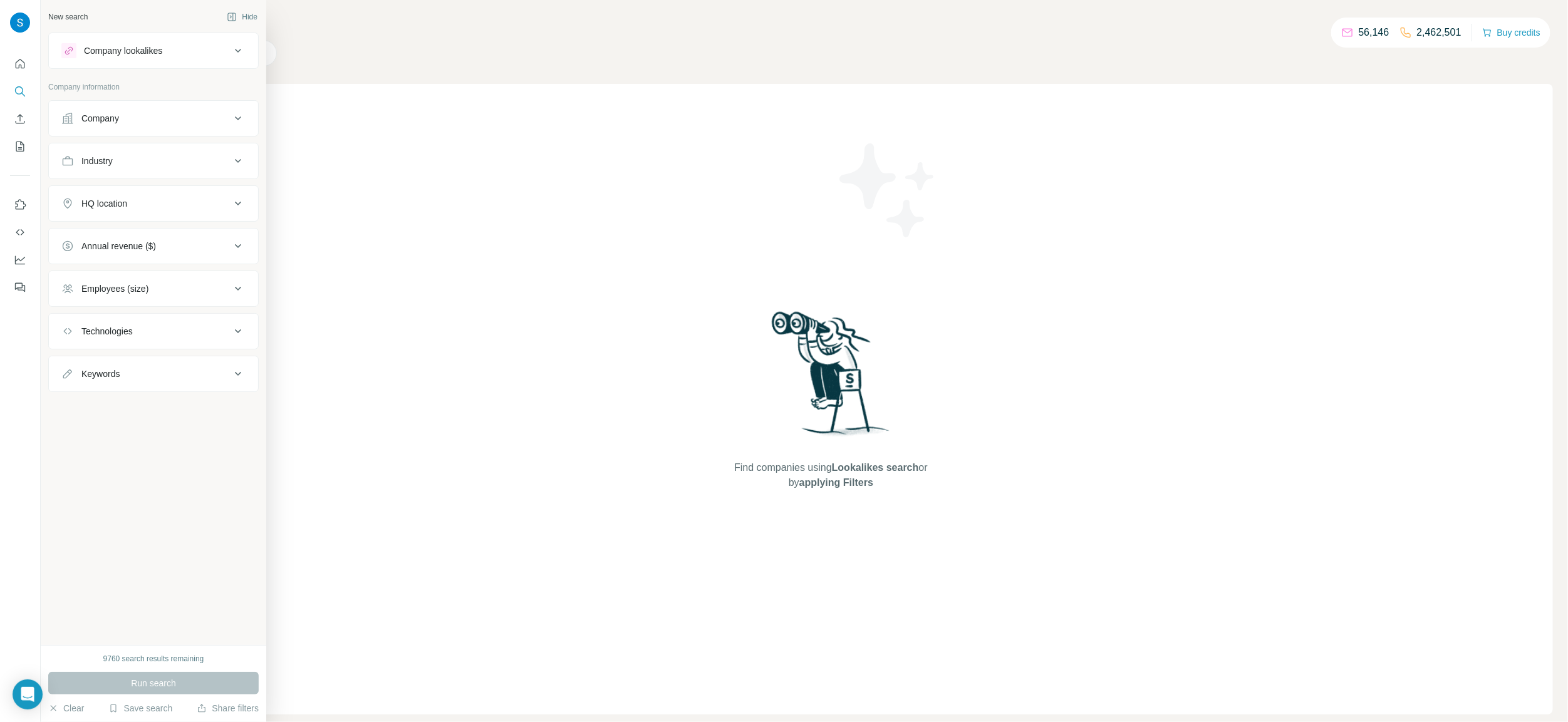
click at [177, 131] on button "Company" at bounding box center [153, 118] width 209 height 30
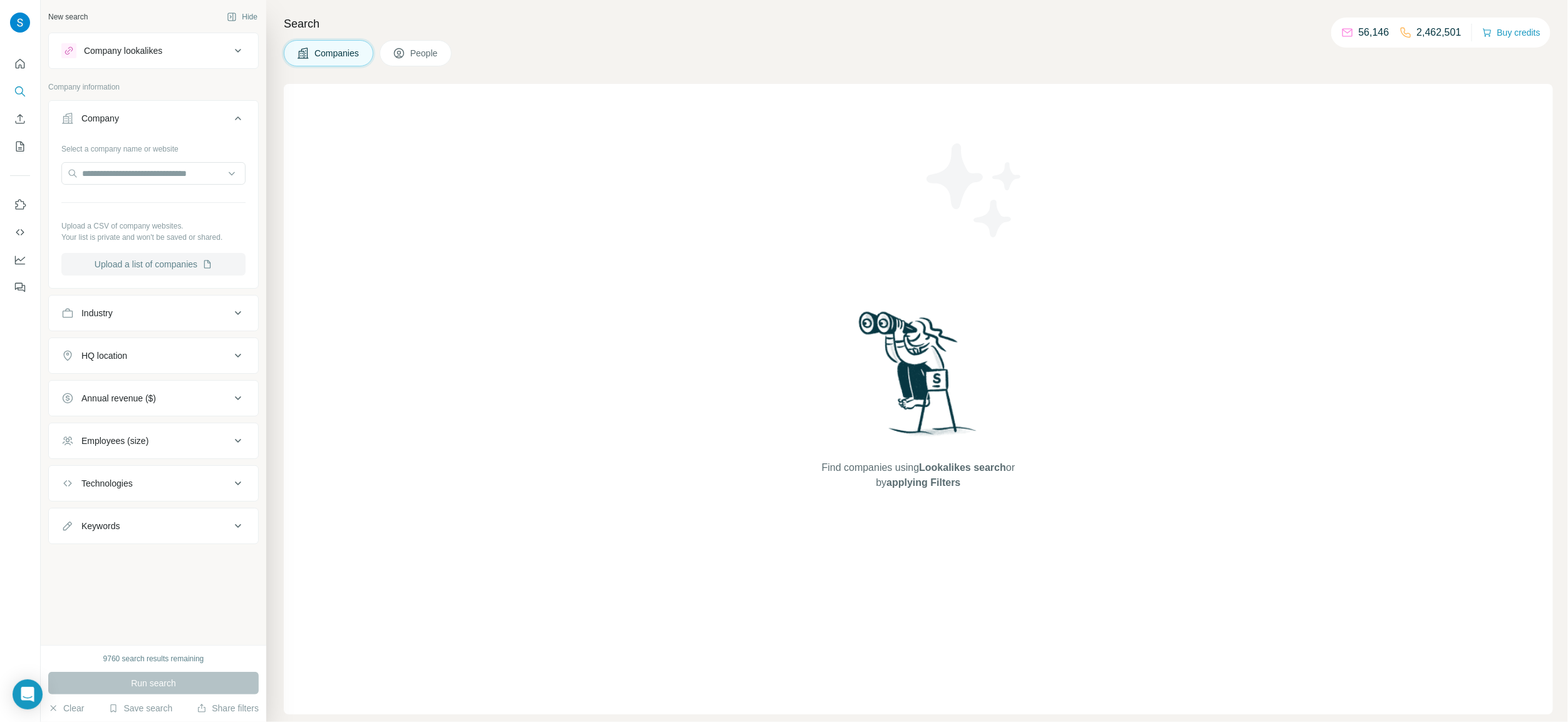
click at [150, 260] on button "Upload a list of companies" at bounding box center [153, 265] width 184 height 23
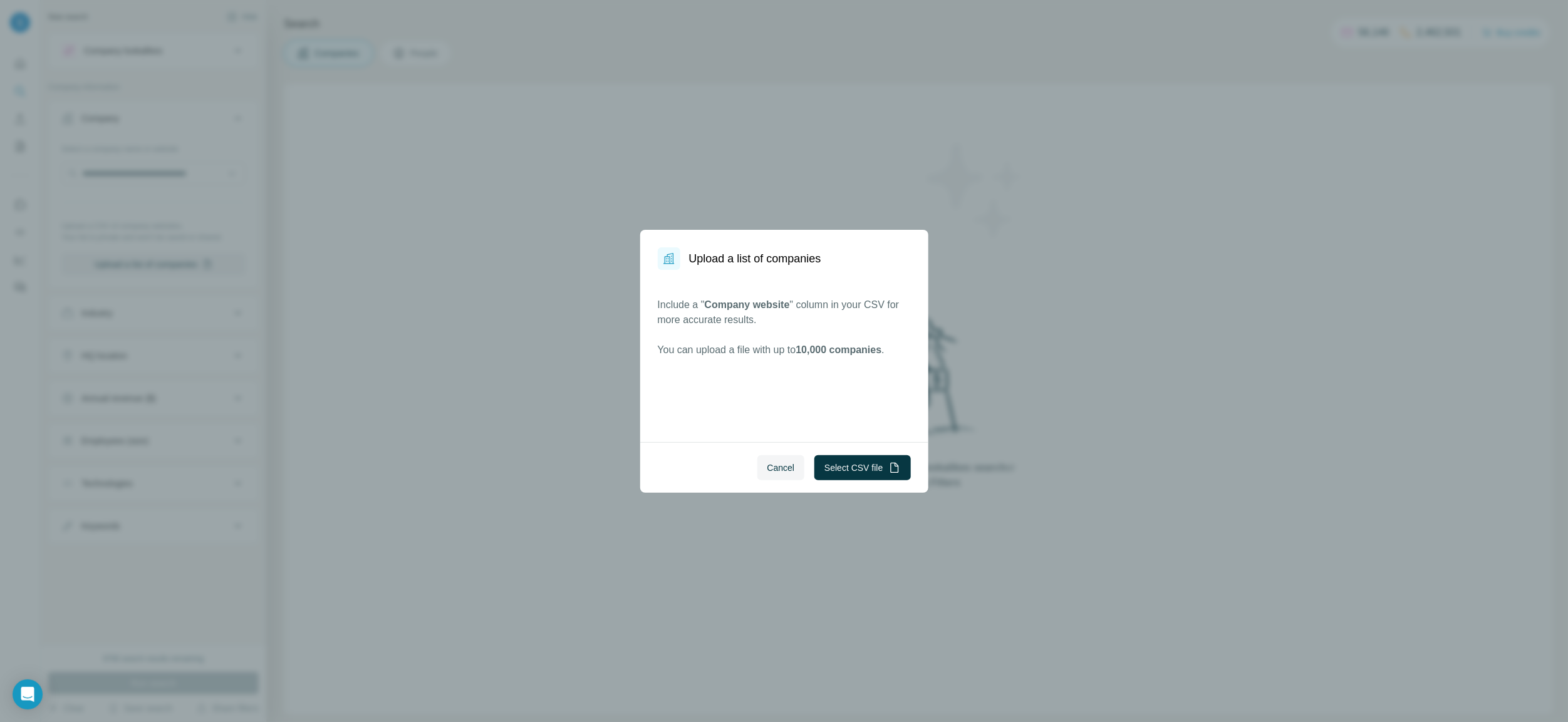
click at [558, 627] on div "Upload a list of companies Include a " Company website " column in your CSV for…" at bounding box center [784, 361] width 1568 height 722
click at [837, 463] on button "Select CSV file" at bounding box center [863, 468] width 96 height 25
click at [786, 472] on span "Cancel" at bounding box center [781, 468] width 27 height 12
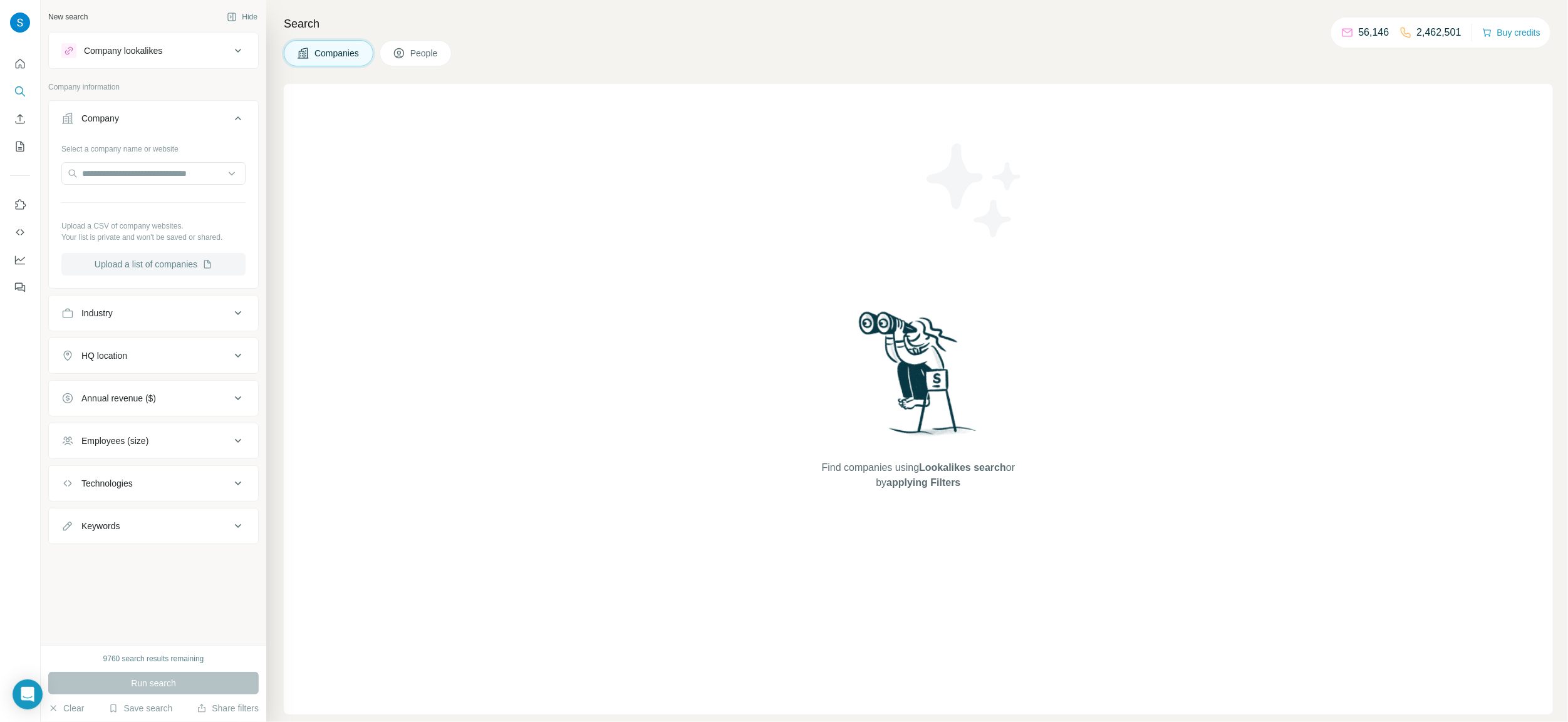
click at [131, 271] on button "Upload a list of companies" at bounding box center [153, 265] width 184 height 23
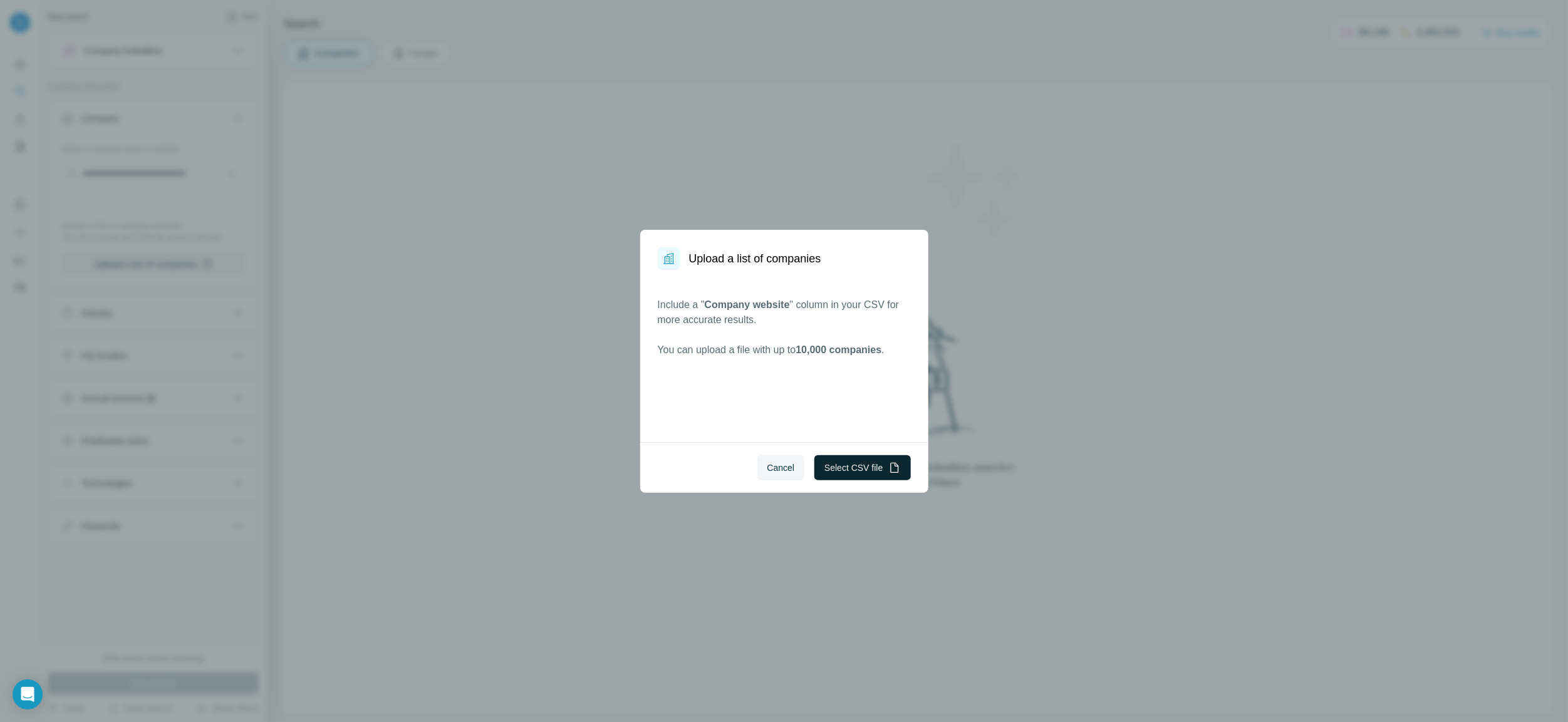
click at [856, 465] on button "Select CSV file" at bounding box center [863, 468] width 96 height 25
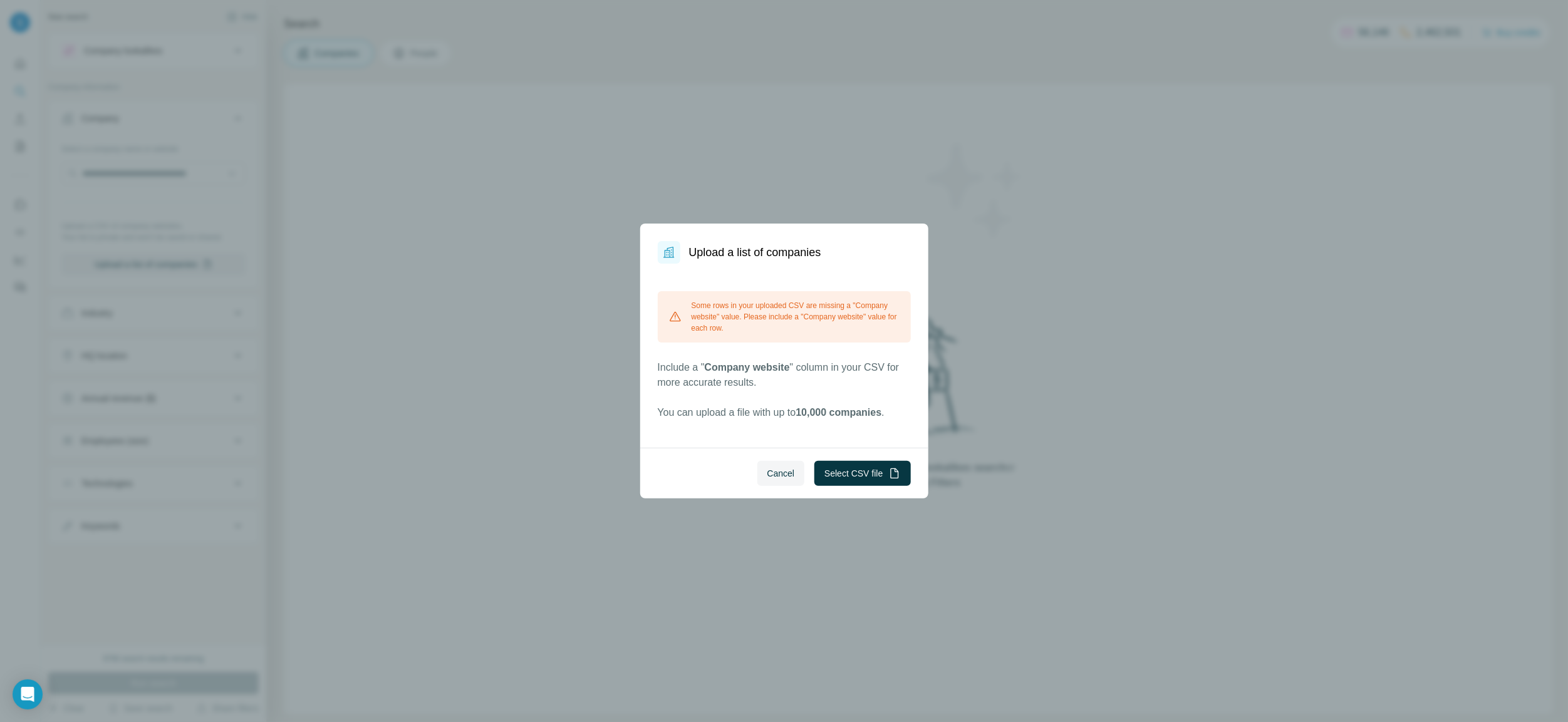
click at [792, 472] on button "Cancel" at bounding box center [781, 473] width 47 height 25
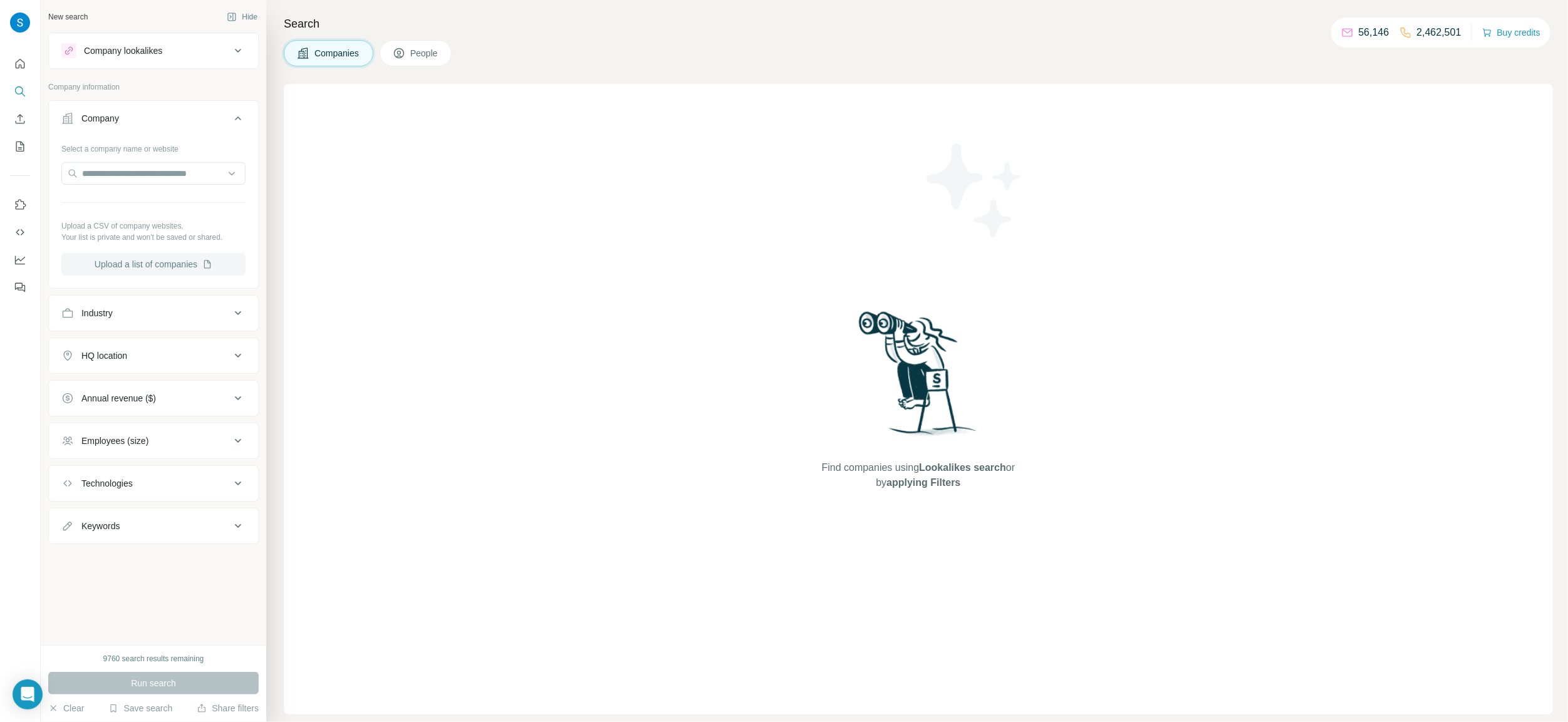
click at [147, 262] on button "Upload a list of companies" at bounding box center [153, 265] width 184 height 23
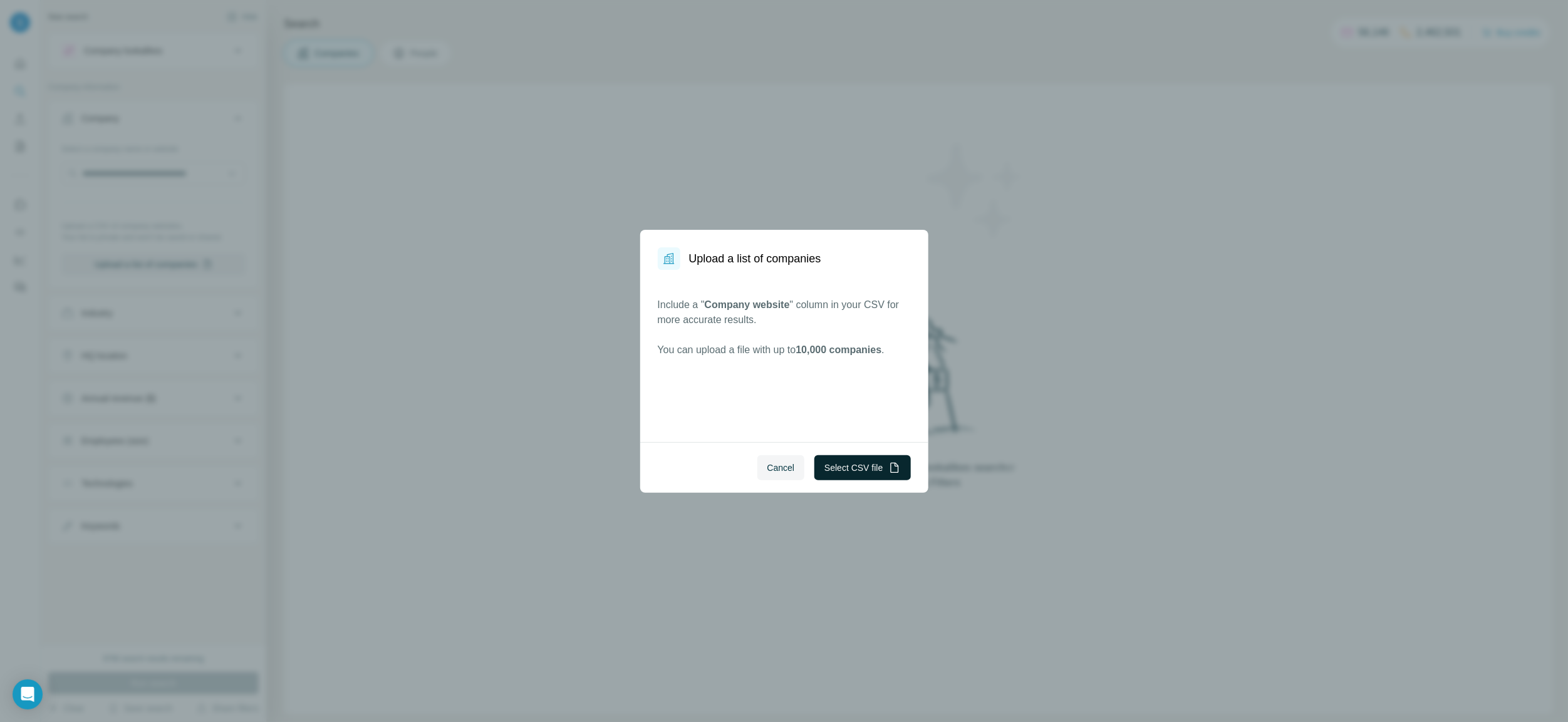
click at [853, 468] on button "Select CSV file" at bounding box center [863, 468] width 96 height 25
click at [757, 471] on button "Cancel" at bounding box center [781, 468] width 47 height 25
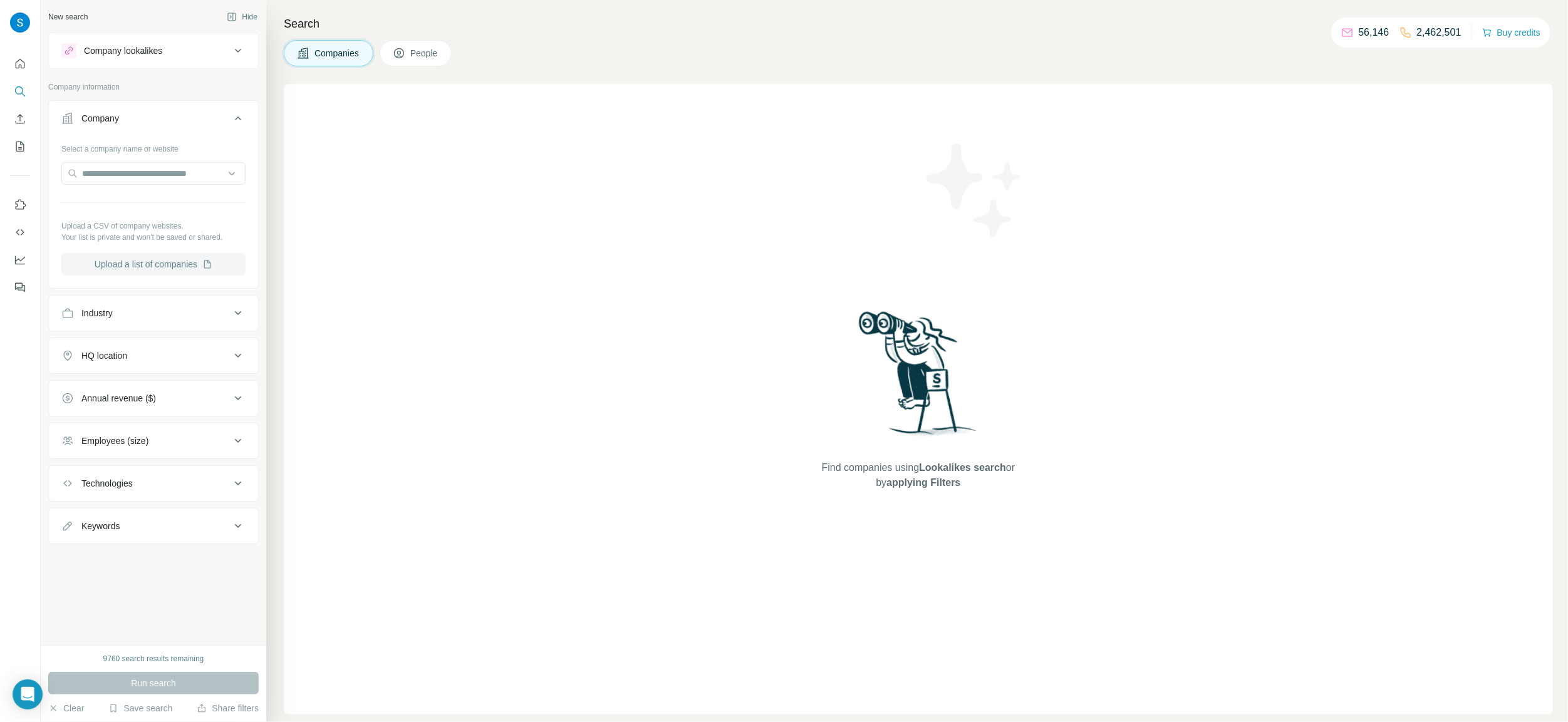
click at [119, 264] on button "Upload a list of companies" at bounding box center [153, 265] width 184 height 23
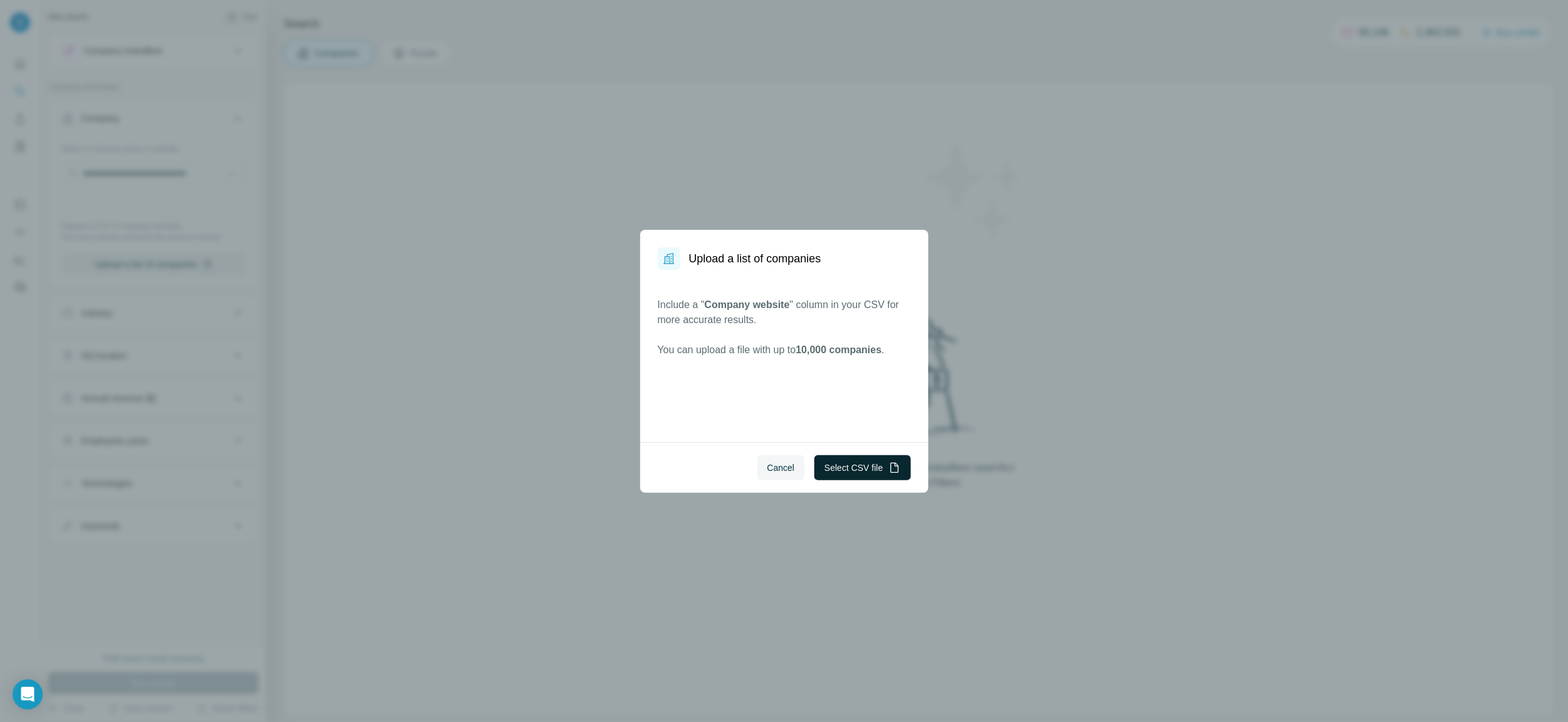
click at [882, 472] on button "Select CSV file" at bounding box center [863, 468] width 96 height 25
click at [800, 483] on div "Cancel Select CSV file" at bounding box center [785, 467] width 289 height 50
click at [789, 466] on span "Cancel" at bounding box center [781, 468] width 27 height 12
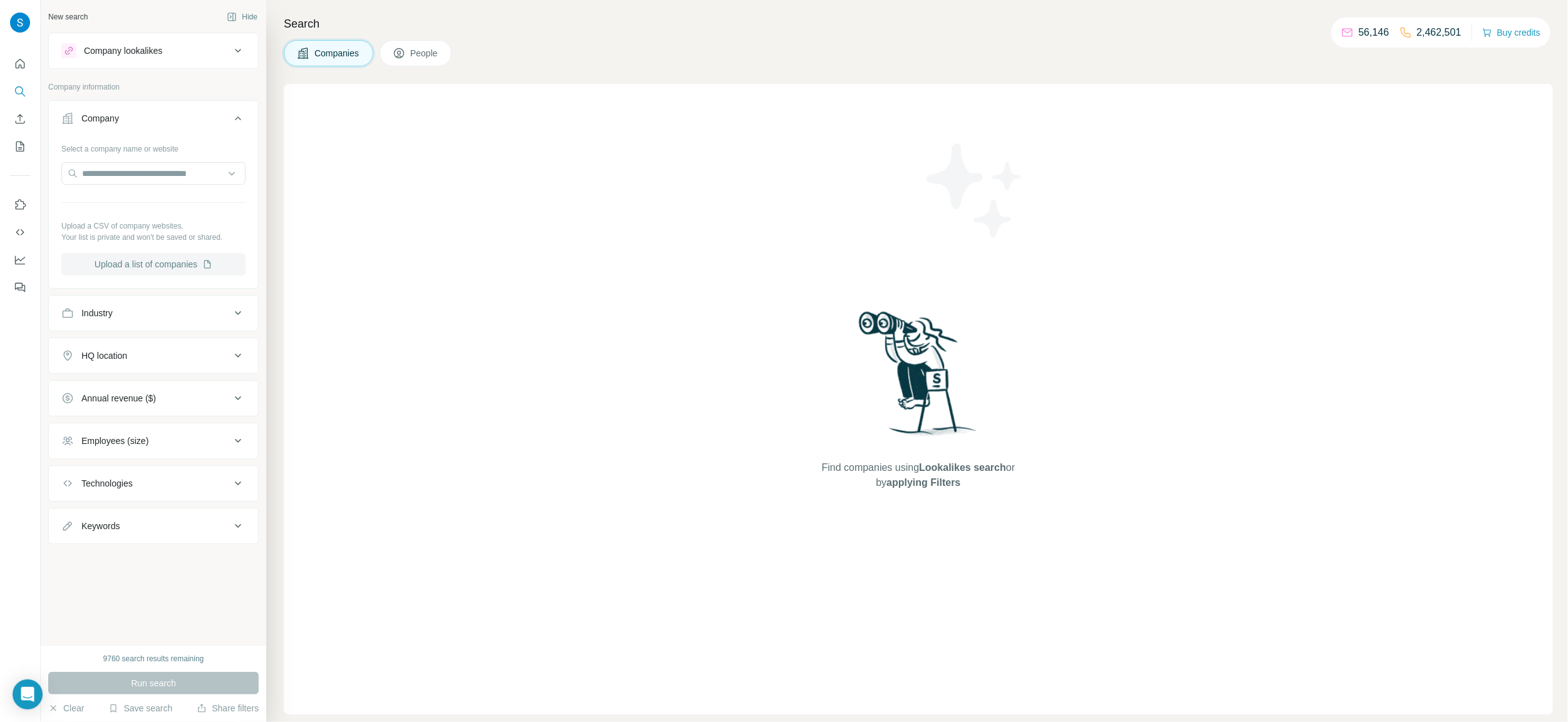
click at [99, 276] on button "Upload a list of companies" at bounding box center [153, 265] width 184 height 23
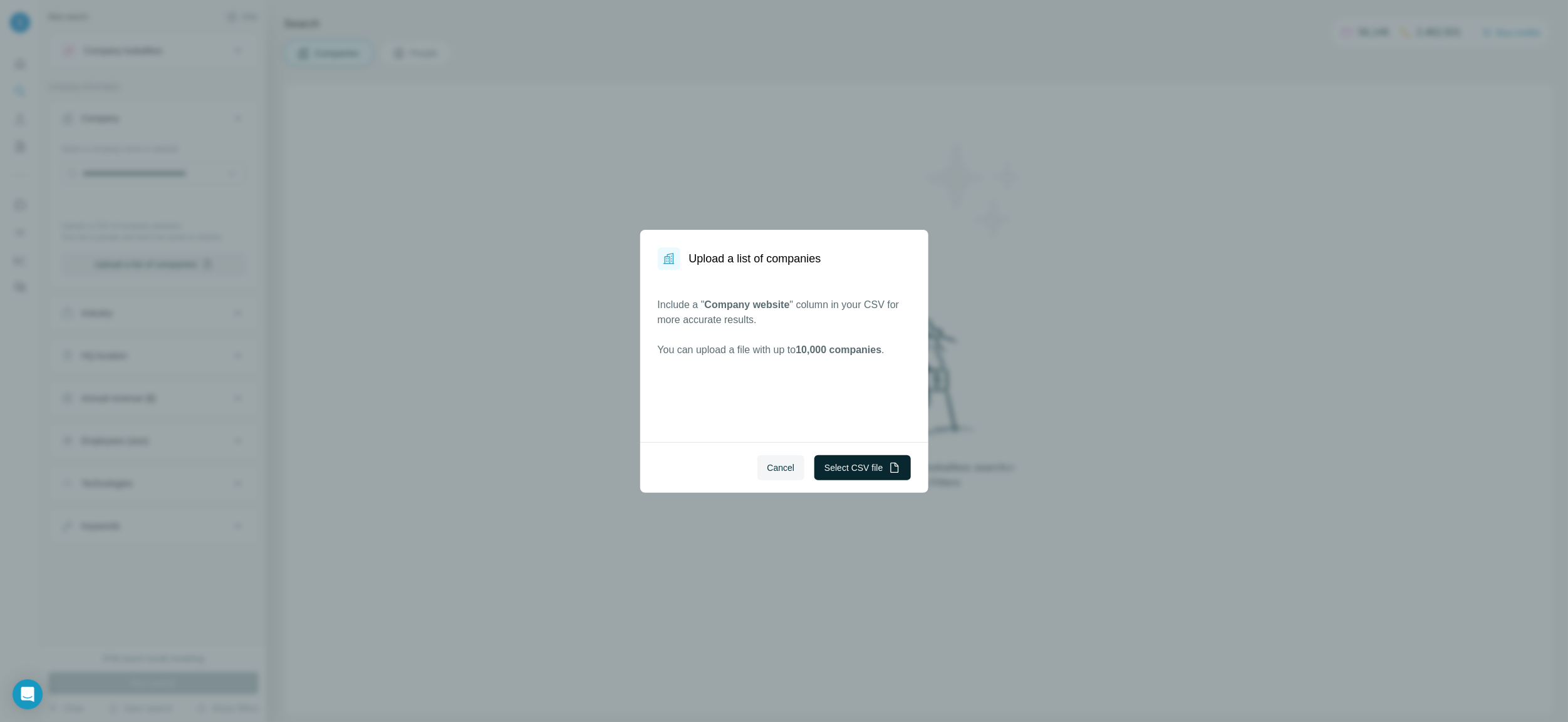
click at [879, 466] on button "Select CSV file" at bounding box center [863, 468] width 96 height 25
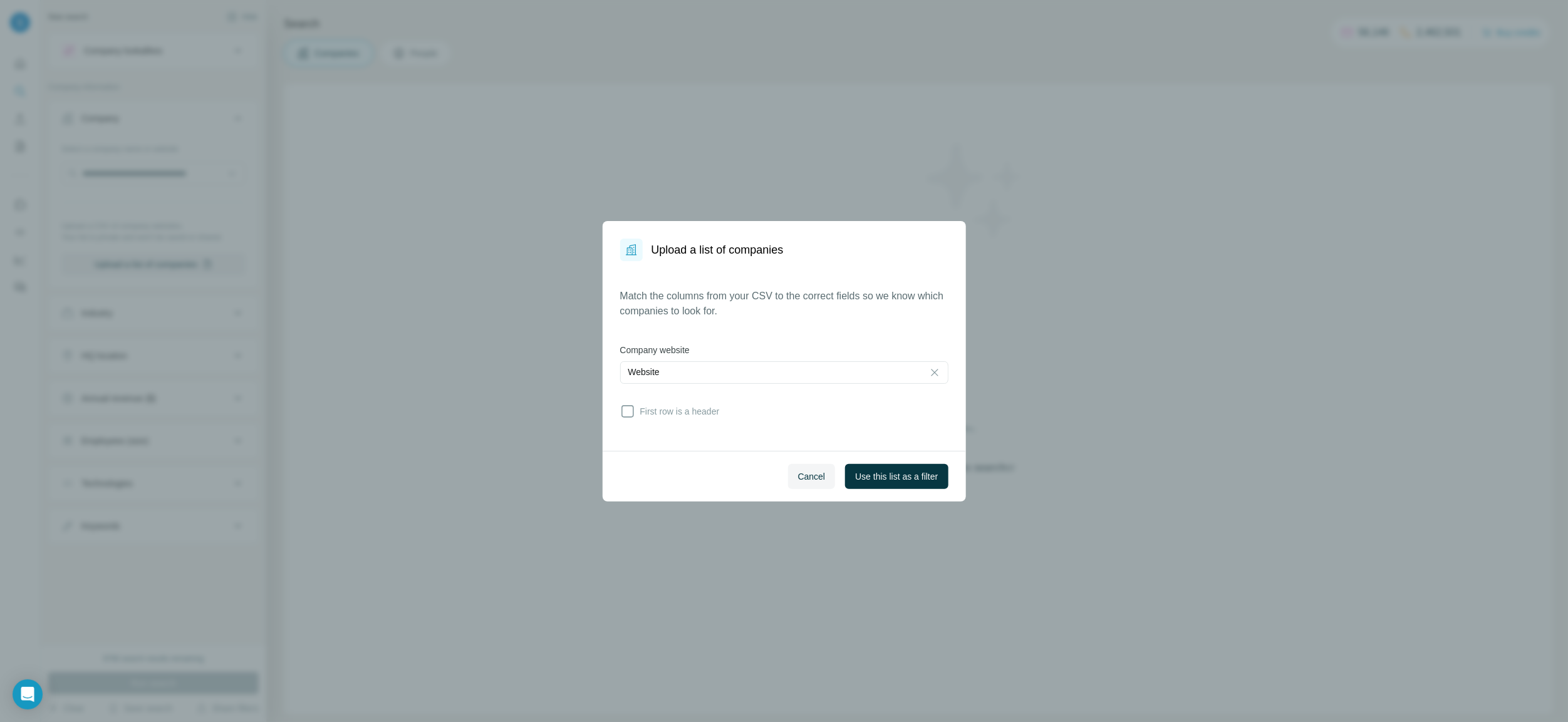
click at [634, 417] on icon at bounding box center [628, 411] width 15 height 15
click at [916, 471] on span "Use this list as a filter" at bounding box center [896, 476] width 82 height 12
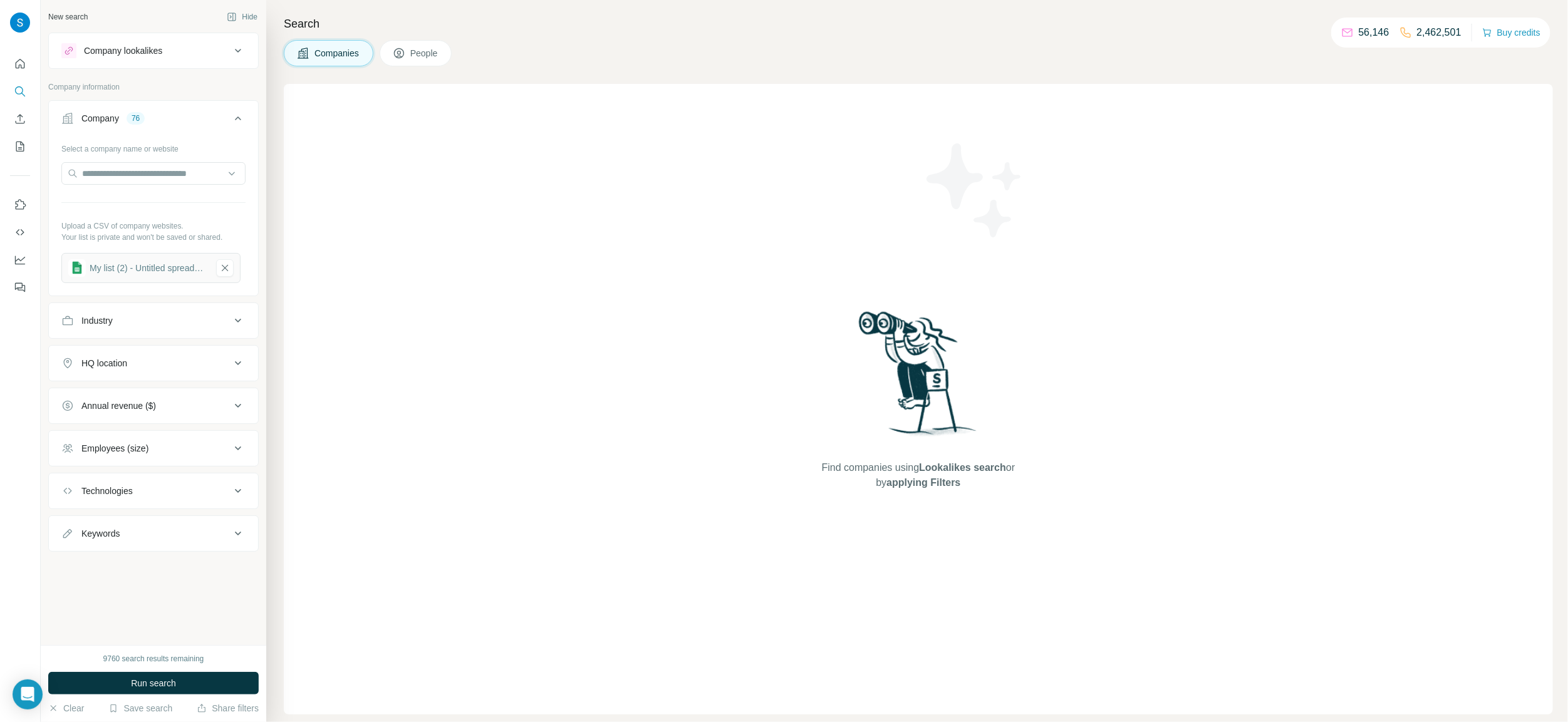
click at [187, 336] on button "Industry" at bounding box center [153, 320] width 209 height 30
click at [137, 357] on input at bounding box center [147, 352] width 155 height 14
type input "*"
type input "****"
click at [161, 409] on div "Restaurants" at bounding box center [153, 404] width 163 height 12
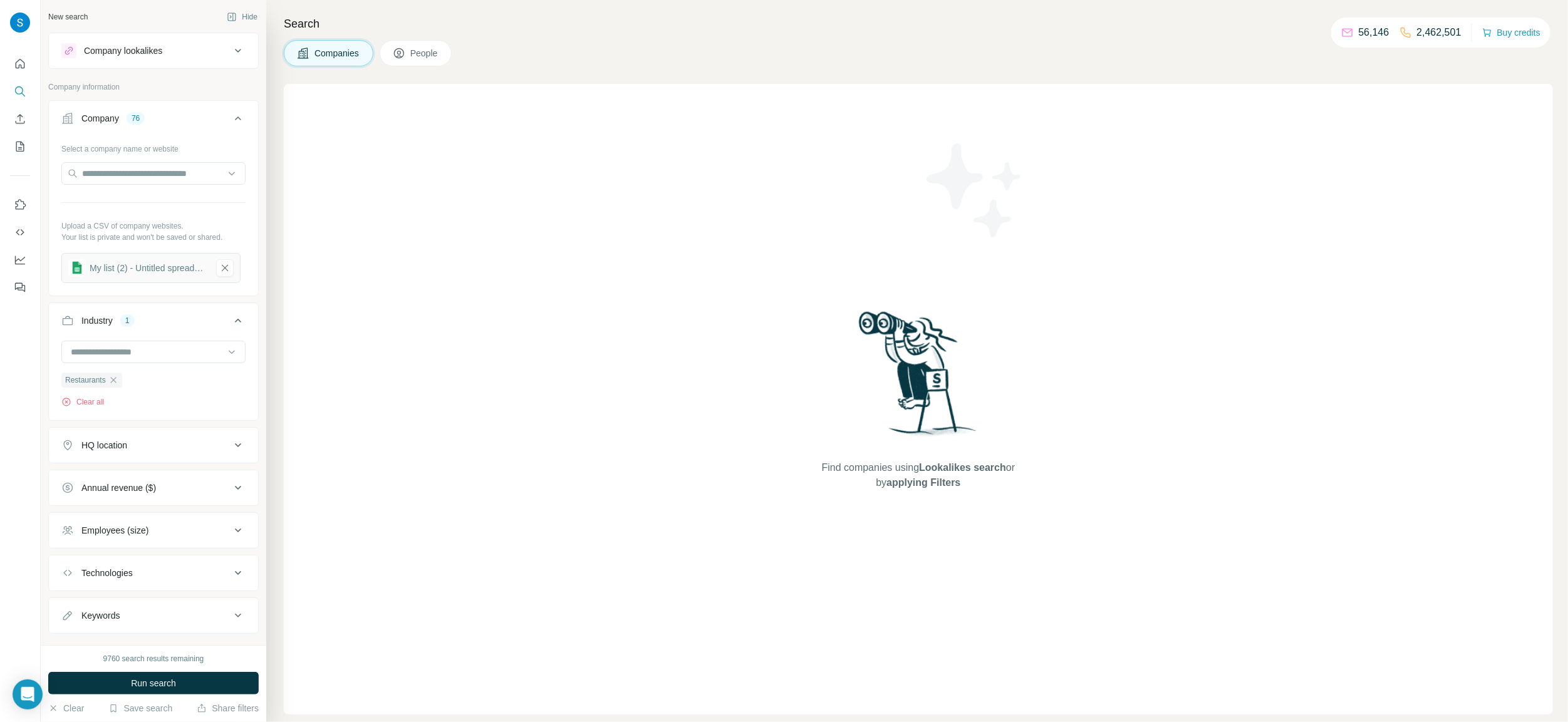
click at [192, 448] on div "HQ location" at bounding box center [146, 445] width 169 height 12
click at [190, 485] on input "text" at bounding box center [153, 477] width 184 height 23
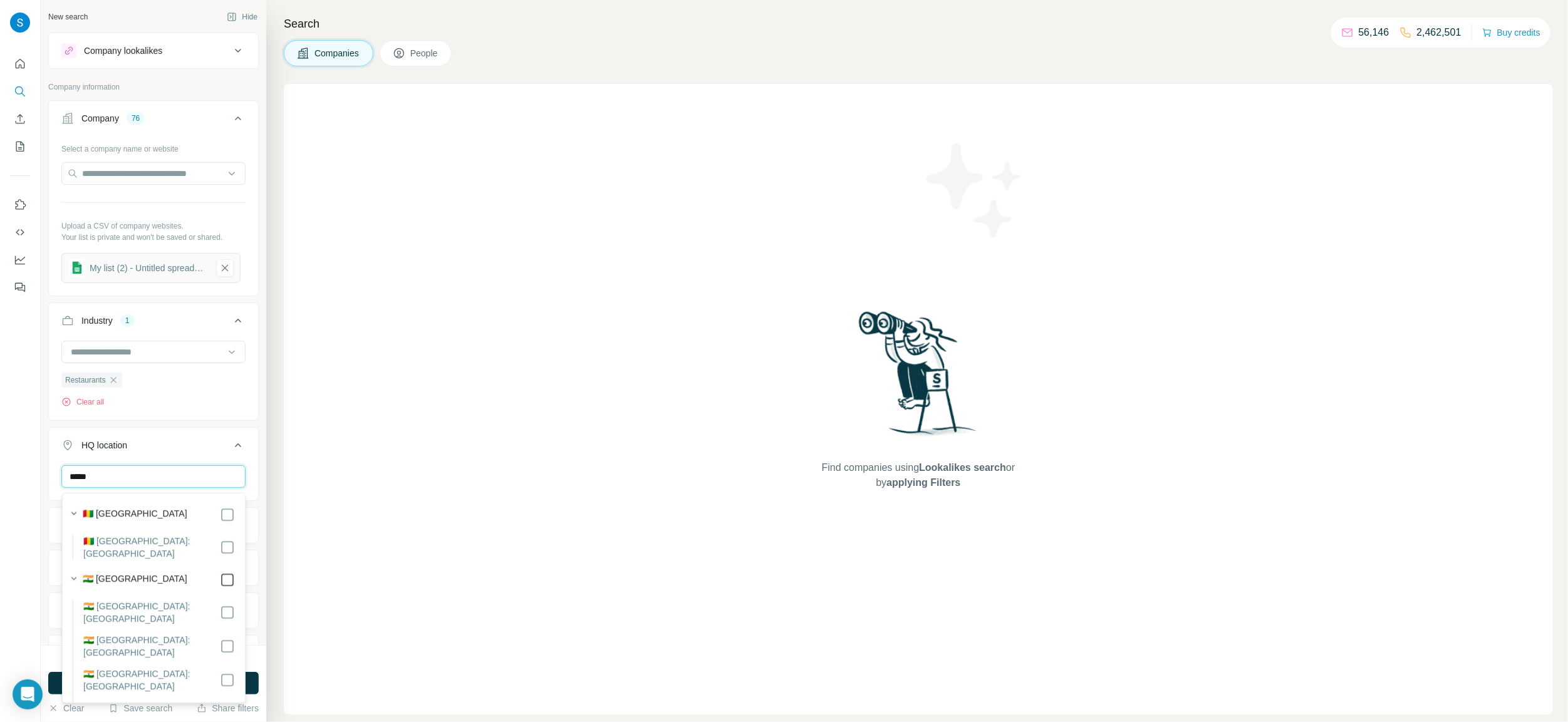
type input "*****"
click at [268, 424] on div "Search Companies People Find companies using Lookalikes search or by applying F…" at bounding box center [917, 361] width 1302 height 722
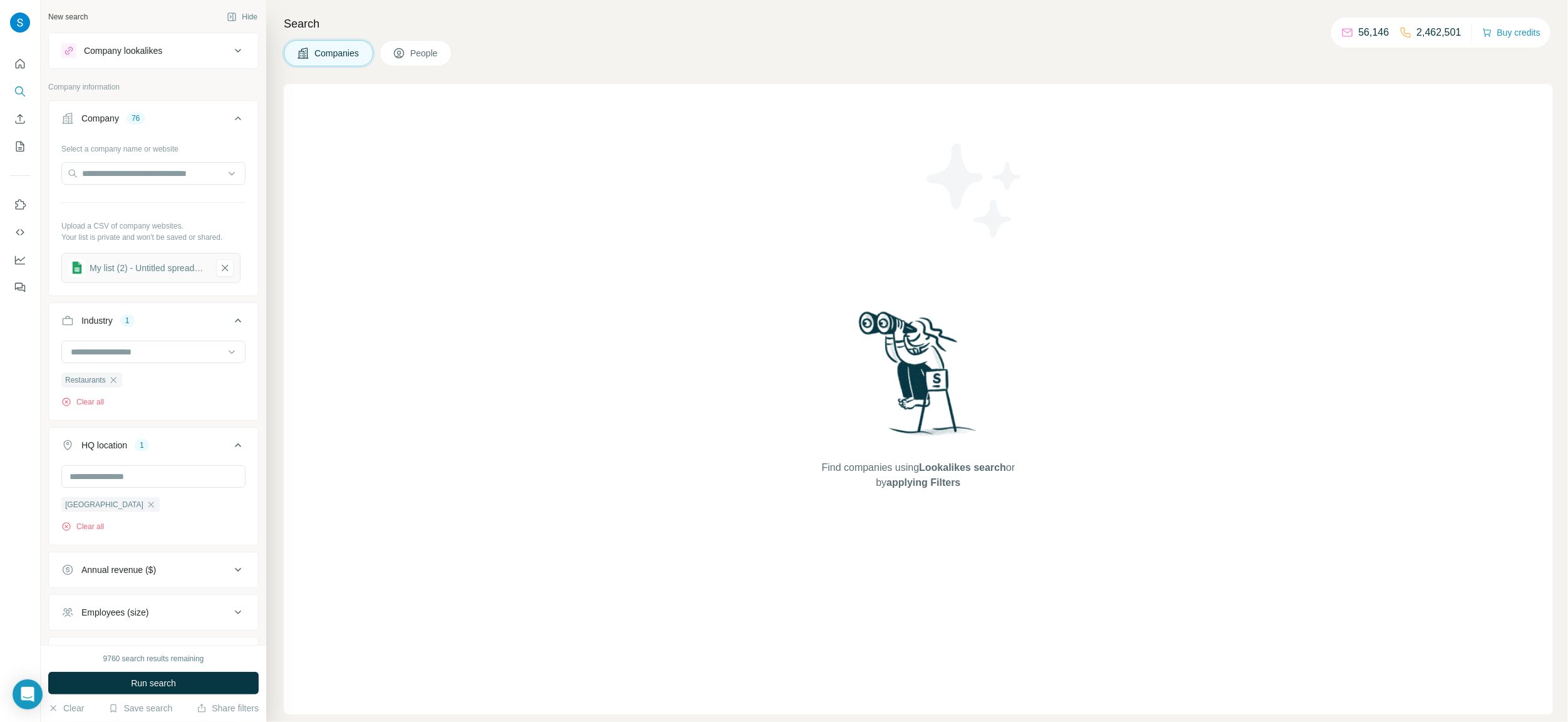
click at [431, 43] on button "People" at bounding box center [415, 53] width 73 height 26
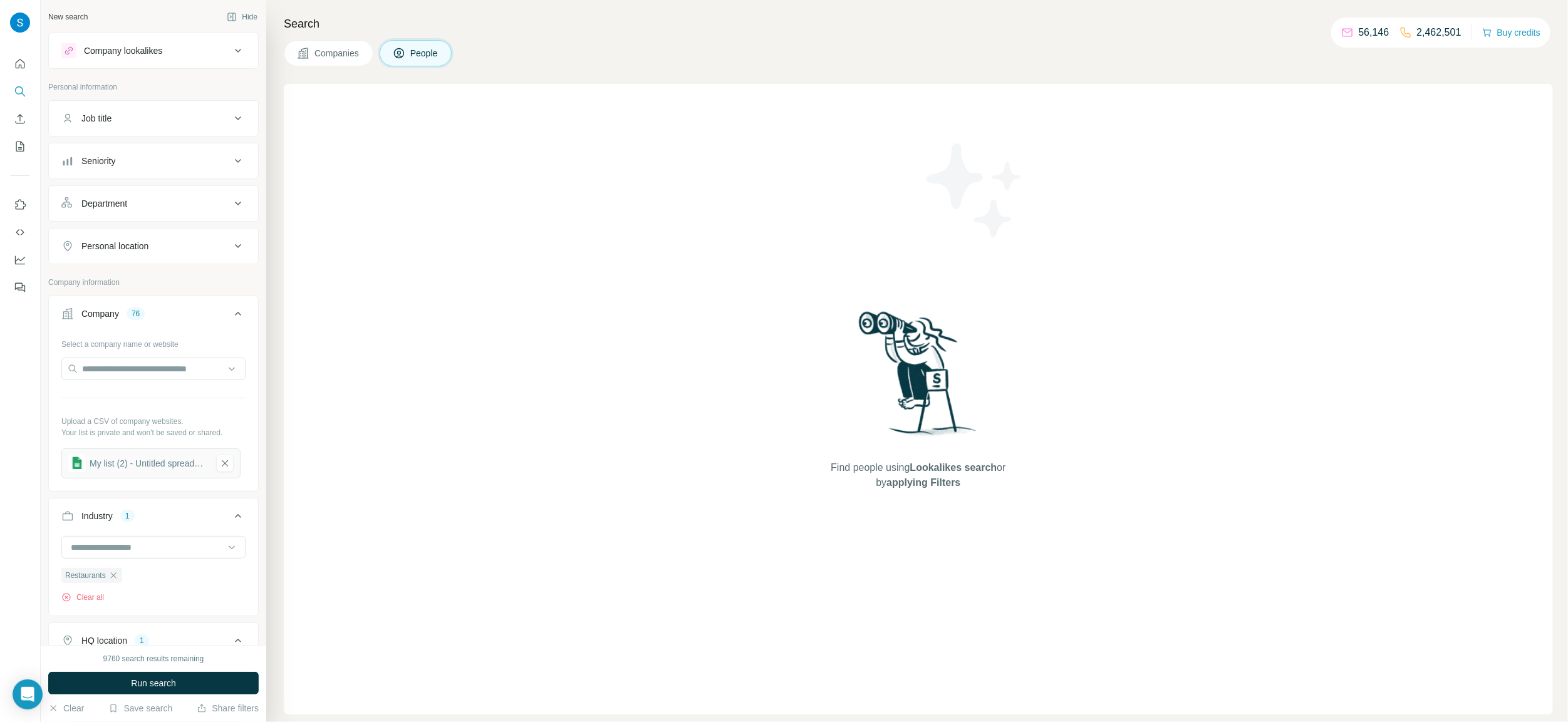
click at [178, 159] on div "Seniority" at bounding box center [146, 161] width 169 height 12
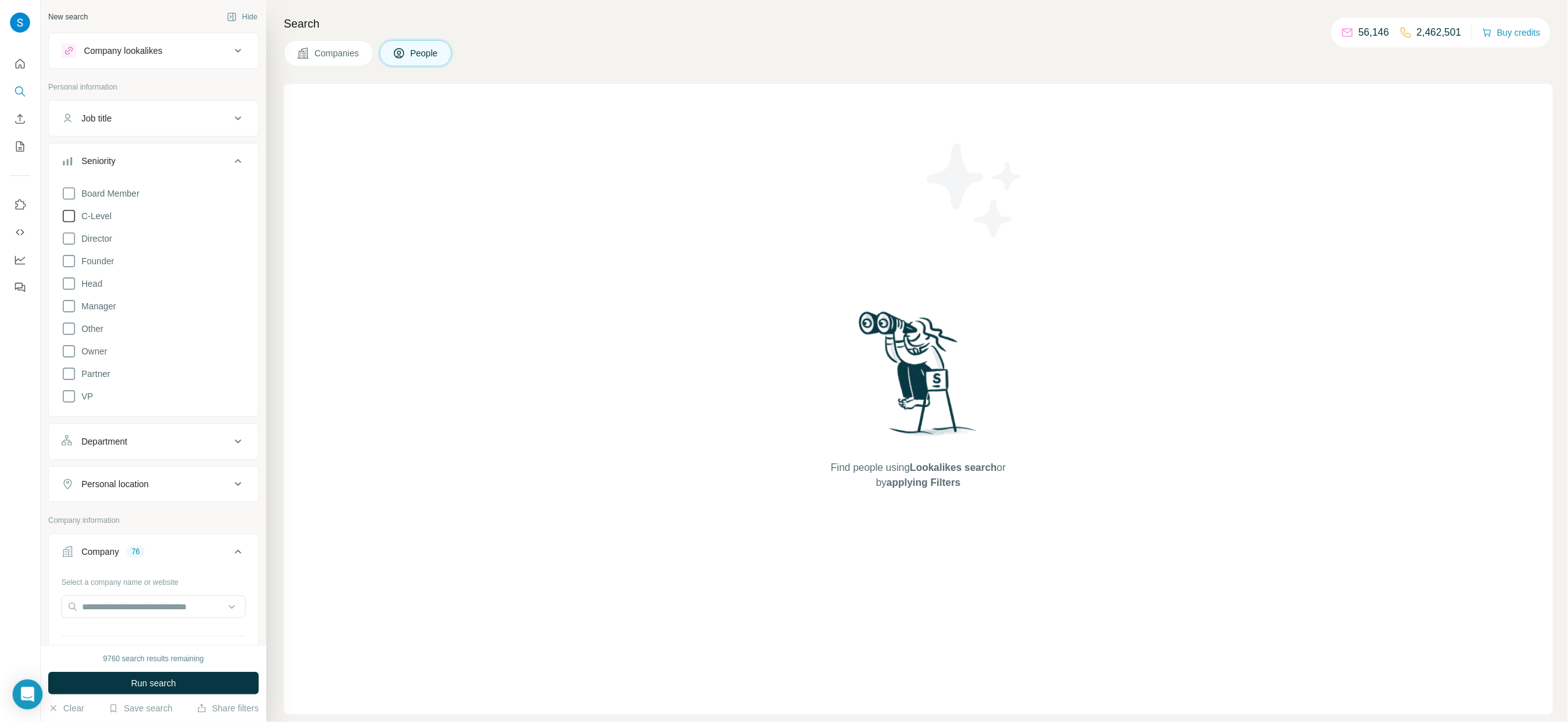
click at [74, 218] on icon at bounding box center [69, 216] width 15 height 15
click at [68, 243] on icon at bounding box center [69, 239] width 15 height 15
click at [73, 263] on icon at bounding box center [69, 261] width 15 height 15
click at [67, 284] on icon at bounding box center [69, 284] width 15 height 15
click at [65, 307] on icon at bounding box center [69, 306] width 15 height 15
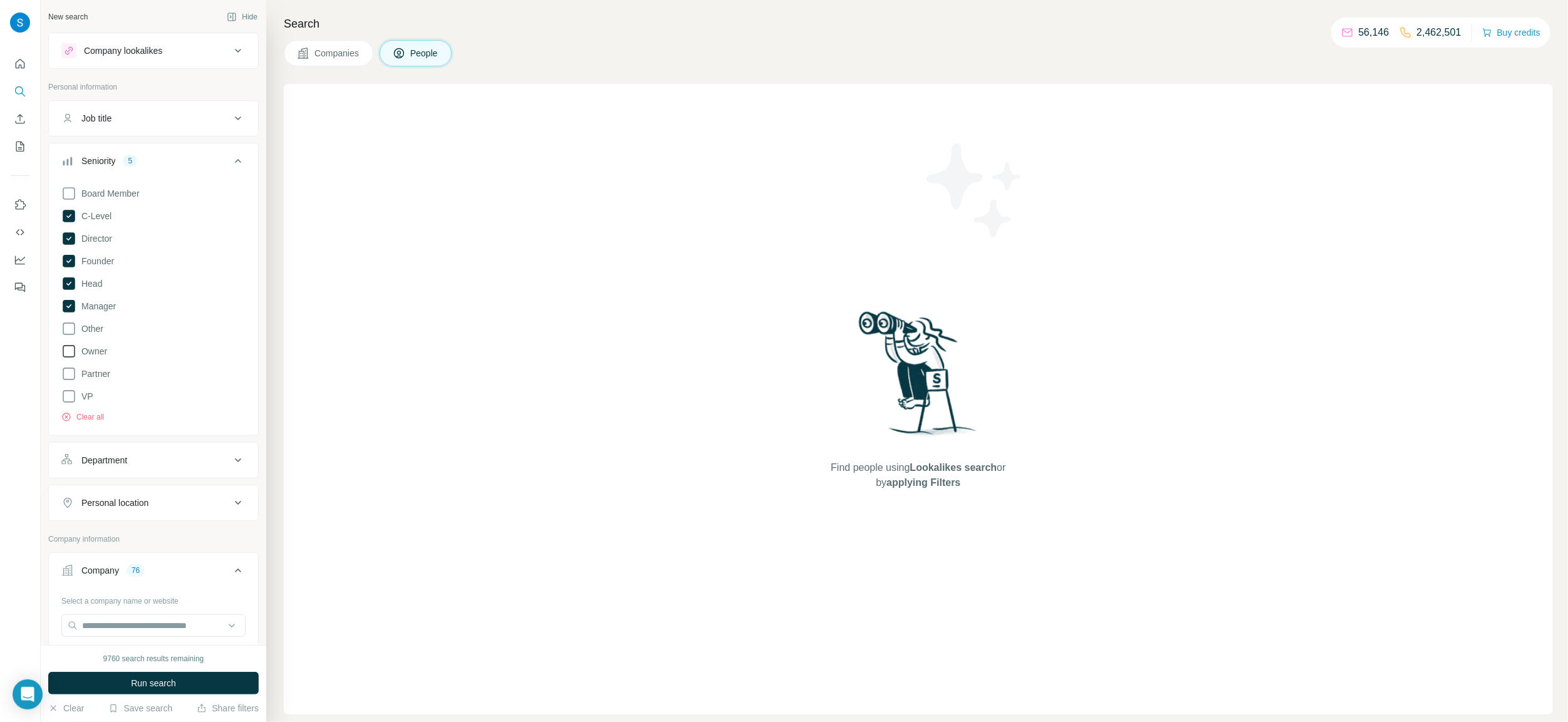
click at [73, 352] on icon at bounding box center [69, 352] width 15 height 15
click at [71, 369] on icon at bounding box center [69, 374] width 15 height 15
click at [69, 393] on icon at bounding box center [69, 397] width 15 height 15
click at [74, 195] on icon at bounding box center [69, 194] width 15 height 15
click at [163, 456] on div "Department" at bounding box center [146, 460] width 169 height 12
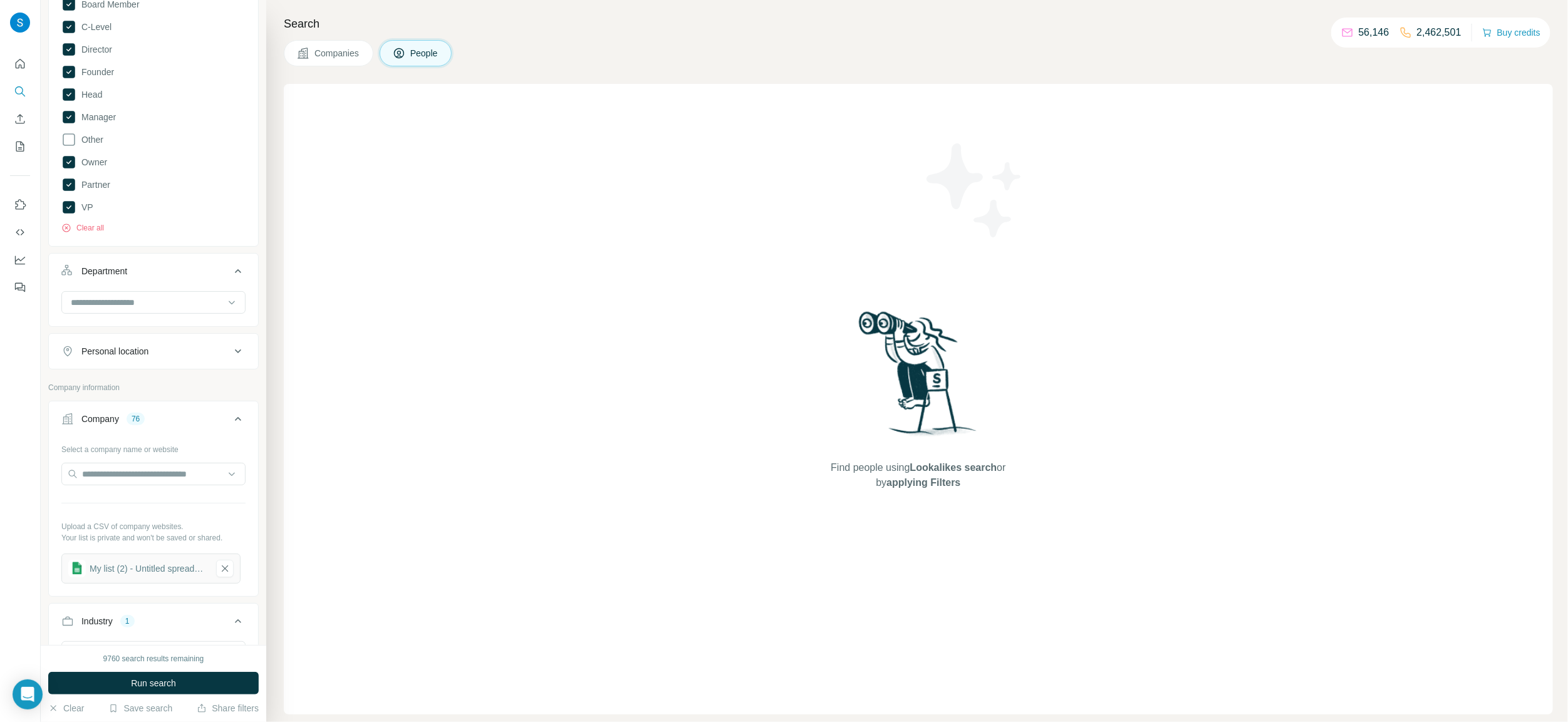
scroll to position [211, 0]
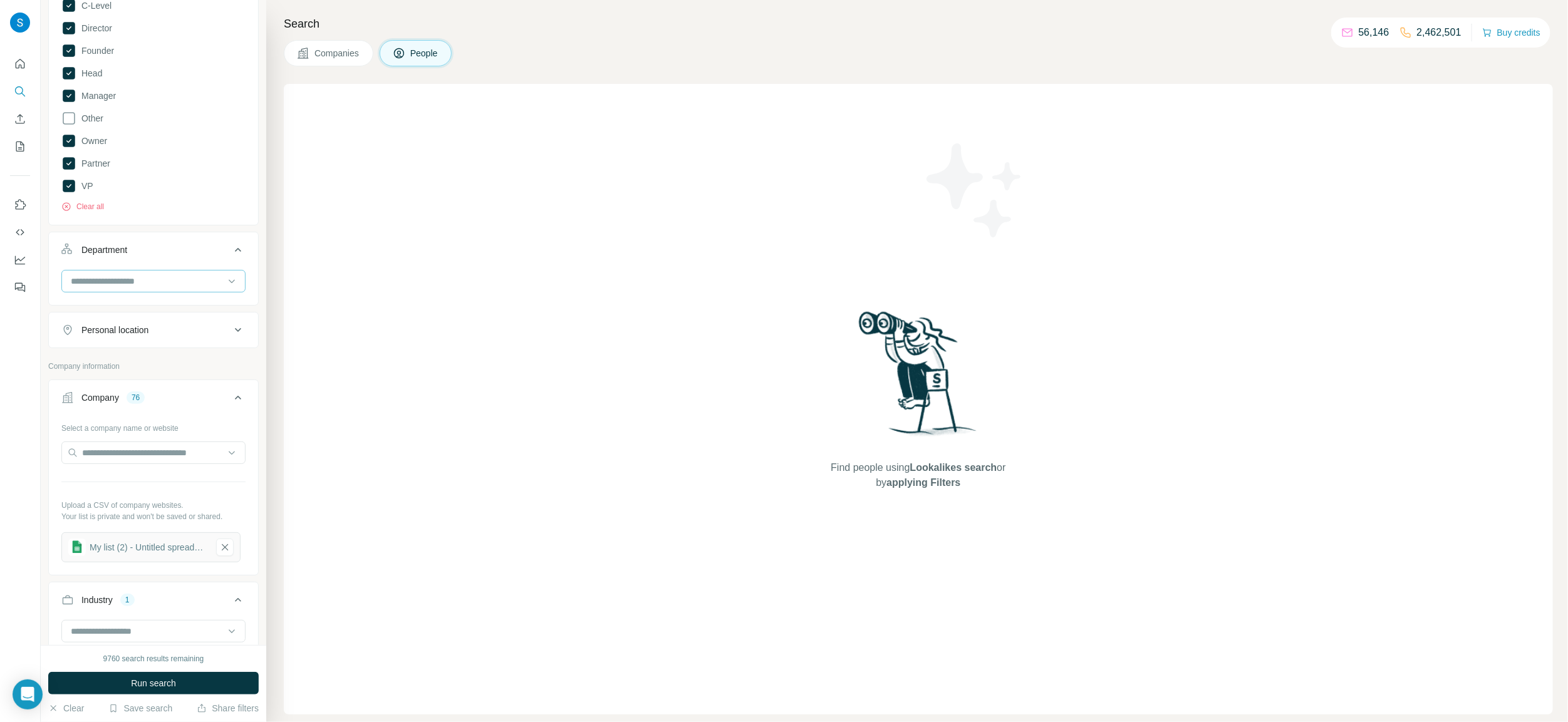
click at [138, 275] on input at bounding box center [147, 281] width 155 height 14
type input "**"
click at [208, 356] on div "Marketing and Advertising" at bounding box center [153, 355] width 163 height 12
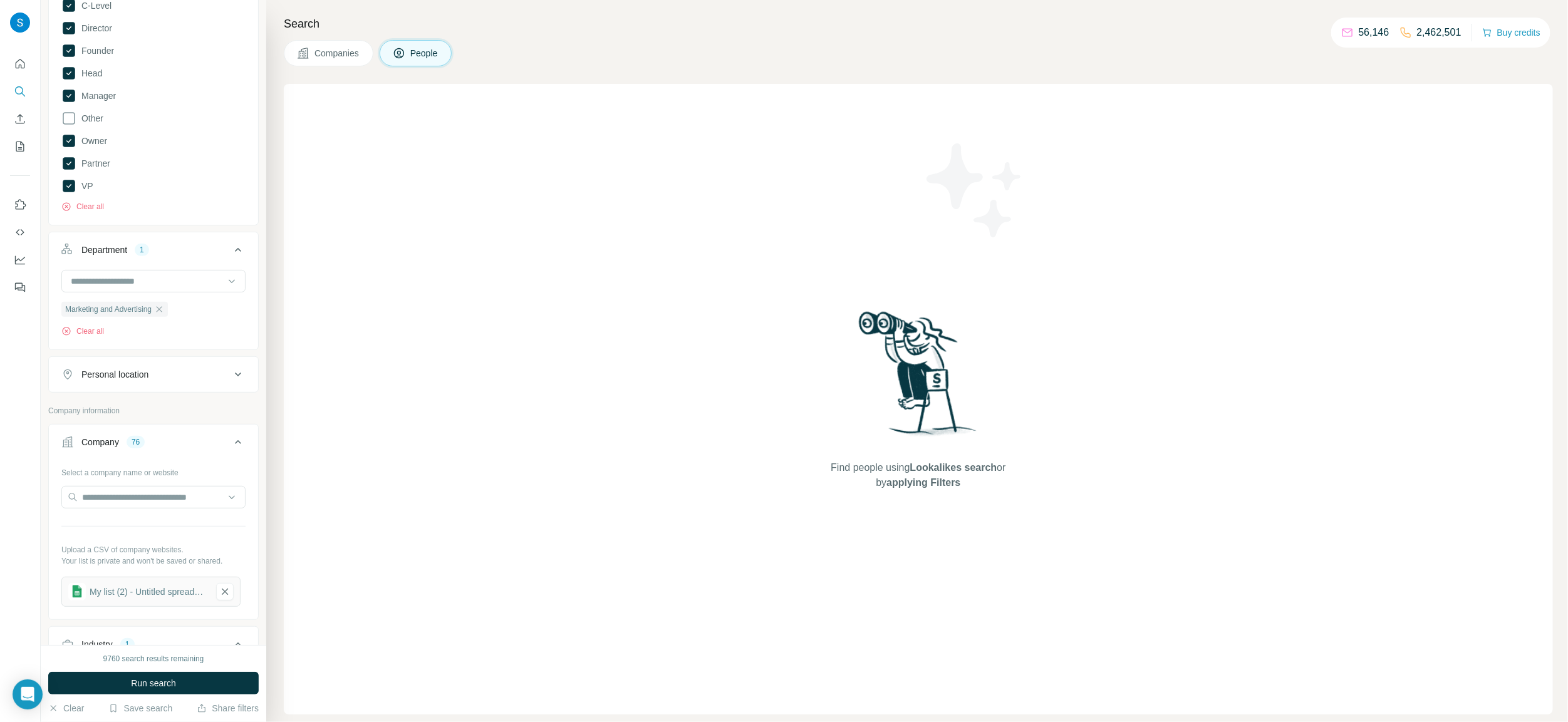
click at [418, 369] on div "Find people using Lookalikes search or by applying Filters" at bounding box center [918, 399] width 1270 height 630
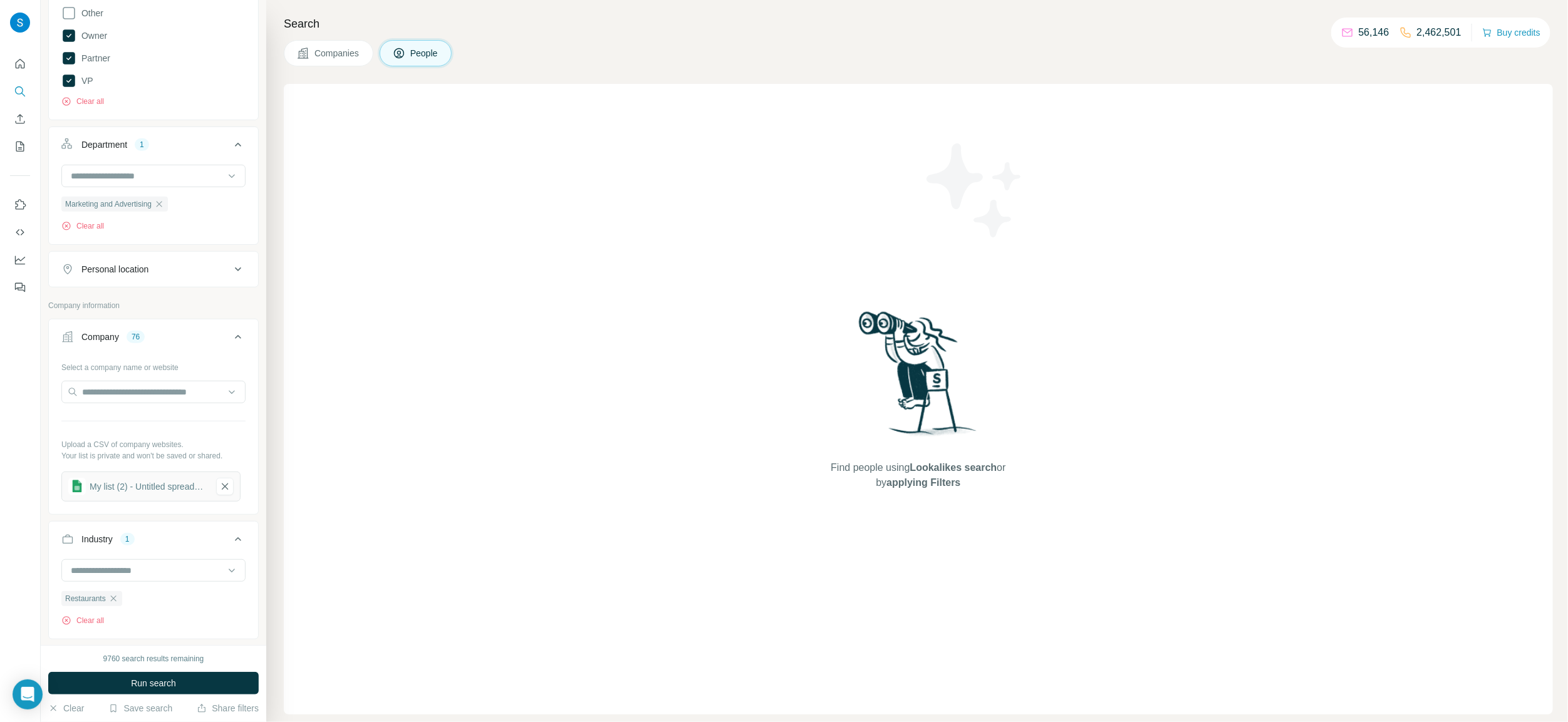
click at [188, 271] on div "Personal location" at bounding box center [146, 269] width 169 height 12
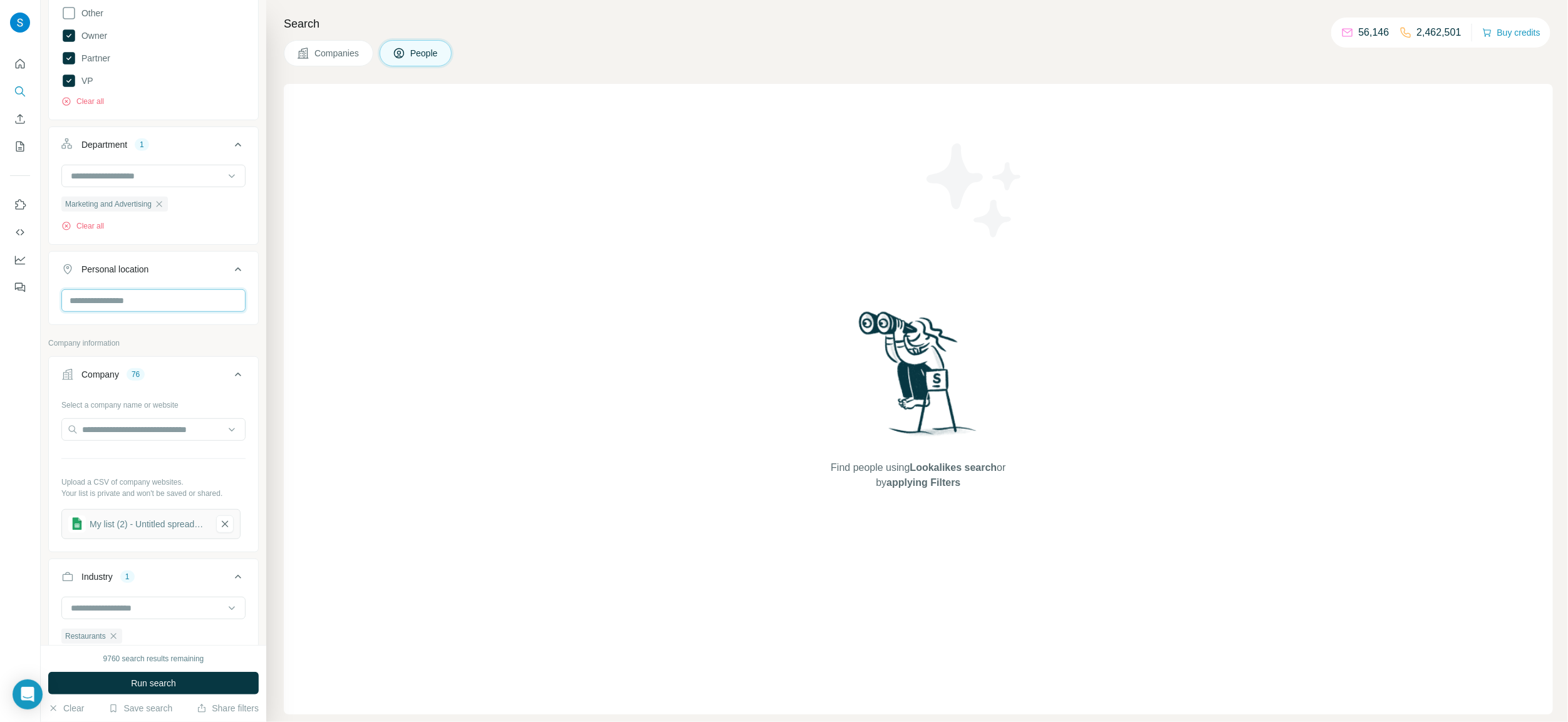
click at [172, 307] on input "text" at bounding box center [153, 301] width 184 height 23
type input "*****"
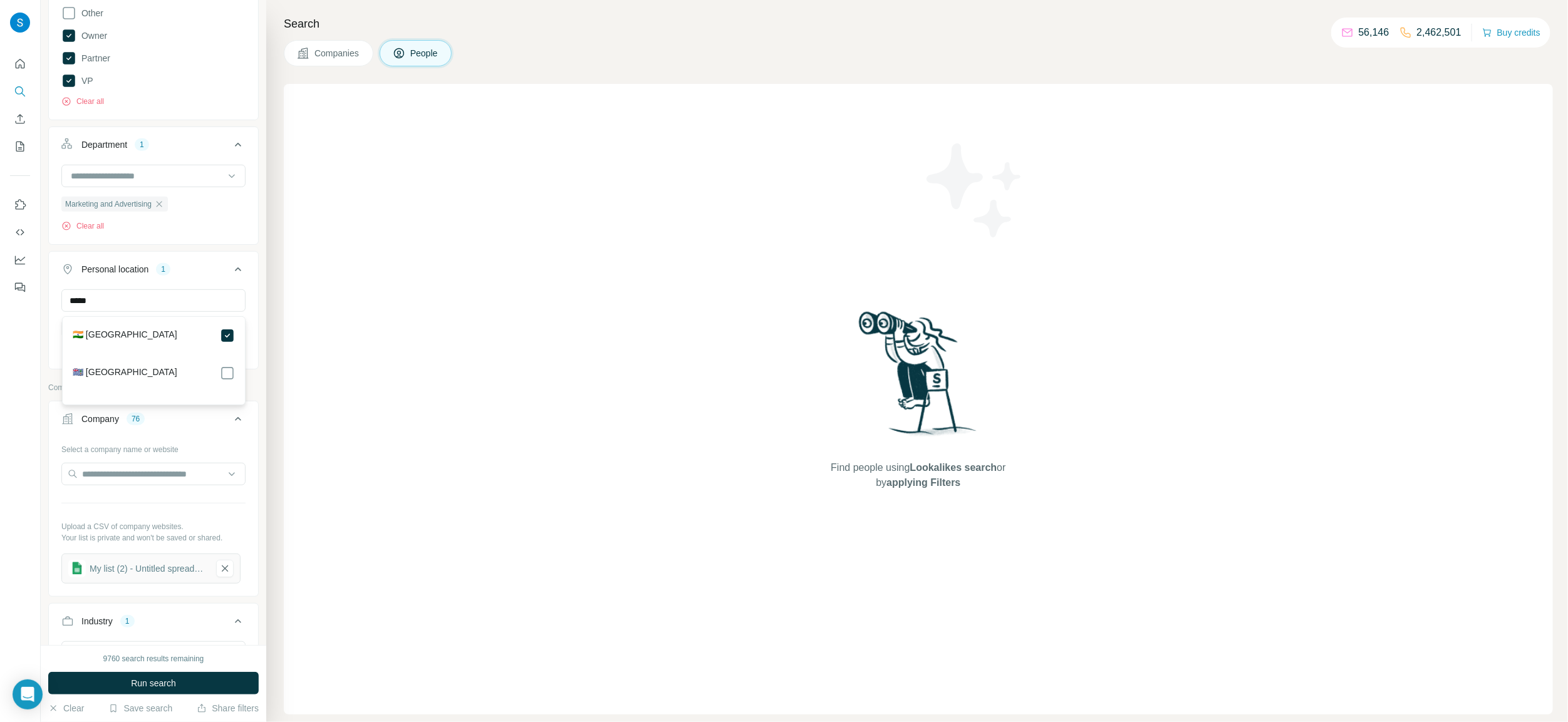
click at [397, 356] on div "Find people using Lookalikes search or by applying Filters" at bounding box center [918, 399] width 1270 height 630
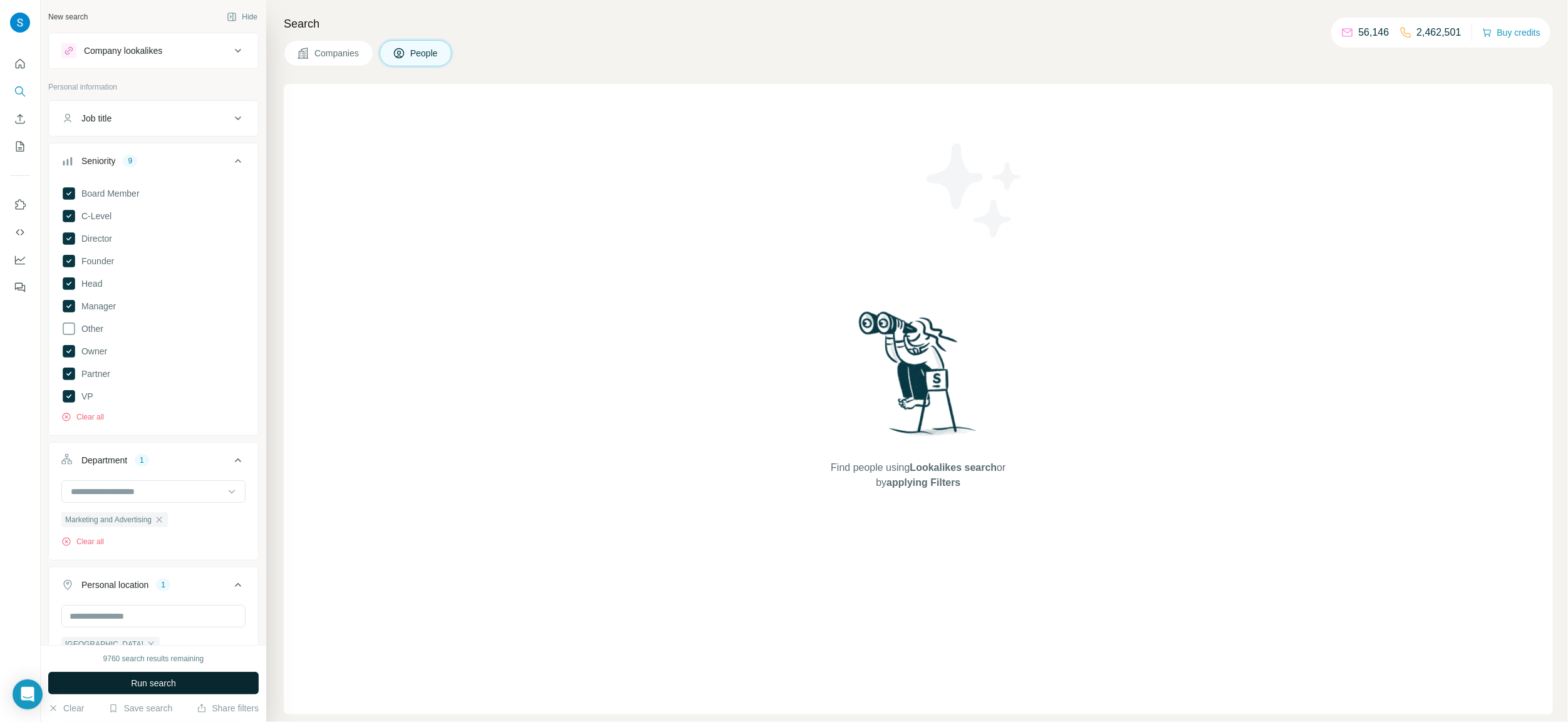
click at [153, 691] on button "Run search" at bounding box center [153, 684] width 211 height 23
click at [147, 690] on button "Run search" at bounding box center [153, 684] width 211 height 23
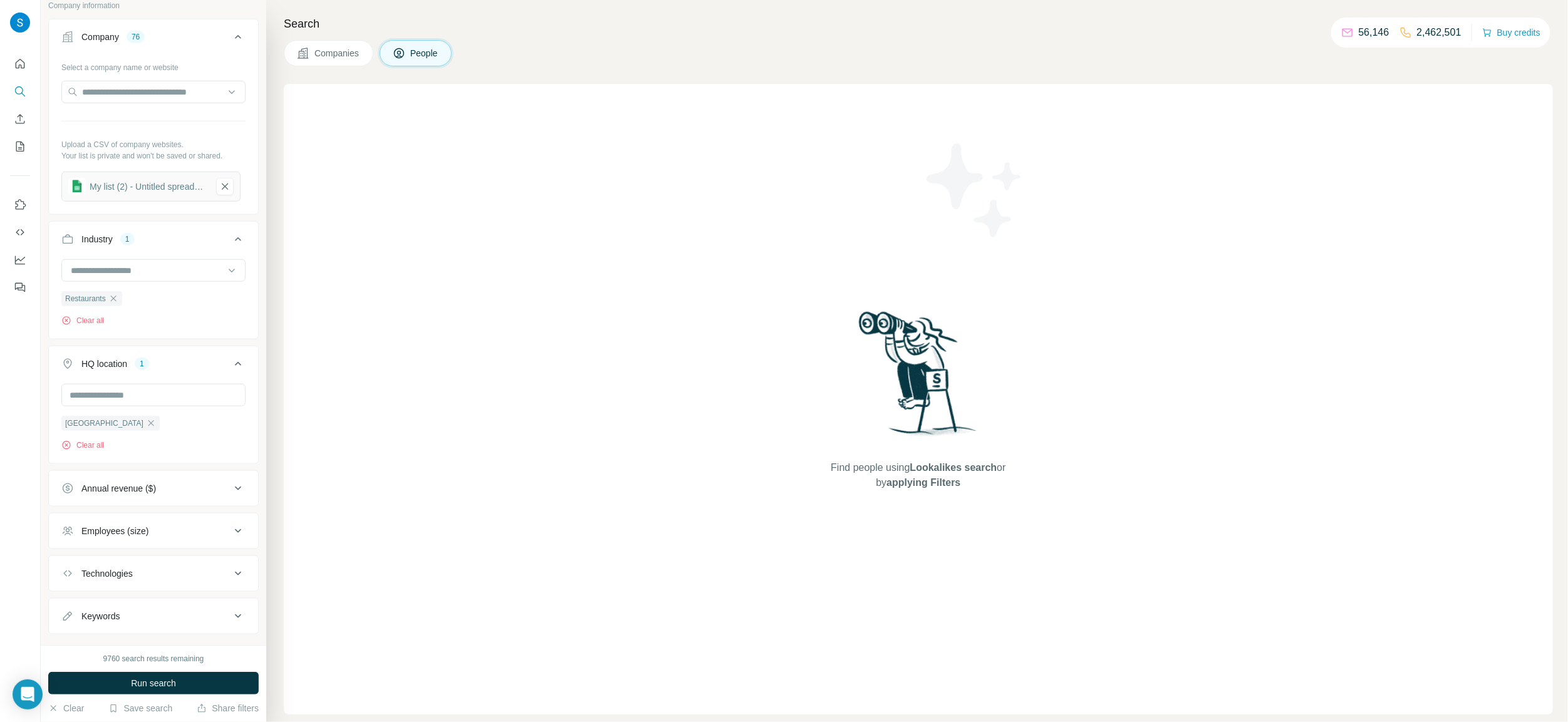
scroll to position [728, 0]
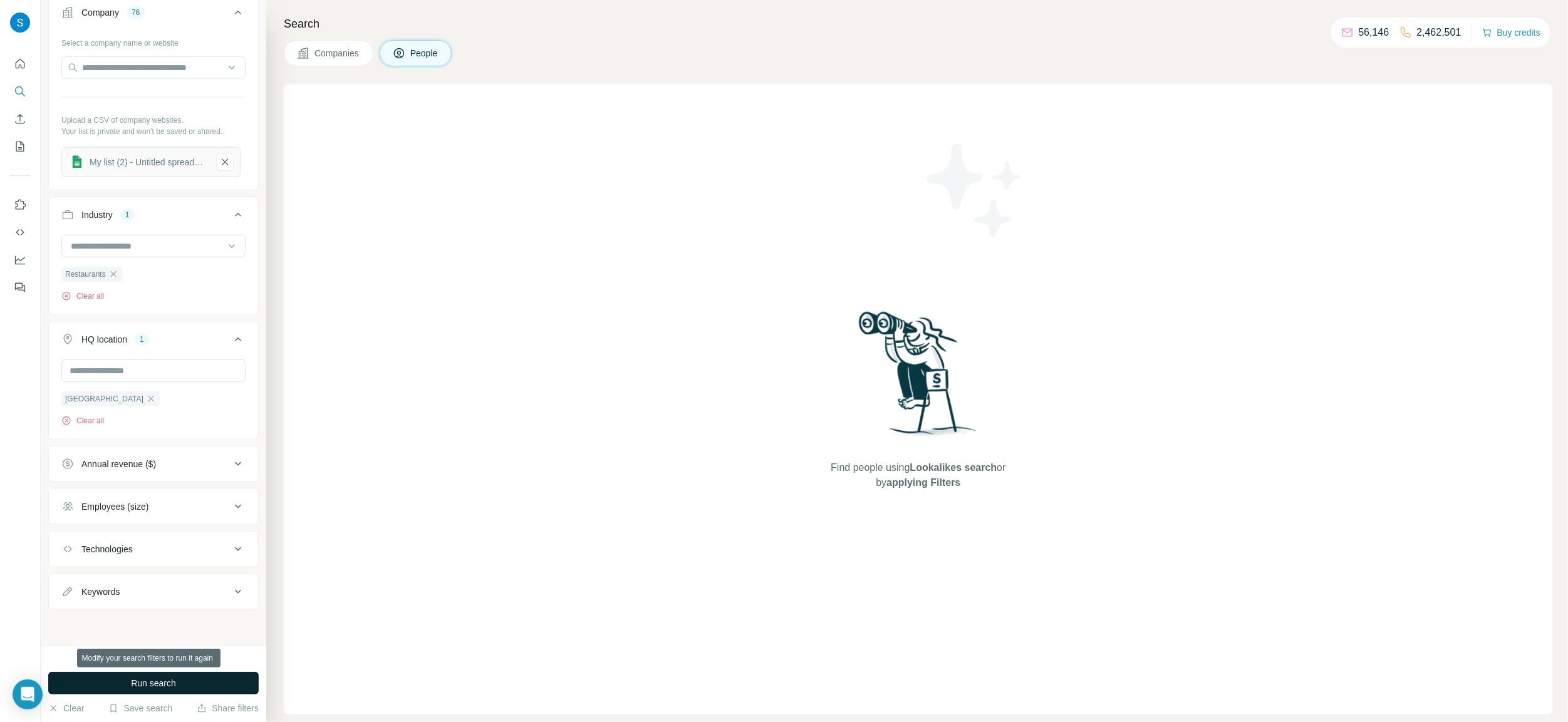
click at [174, 681] on span "Run search" at bounding box center [153, 683] width 45 height 12
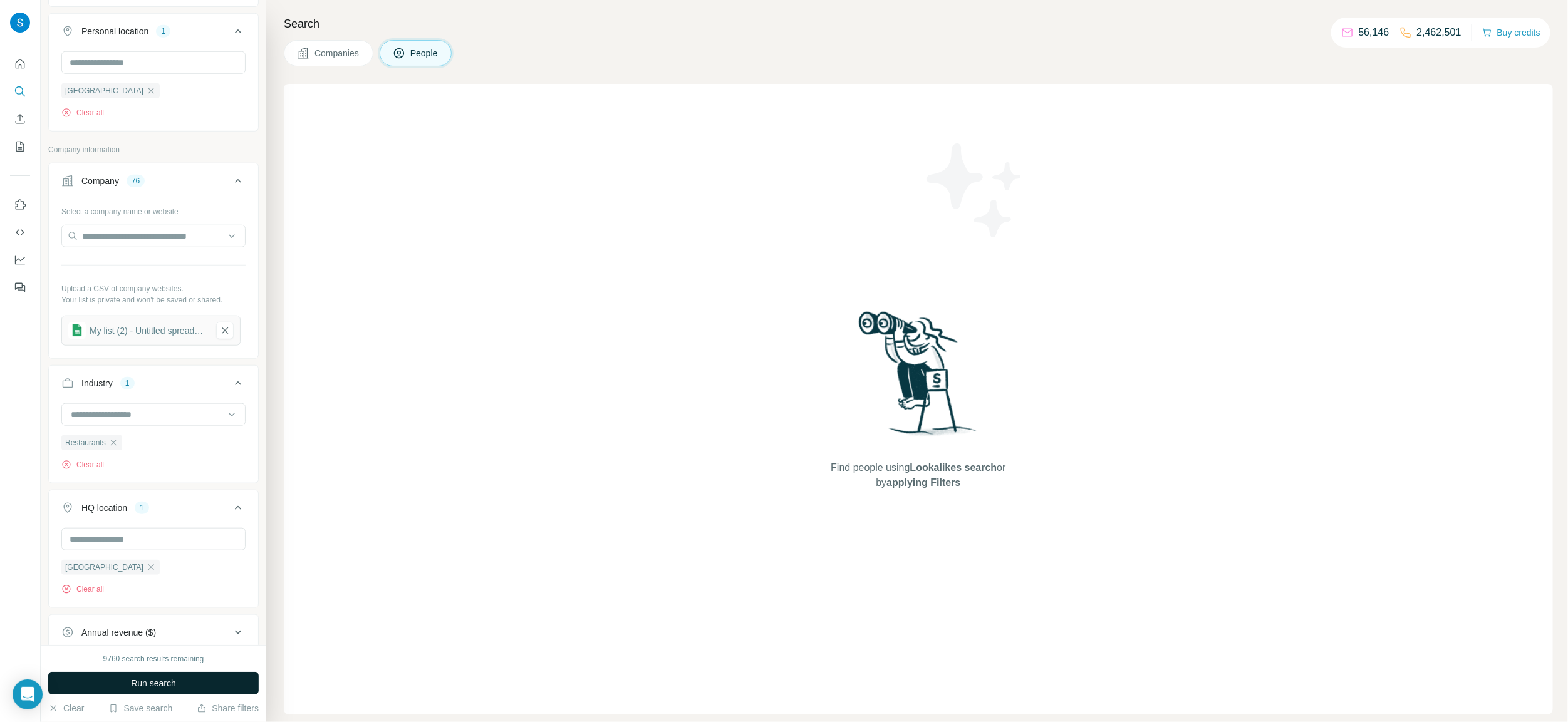
scroll to position [517, 0]
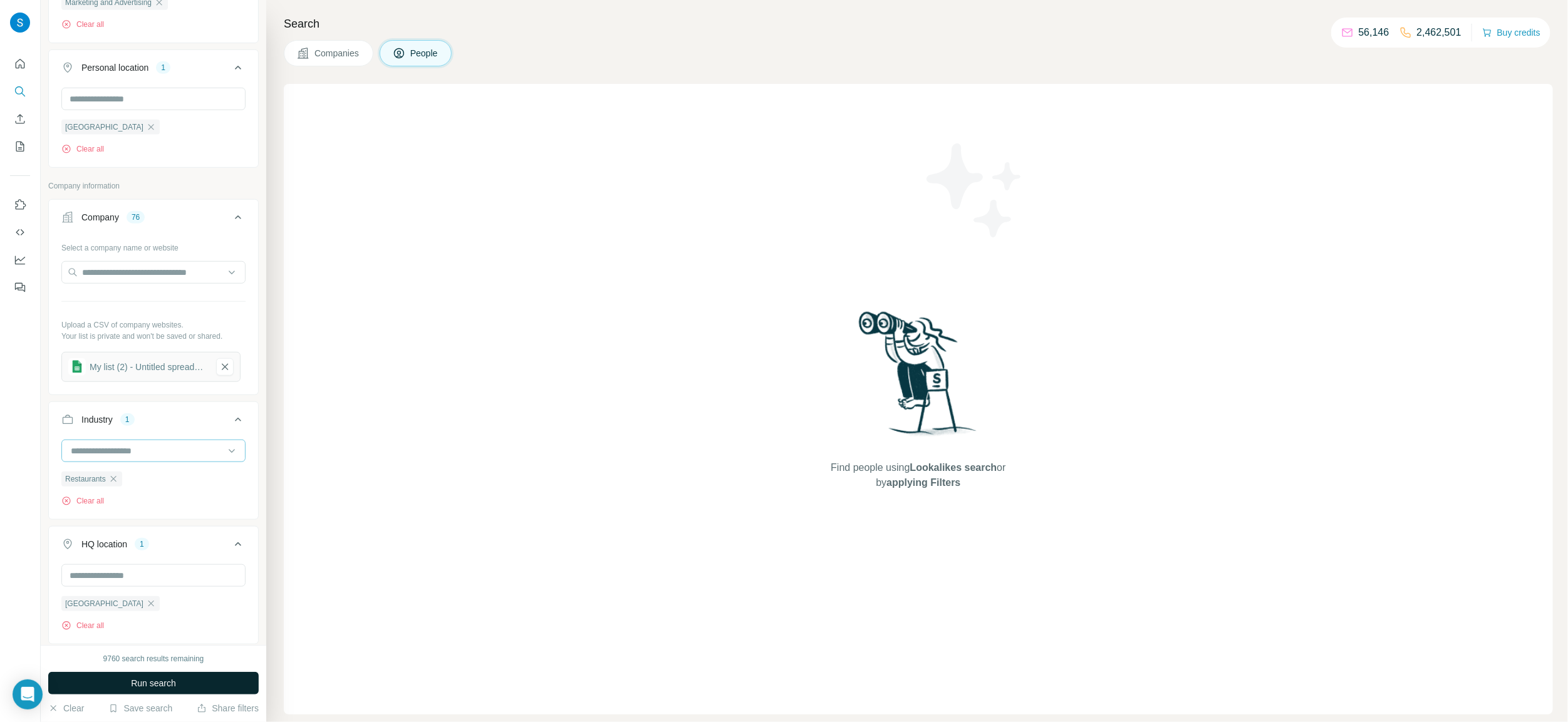
click at [186, 454] on input at bounding box center [147, 451] width 155 height 14
click at [134, 453] on input at bounding box center [147, 451] width 155 height 14
click at [76, 448] on input at bounding box center [147, 451] width 155 height 14
click at [79, 455] on input at bounding box center [147, 451] width 155 height 14
click at [136, 450] on input at bounding box center [147, 451] width 155 height 14
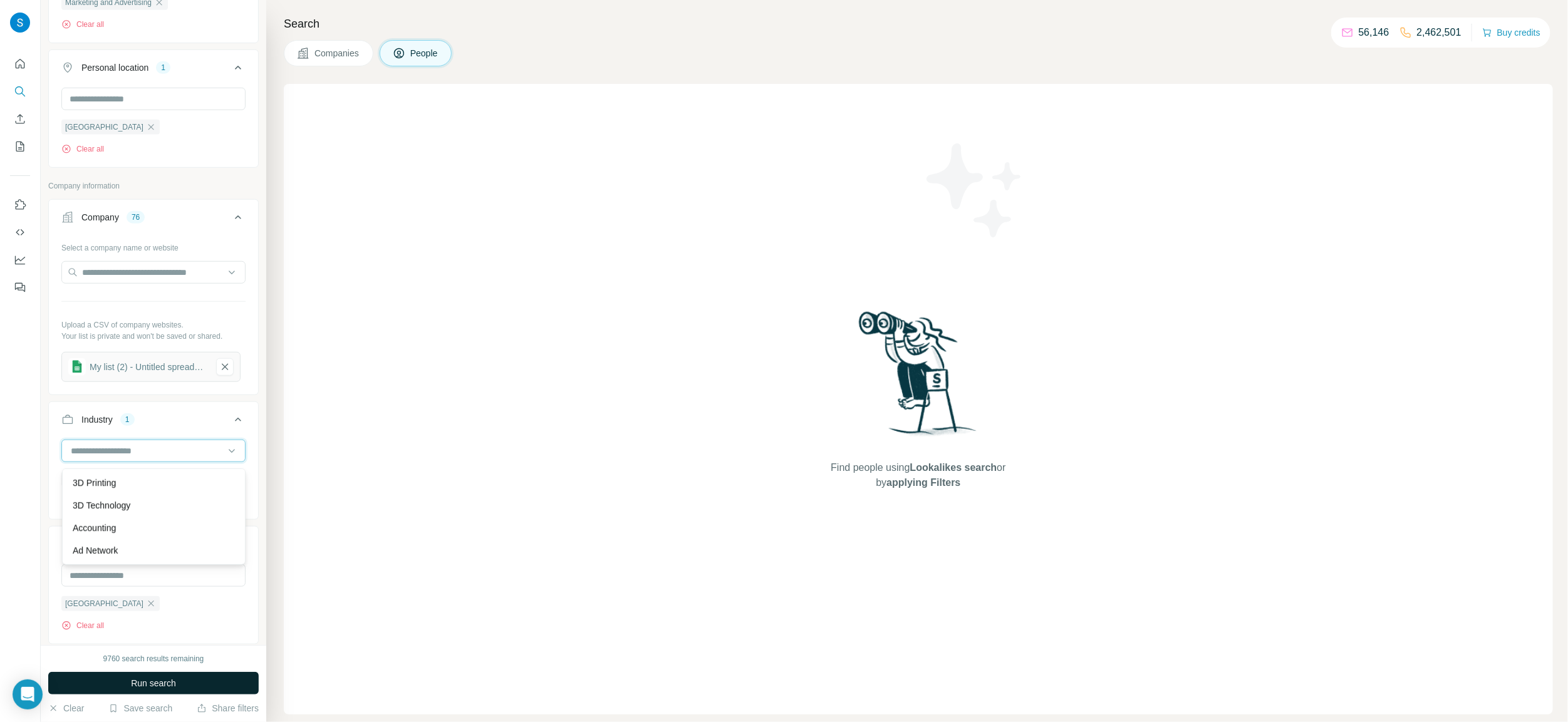
click at [161, 456] on input at bounding box center [147, 451] width 155 height 14
click at [85, 453] on input at bounding box center [147, 451] width 155 height 14
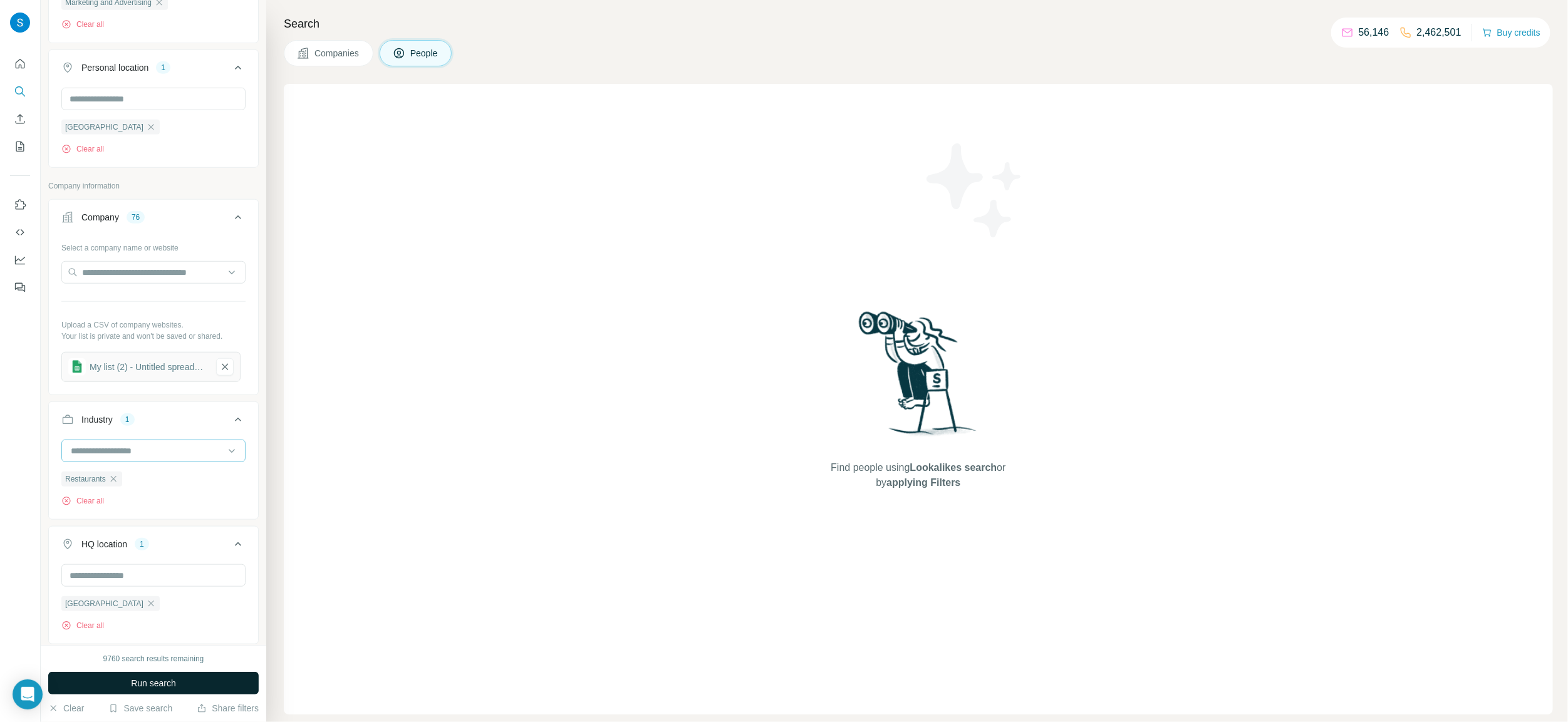
click at [76, 454] on input at bounding box center [147, 451] width 155 height 14
click at [213, 458] on input at bounding box center [147, 451] width 155 height 14
click at [208, 453] on input at bounding box center [147, 451] width 155 height 14
click at [101, 456] on input at bounding box center [147, 451] width 155 height 14
click at [80, 458] on input at bounding box center [147, 451] width 155 height 14
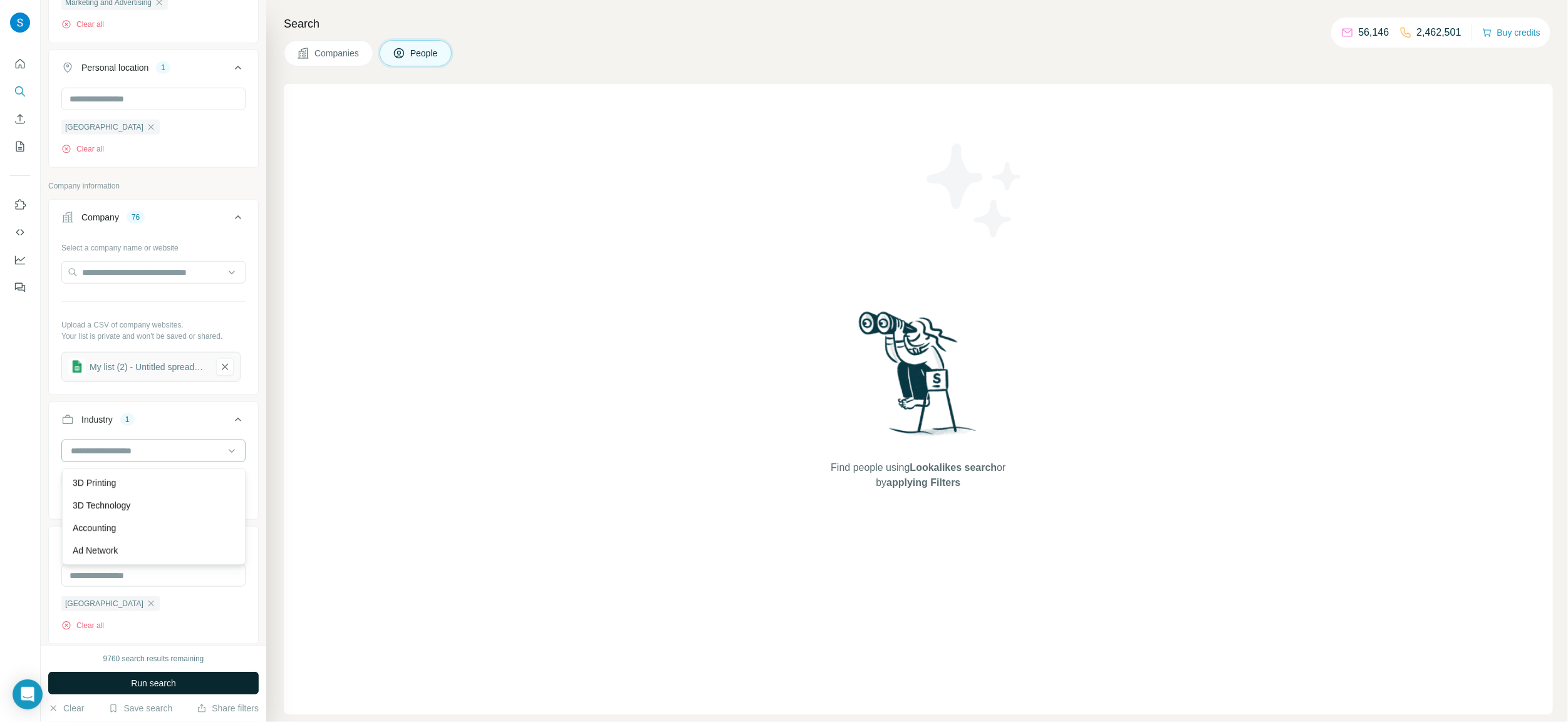
click at [66, 456] on div at bounding box center [153, 451] width 184 height 23
click at [68, 451] on div at bounding box center [153, 451] width 184 height 23
type input "***"
click at [81, 512] on div "Hospitality" at bounding box center [153, 506] width 177 height 23
click at [150, 458] on input at bounding box center [147, 451] width 155 height 14
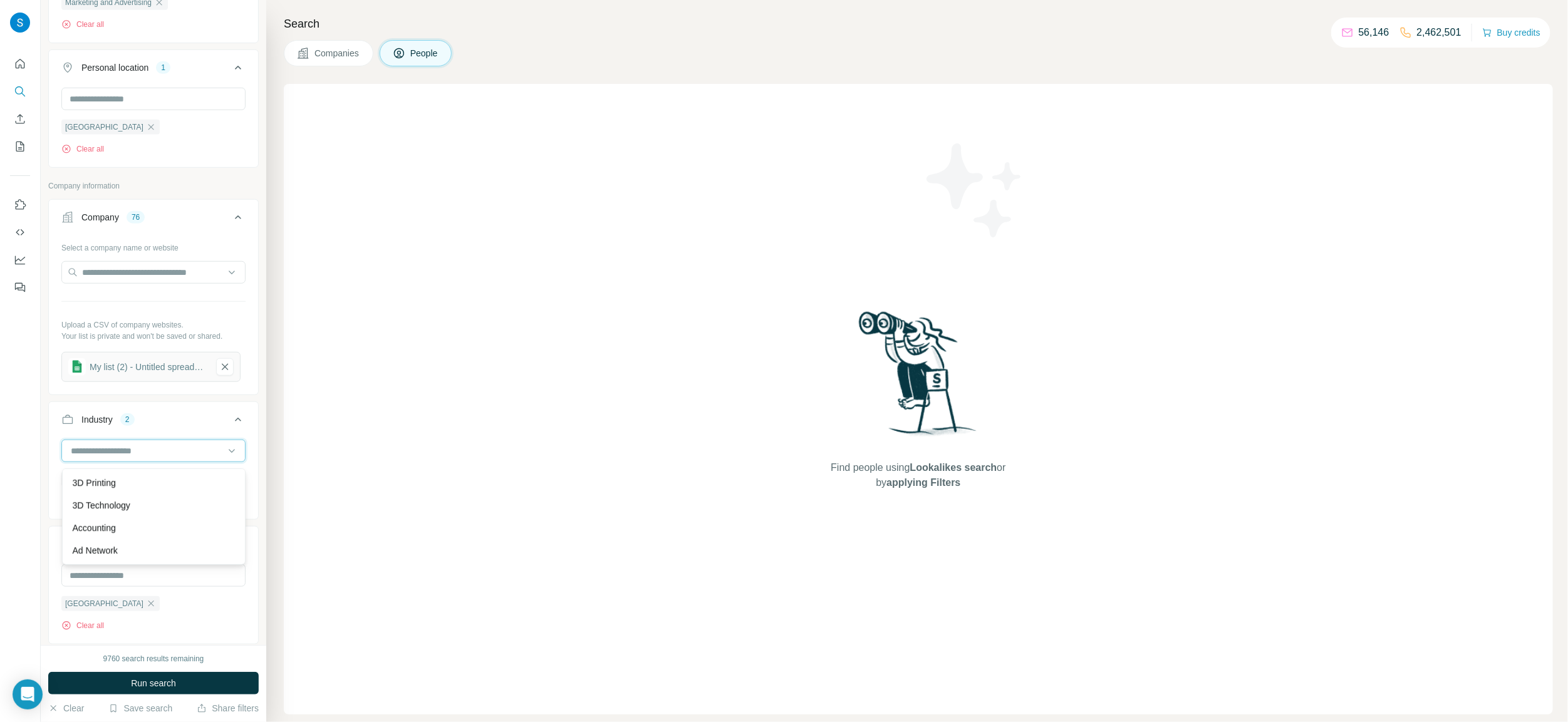
click at [77, 451] on input at bounding box center [147, 451] width 155 height 14
click at [69, 456] on input at bounding box center [147, 451] width 155 height 14
click at [194, 457] on input at bounding box center [147, 451] width 155 height 14
click at [76, 452] on input at bounding box center [147, 451] width 155 height 14
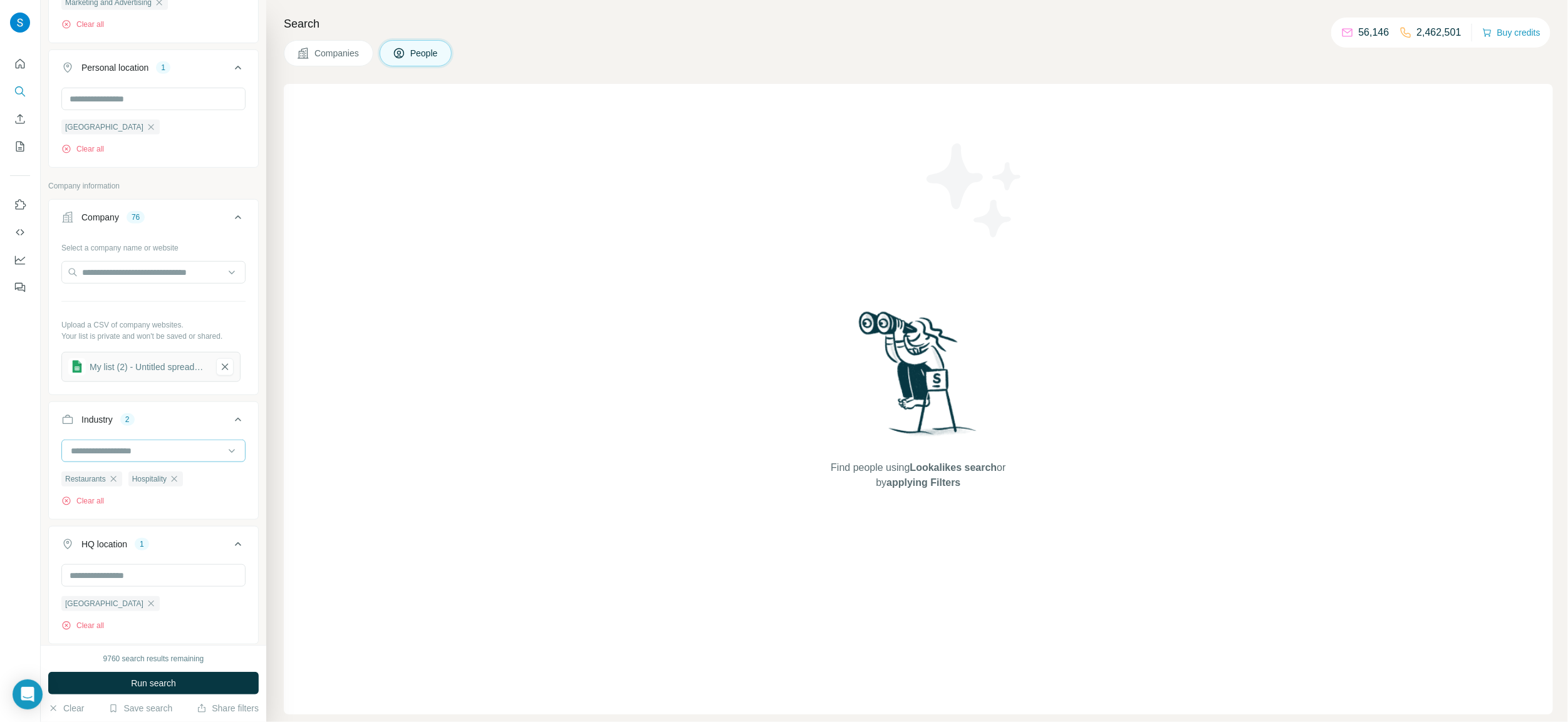
click at [76, 452] on input at bounding box center [147, 451] width 155 height 14
click at [127, 457] on input at bounding box center [147, 451] width 155 height 14
click at [163, 453] on input at bounding box center [147, 451] width 155 height 14
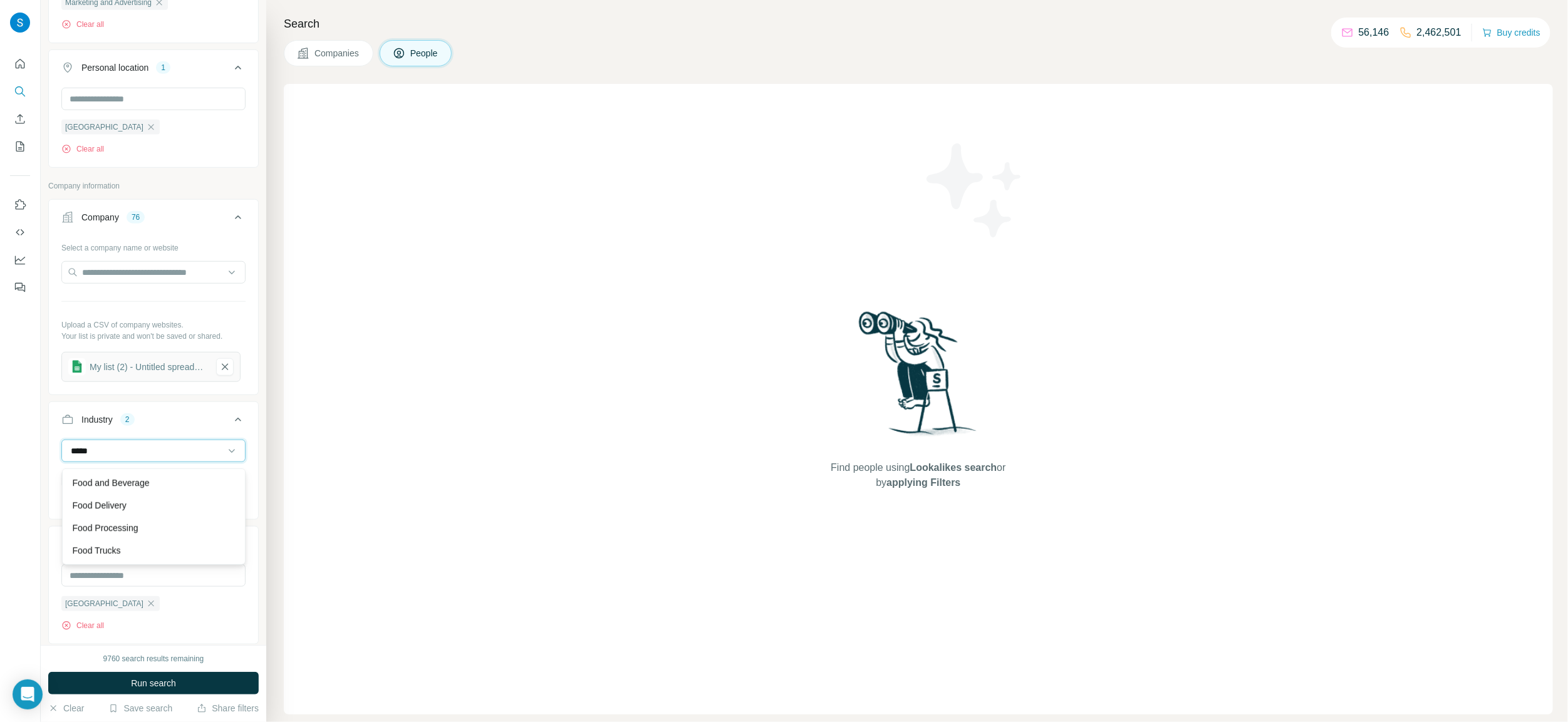
type input "****"
click at [118, 446] on div "****" at bounding box center [147, 451] width 155 height 21
click at [195, 678] on button "Run search" at bounding box center [153, 684] width 211 height 23
click at [163, 688] on span "Run search" at bounding box center [153, 683] width 45 height 12
click at [163, 680] on span "Run search" at bounding box center [153, 683] width 45 height 12
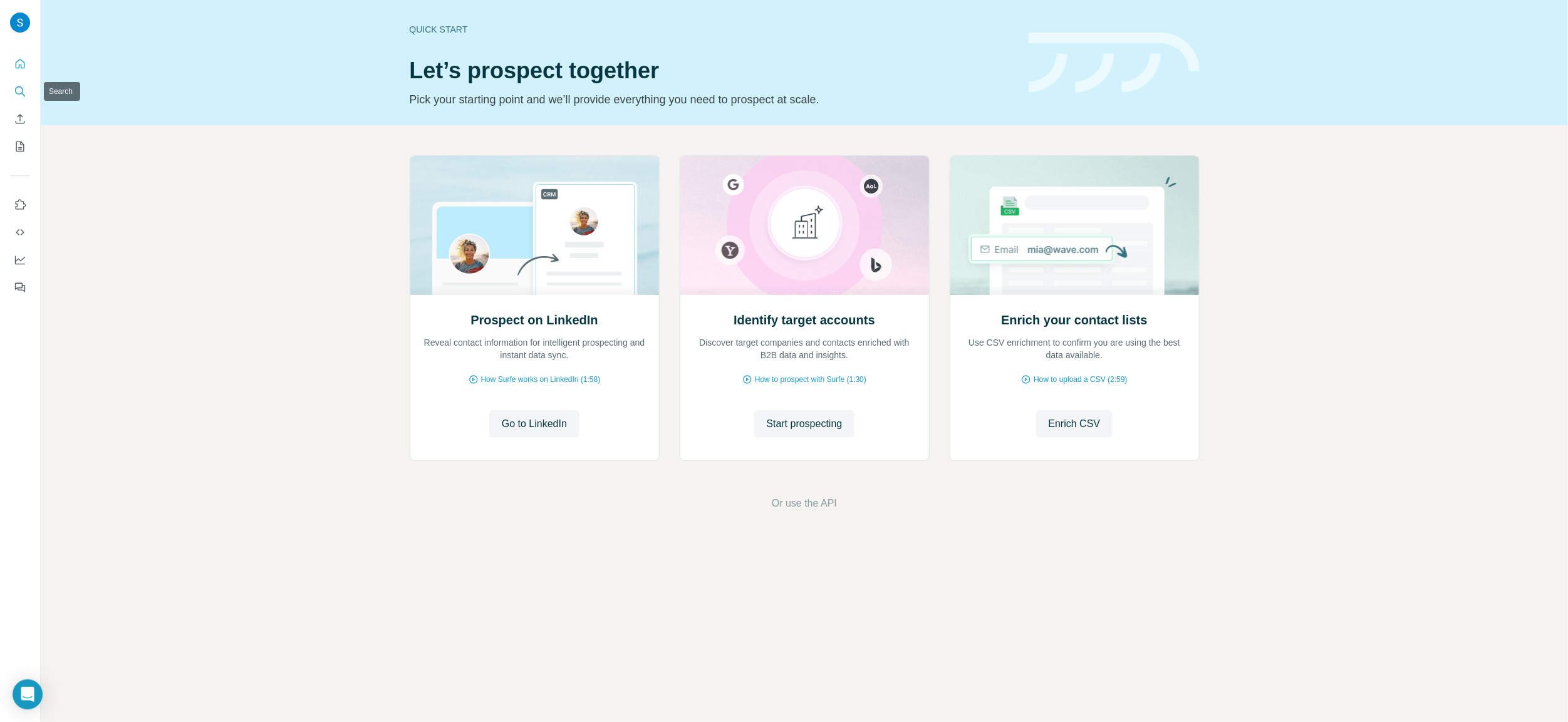
click at [15, 95] on icon "Search" at bounding box center [20, 92] width 12 height 12
